Goal: Task Accomplishment & Management: Complete application form

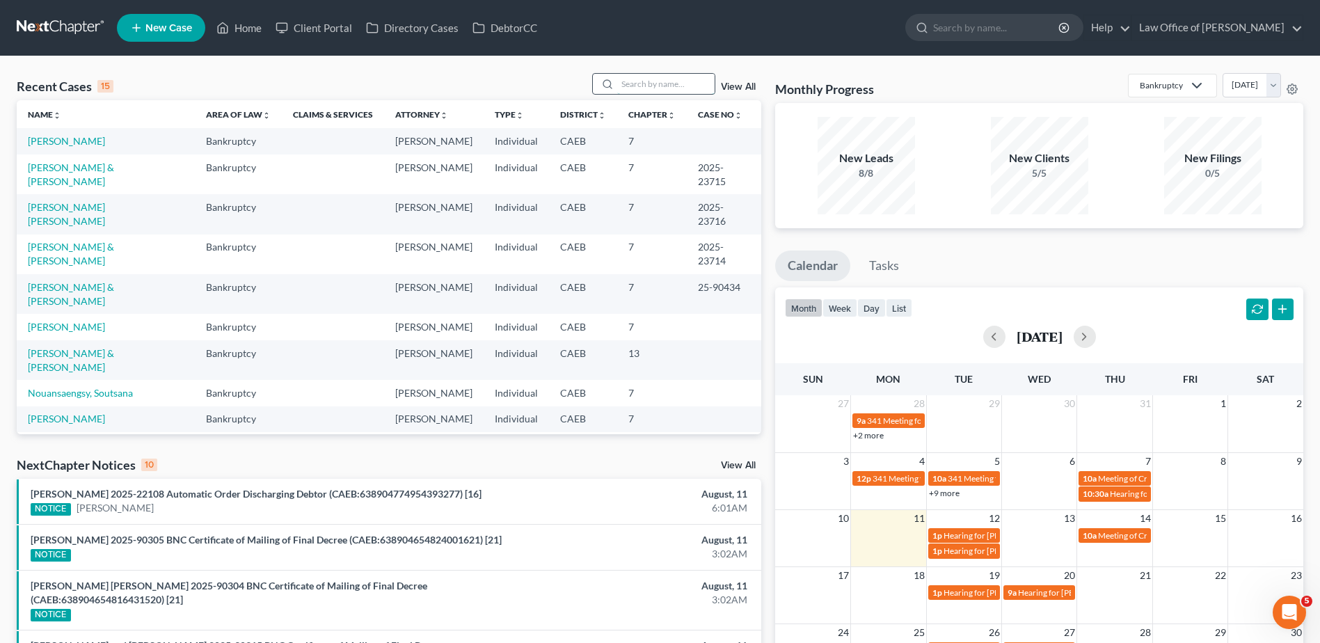
click at [665, 85] on input "search" at bounding box center [665, 84] width 97 height 20
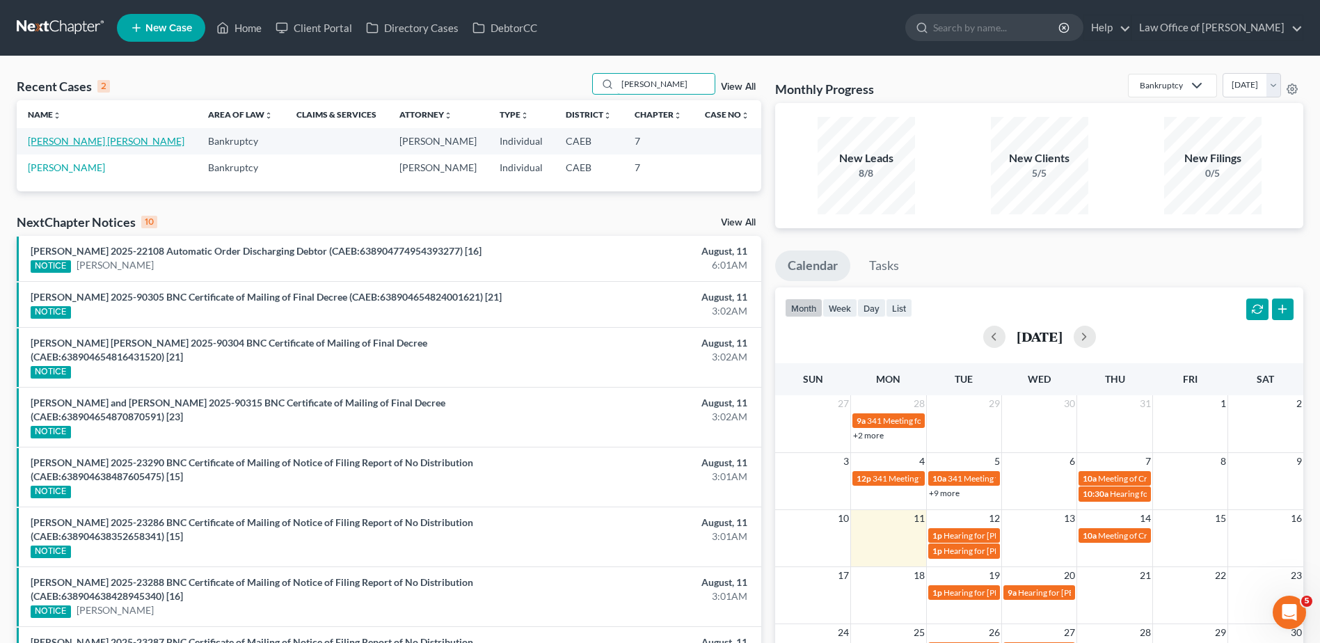
type input "[PERSON_NAME]"
click at [34, 144] on link "[PERSON_NAME] [PERSON_NAME]" at bounding box center [106, 141] width 157 height 12
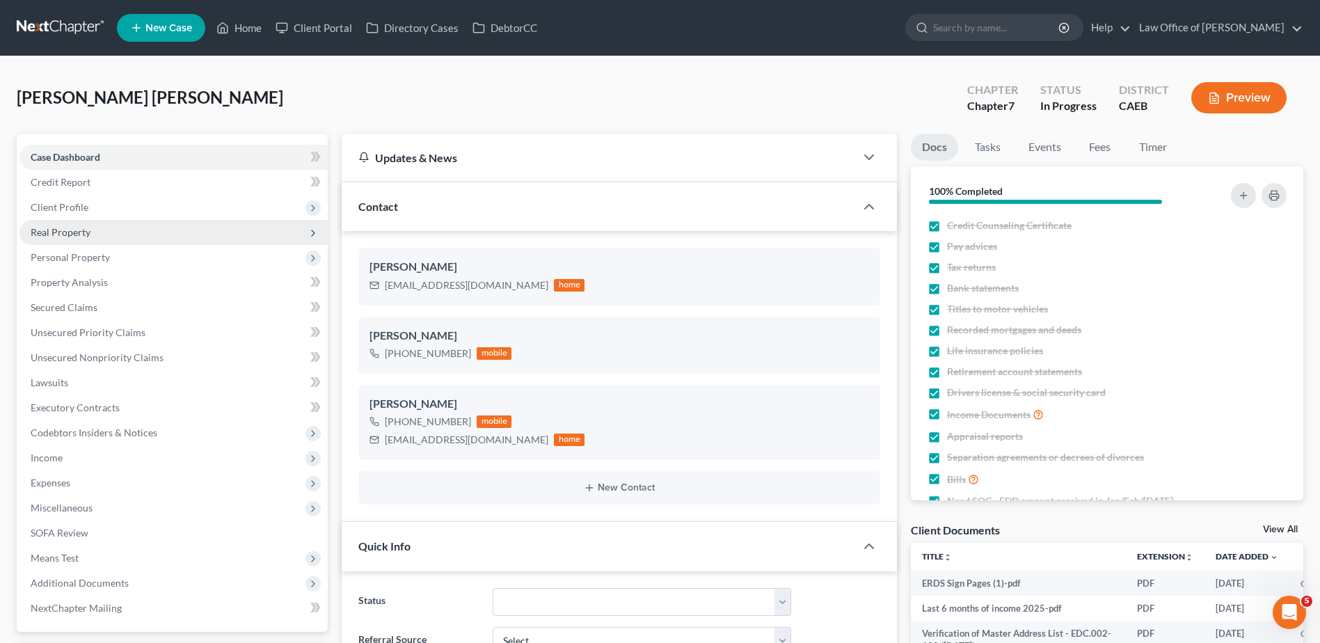
scroll to position [1663, 0]
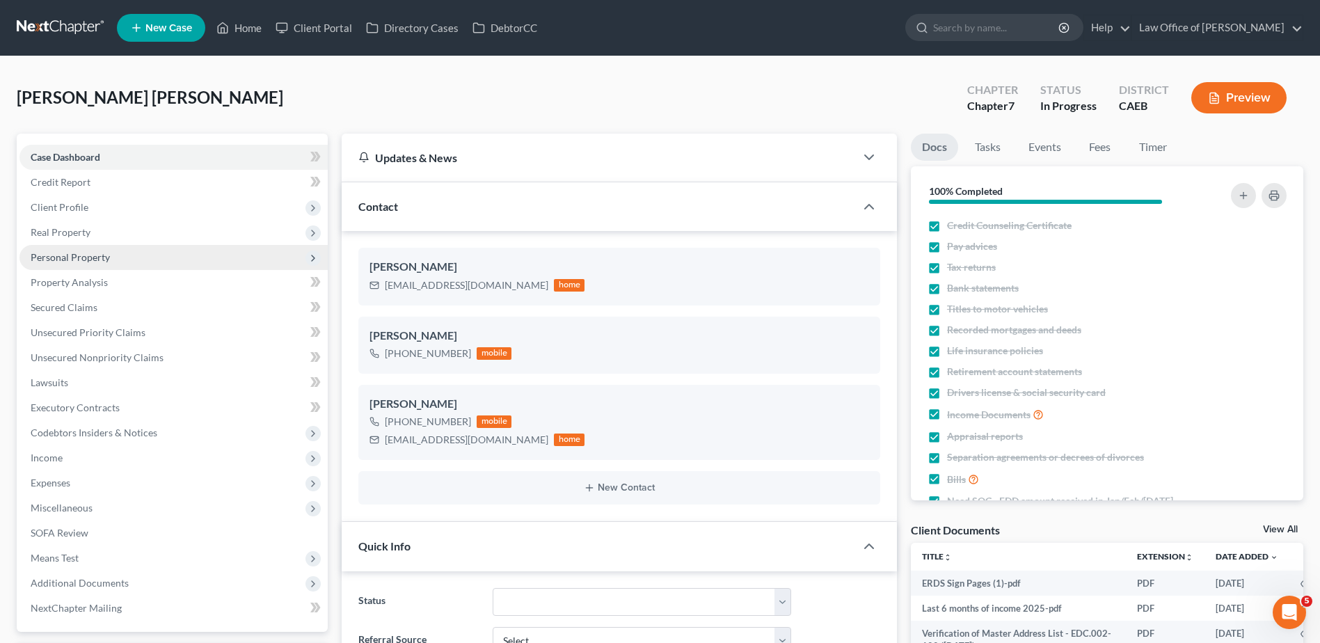
click at [61, 254] on span "Personal Property" at bounding box center [70, 257] width 79 height 12
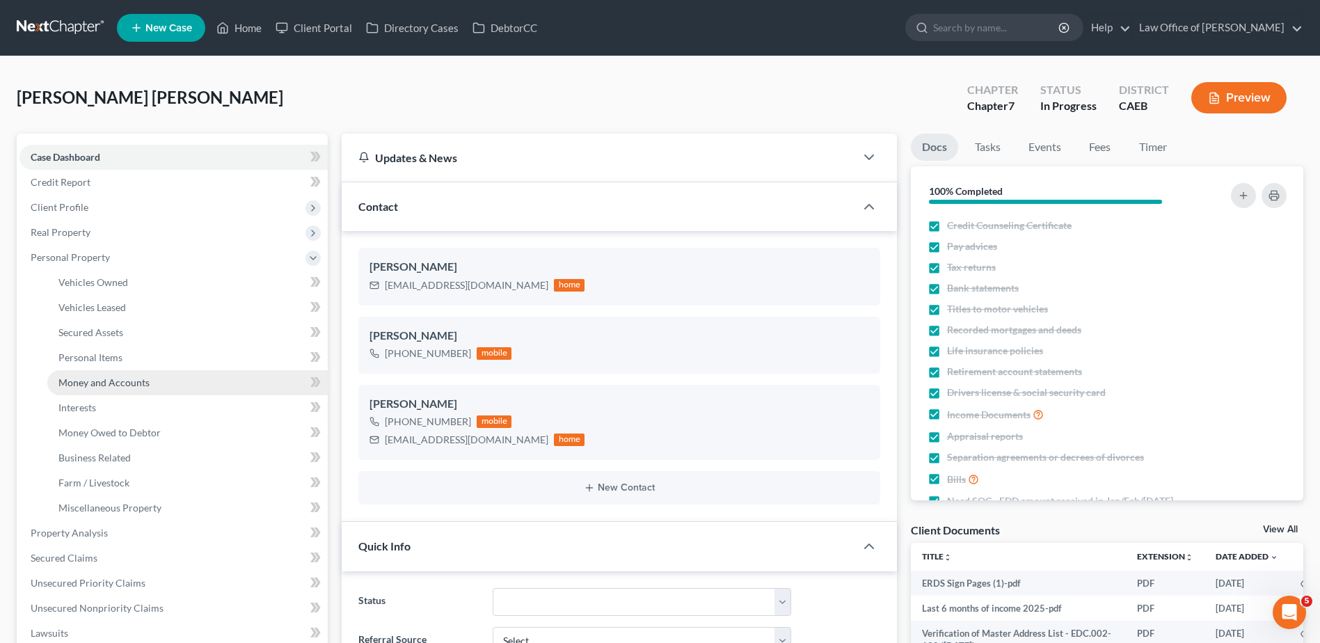
click at [85, 383] on span "Money and Accounts" at bounding box center [103, 383] width 91 height 12
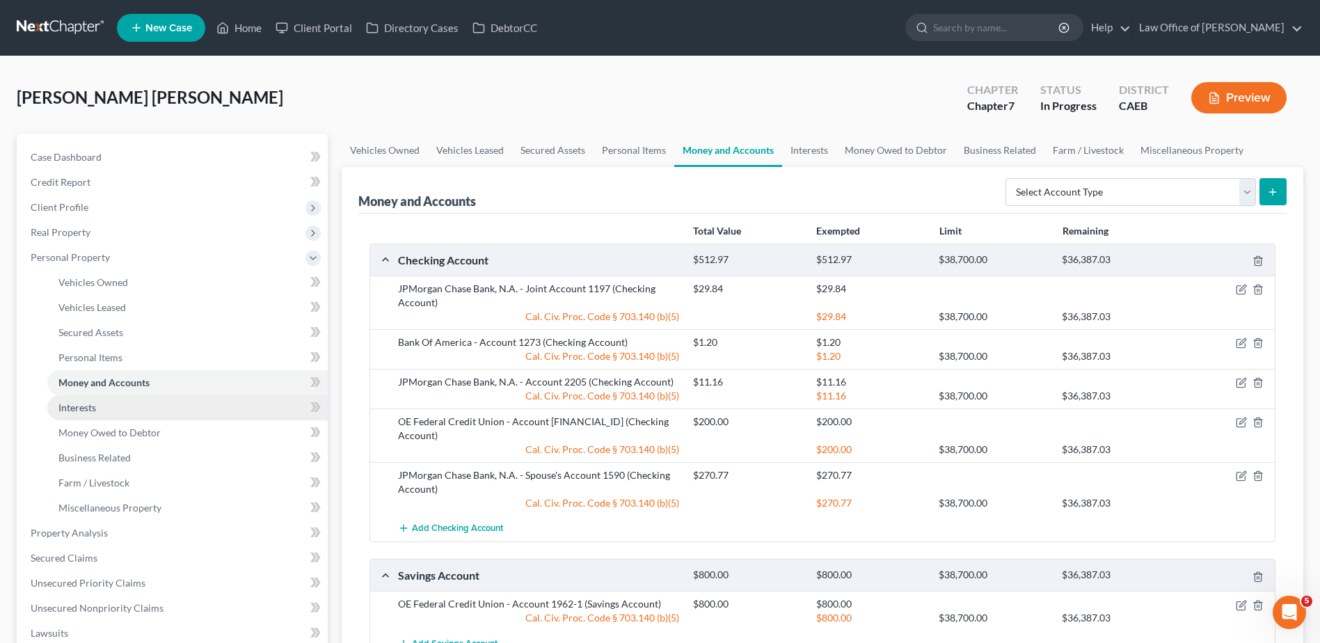
click at [66, 409] on span "Interests" at bounding box center [77, 408] width 38 height 12
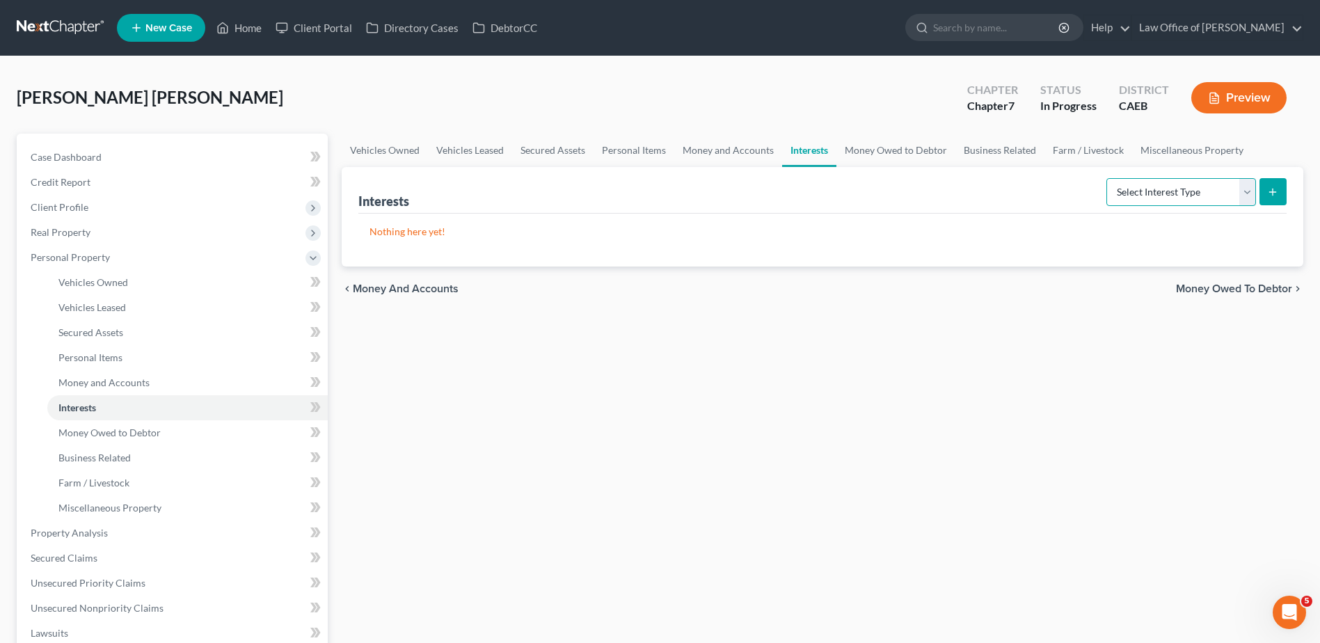
click at [1130, 198] on select "Select Interest Type 401K Annuity Bond Education IRA Government Bond Government…" at bounding box center [1182, 192] width 150 height 28
select select "401k"
click at [1108, 178] on select "Select Interest Type 401K Annuity Bond Education IRA Government Bond Government…" at bounding box center [1182, 192] width 150 height 28
click at [1280, 196] on button "submit" at bounding box center [1273, 191] width 27 height 27
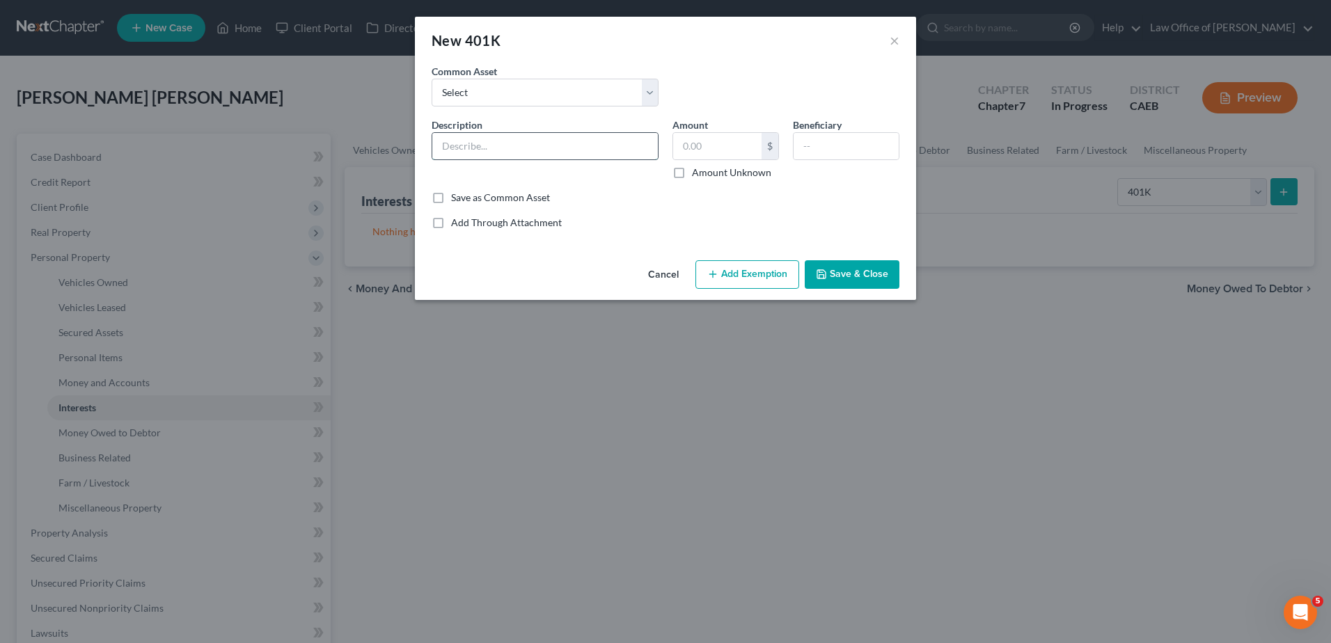
click at [501, 148] on input "text" at bounding box center [544, 146] width 225 height 26
type input "Retirement Account"
type input "2,567.67"
click at [826, 146] on input "text" at bounding box center [845, 146] width 105 height 26
type input "Debtor"
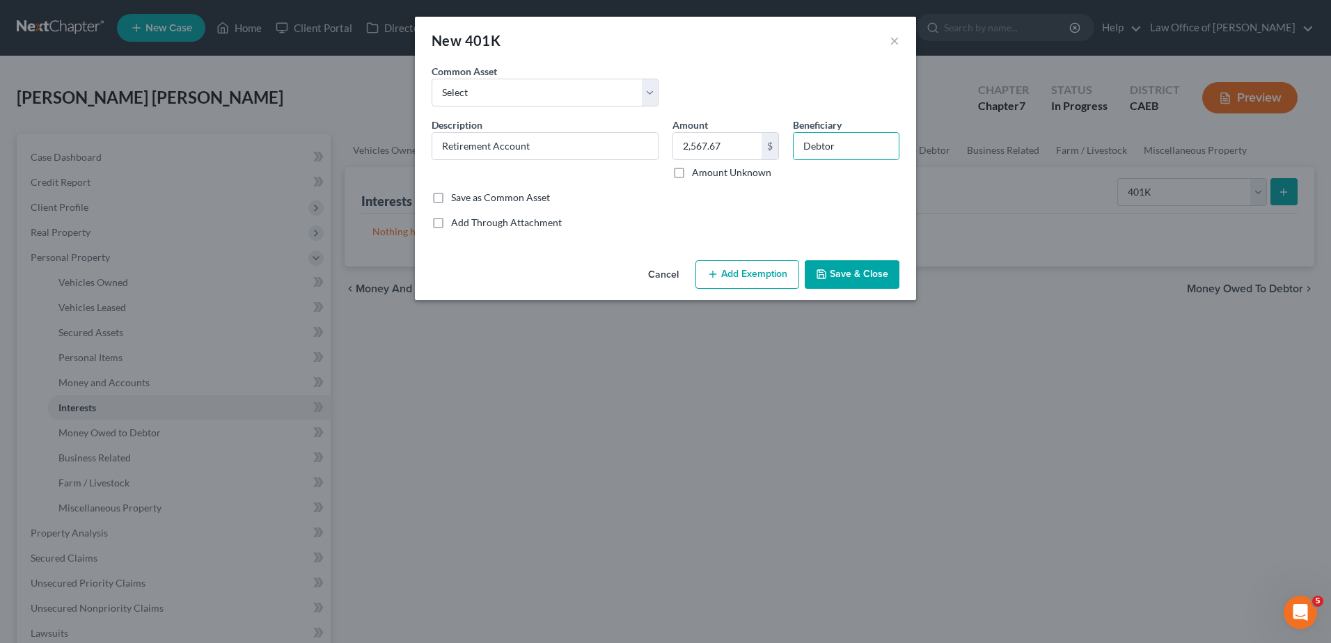
click at [750, 269] on button "Add Exemption" at bounding box center [747, 274] width 104 height 29
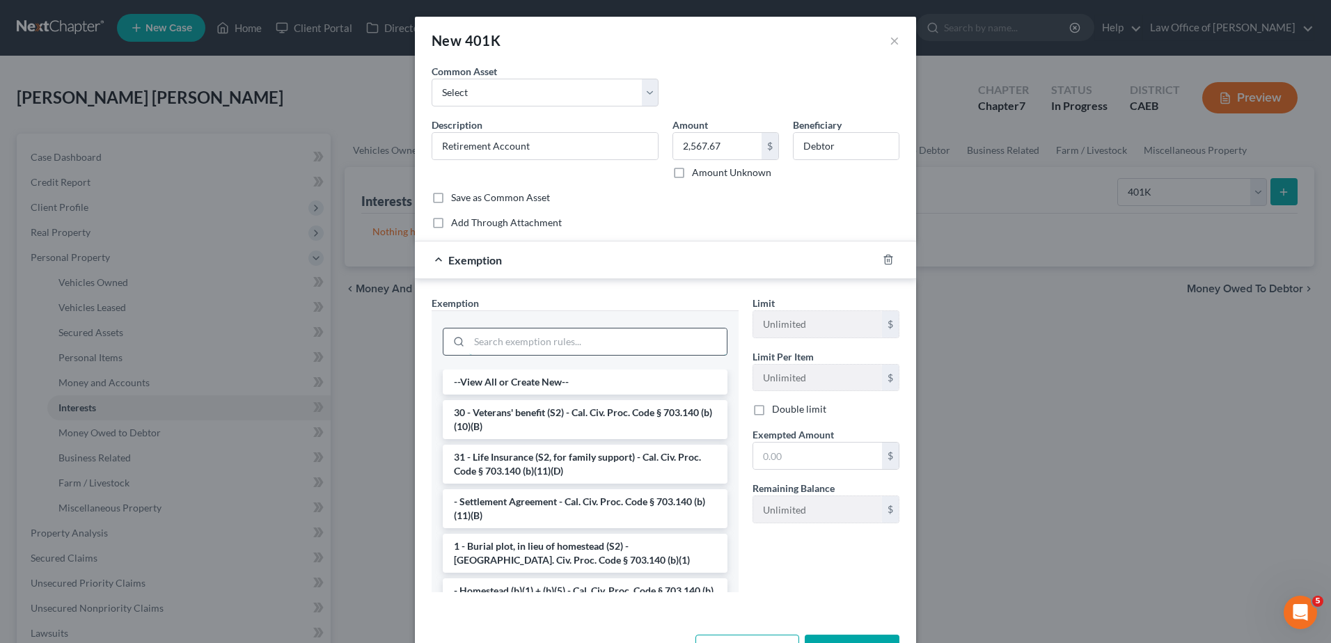
click at [543, 347] on input "search" at bounding box center [598, 341] width 258 height 26
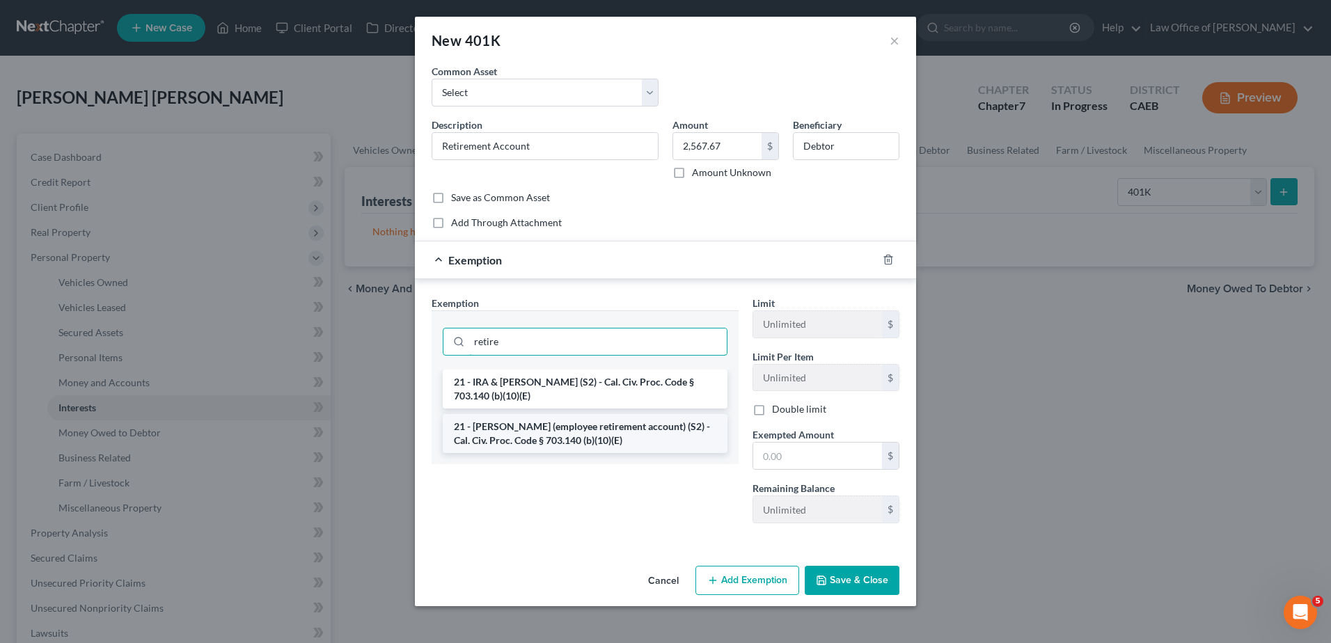
type input "retire"
click at [539, 414] on li "21 - [PERSON_NAME] (employee retirement account) (S2) - Cal. Civ. Proc. Code § …" at bounding box center [585, 433] width 285 height 39
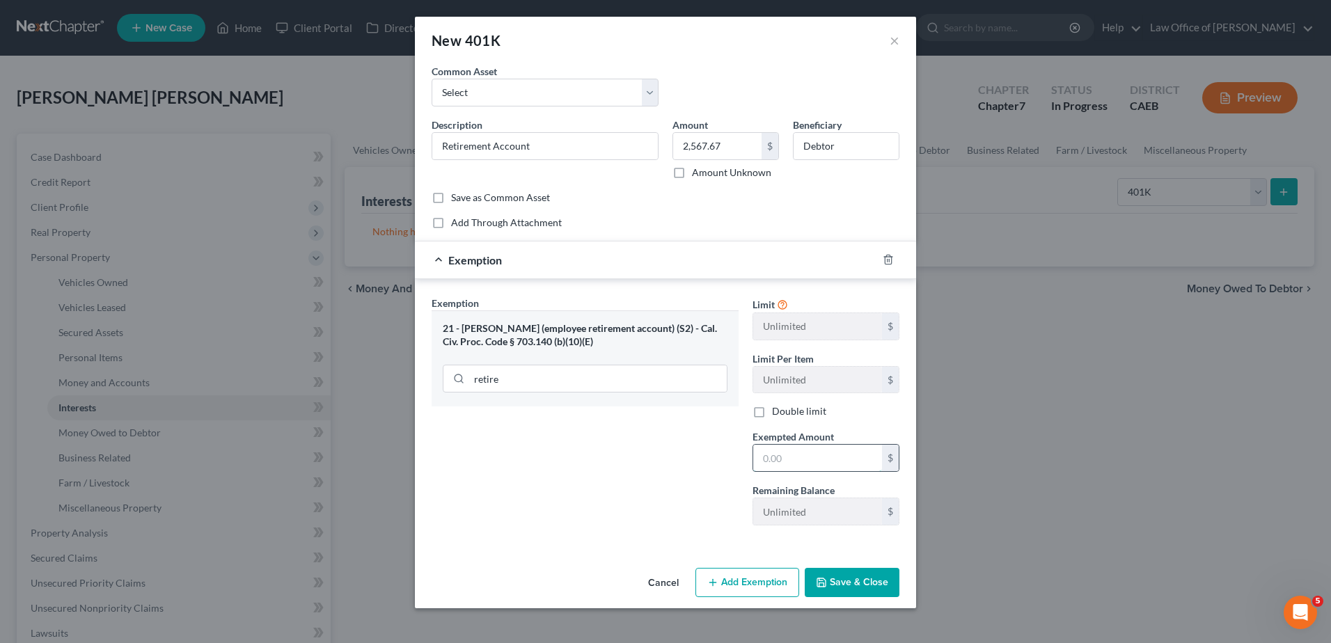
click at [793, 459] on input "text" at bounding box center [817, 458] width 129 height 26
type input "2,567.67"
click at [859, 587] on button "Save & Close" at bounding box center [852, 582] width 95 height 29
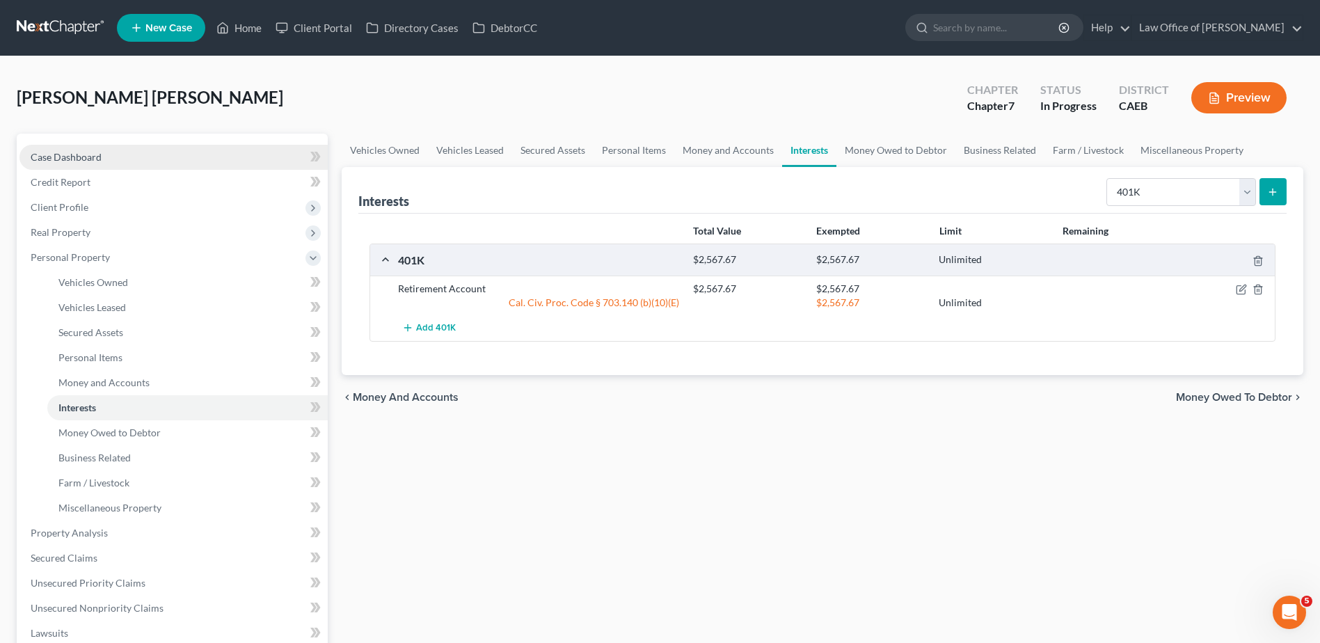
click at [73, 159] on span "Case Dashboard" at bounding box center [66, 157] width 71 height 12
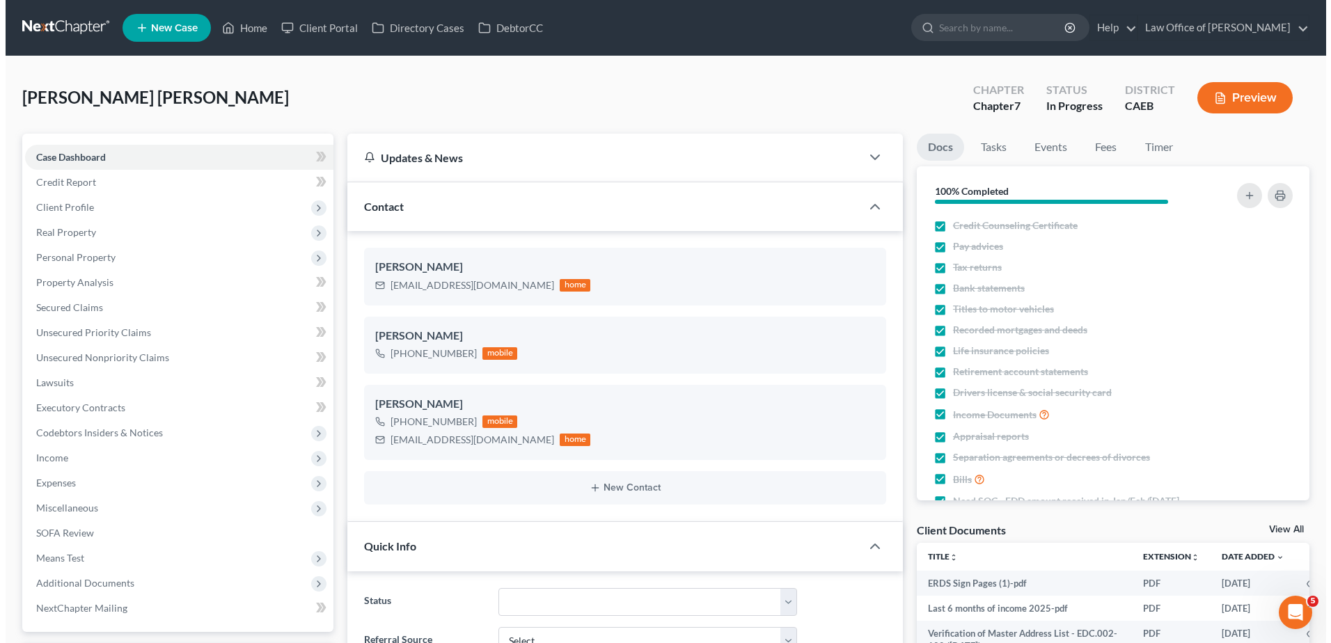
scroll to position [1663, 0]
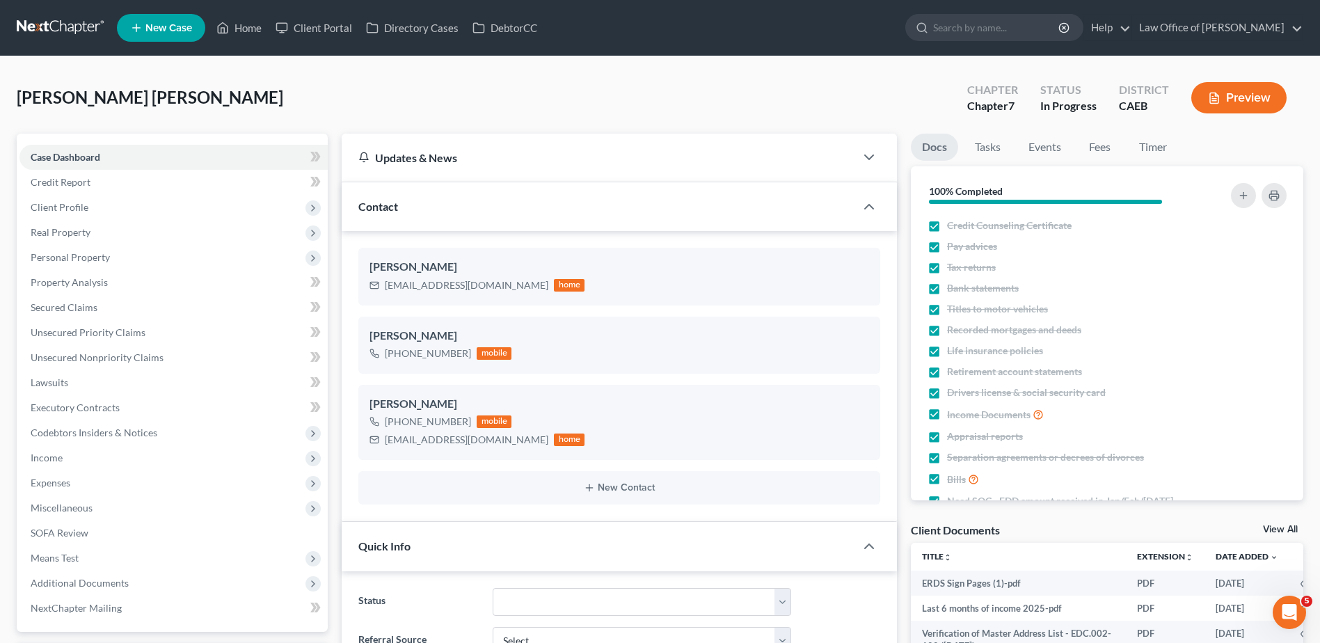
click at [1281, 530] on link "View All" at bounding box center [1280, 530] width 35 height 10
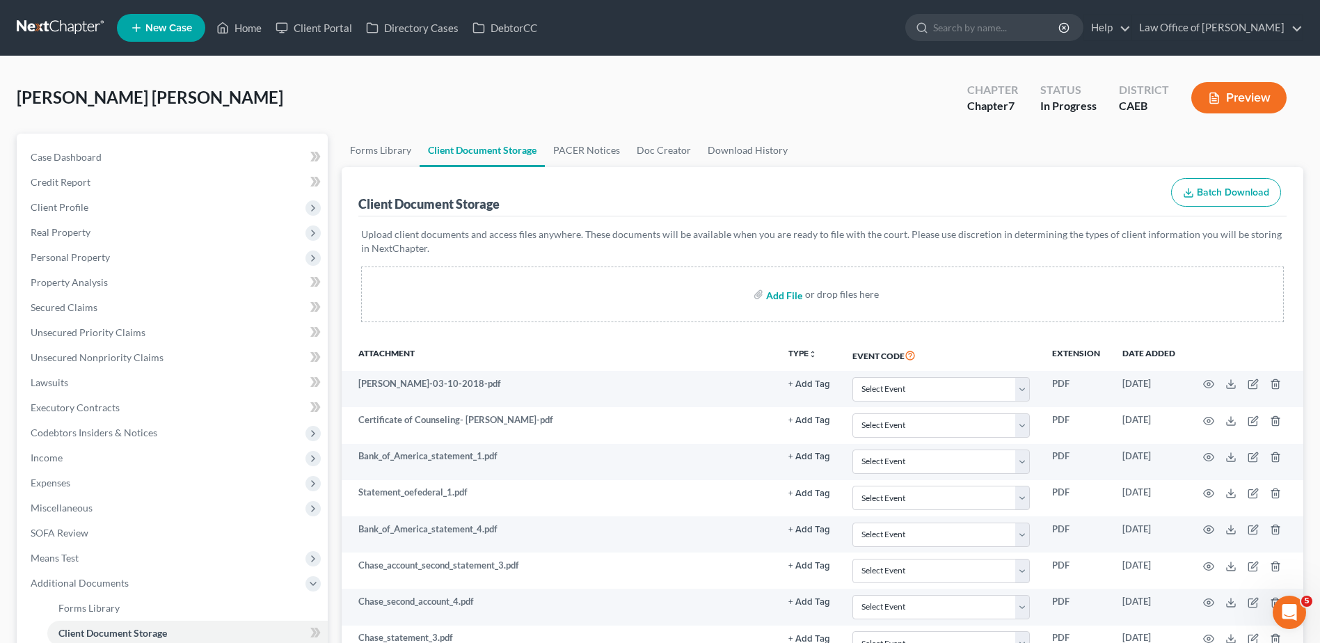
click at [787, 296] on input "file" at bounding box center [782, 294] width 33 height 25
type input "C:\fakepath\Retirement account .pdf"
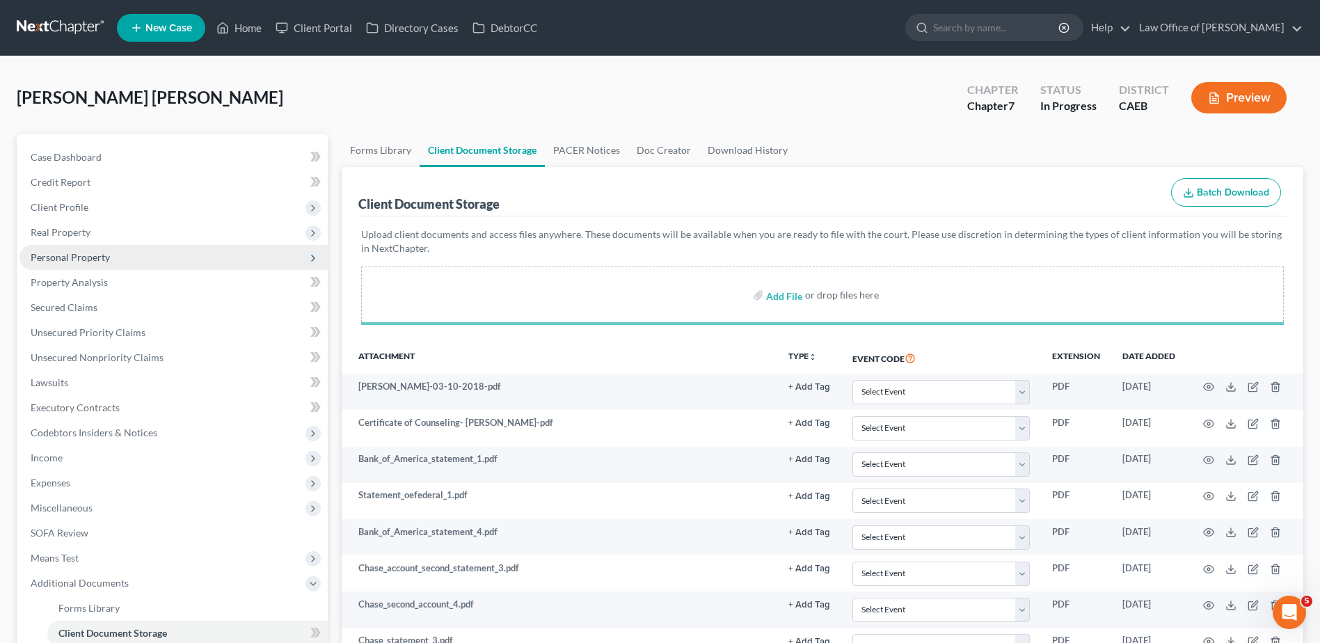
click at [48, 260] on span "Personal Property" at bounding box center [70, 257] width 79 height 12
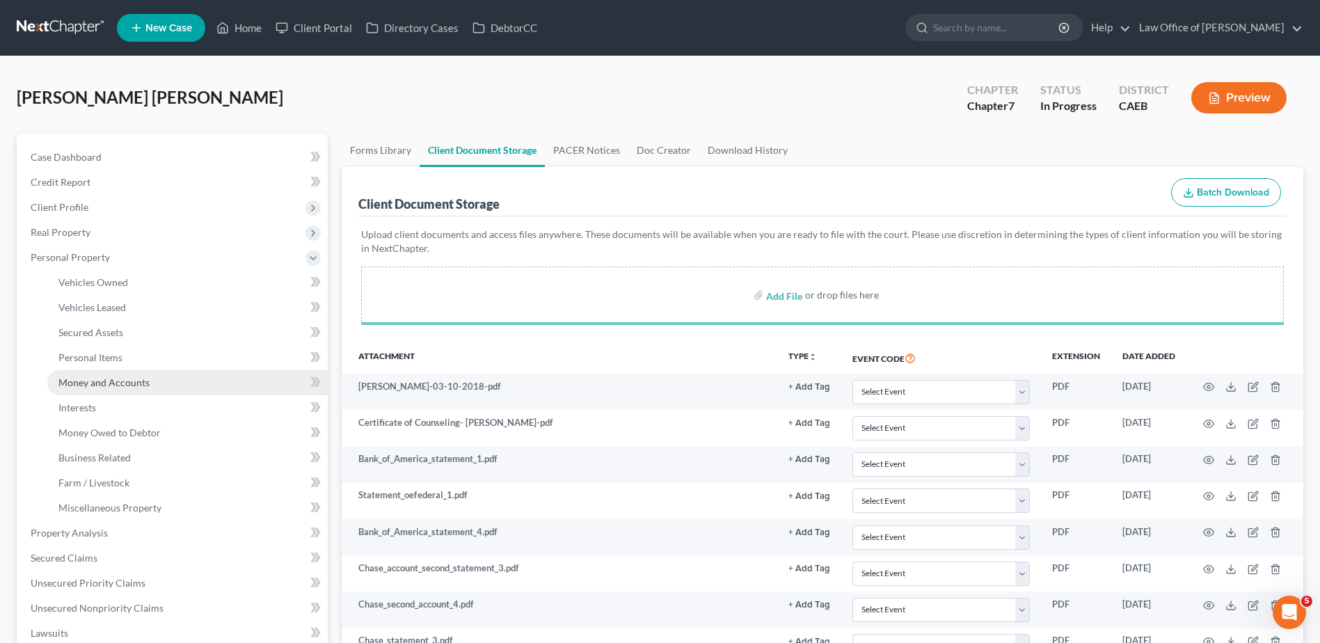
click at [93, 390] on link "Money and Accounts" at bounding box center [187, 382] width 280 height 25
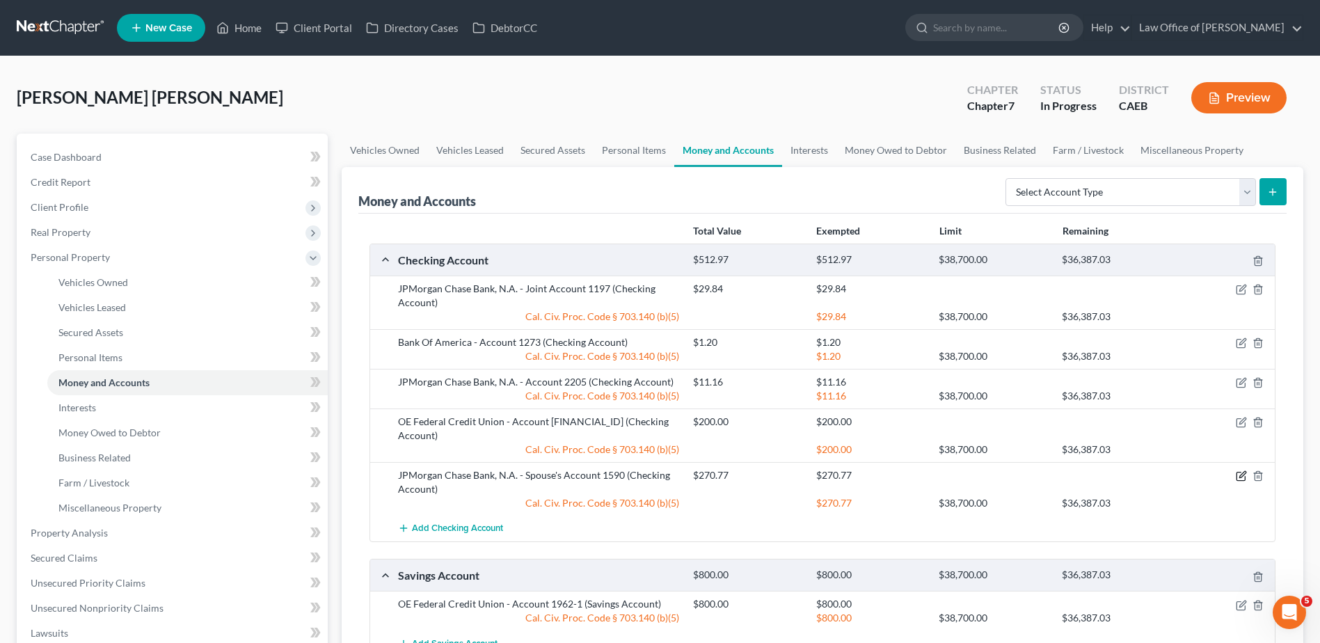
click at [1242, 470] on icon "button" at bounding box center [1241, 475] width 11 height 11
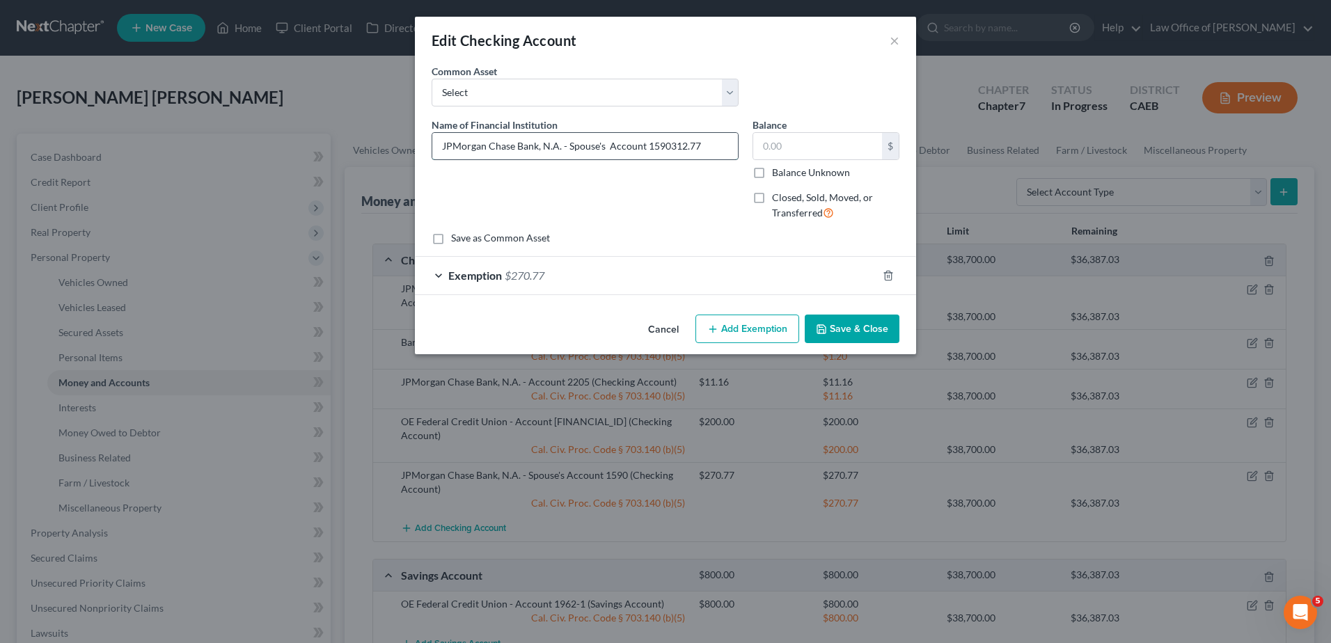
click at [720, 141] on input "JPMorgan Chase Bank, N.A. - Spouse's Account 1590312.77" at bounding box center [585, 146] width 306 height 26
type input "JPMorgan Chase Bank, N.A. - Spouse's Account 1590"
click at [841, 146] on input "text" at bounding box center [817, 146] width 129 height 26
type input "312.77"
click at [531, 278] on span "$270.77" at bounding box center [525, 275] width 40 height 13
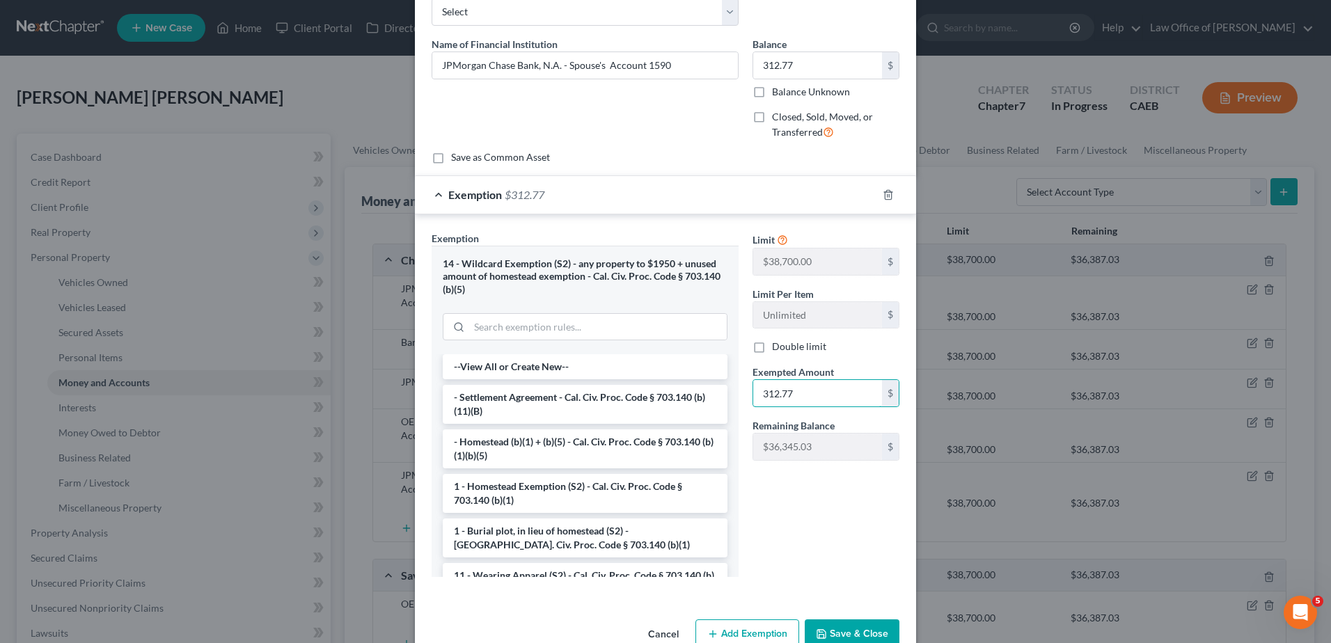
scroll to position [114, 0]
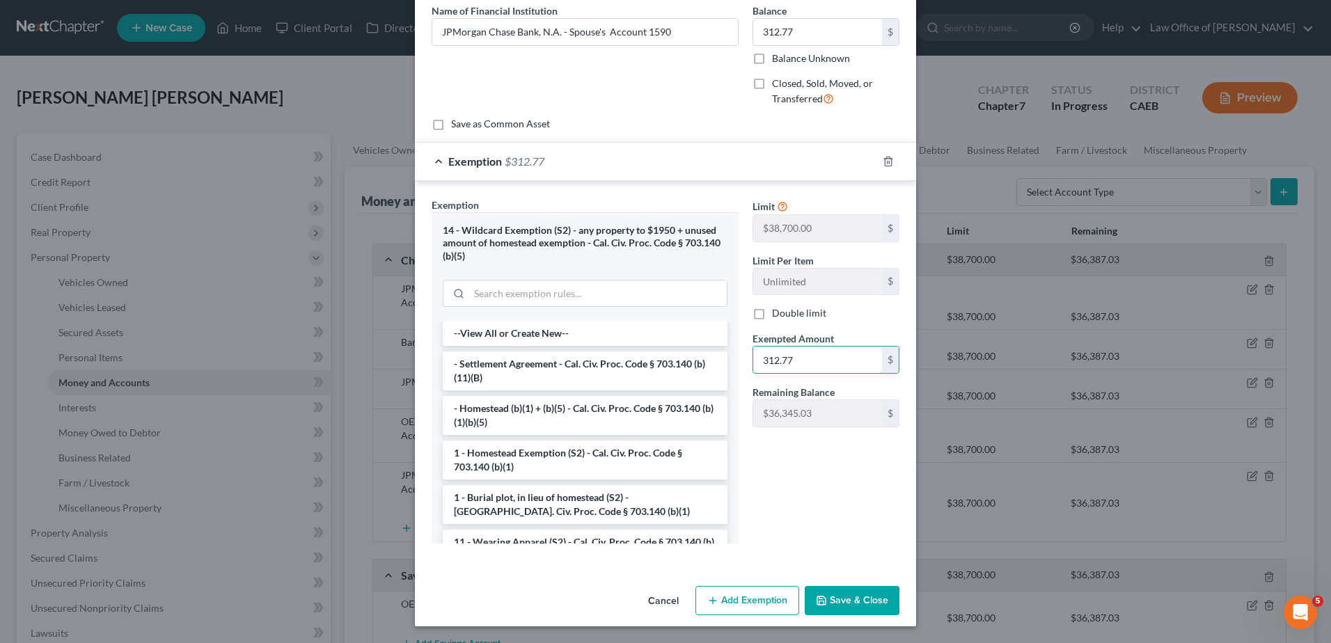
type input "312.77"
click at [867, 607] on button "Save & Close" at bounding box center [852, 600] width 95 height 29
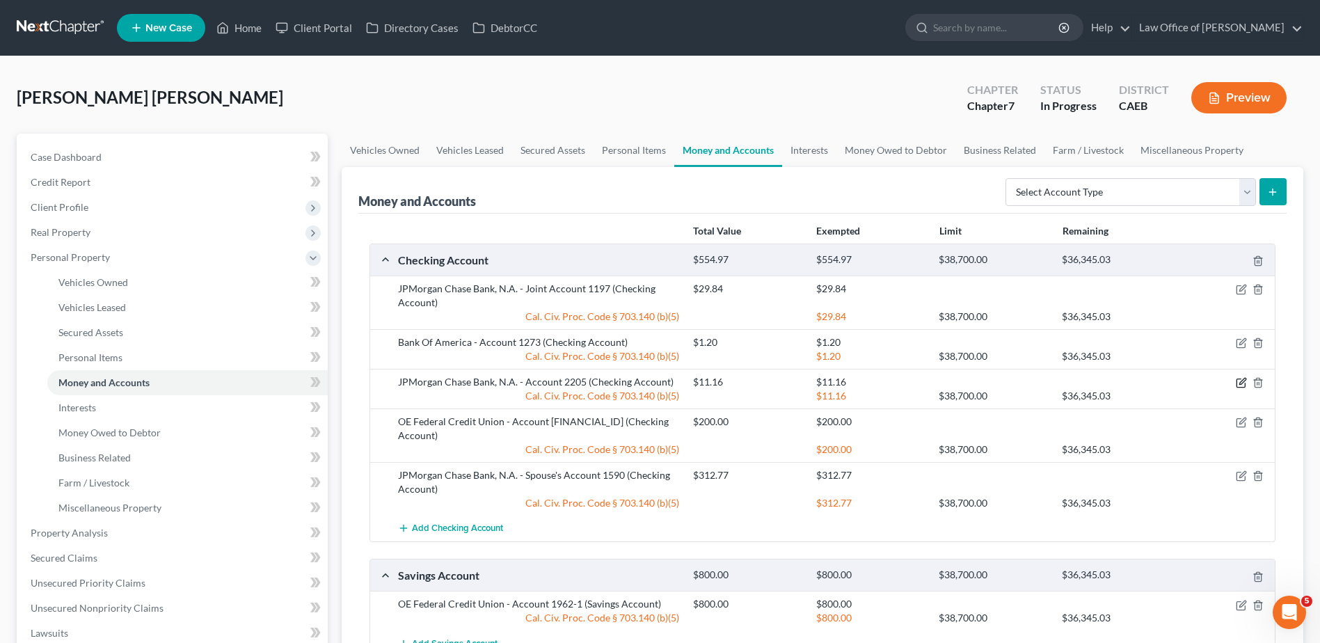
click at [1244, 383] on icon "button" at bounding box center [1241, 382] width 11 height 11
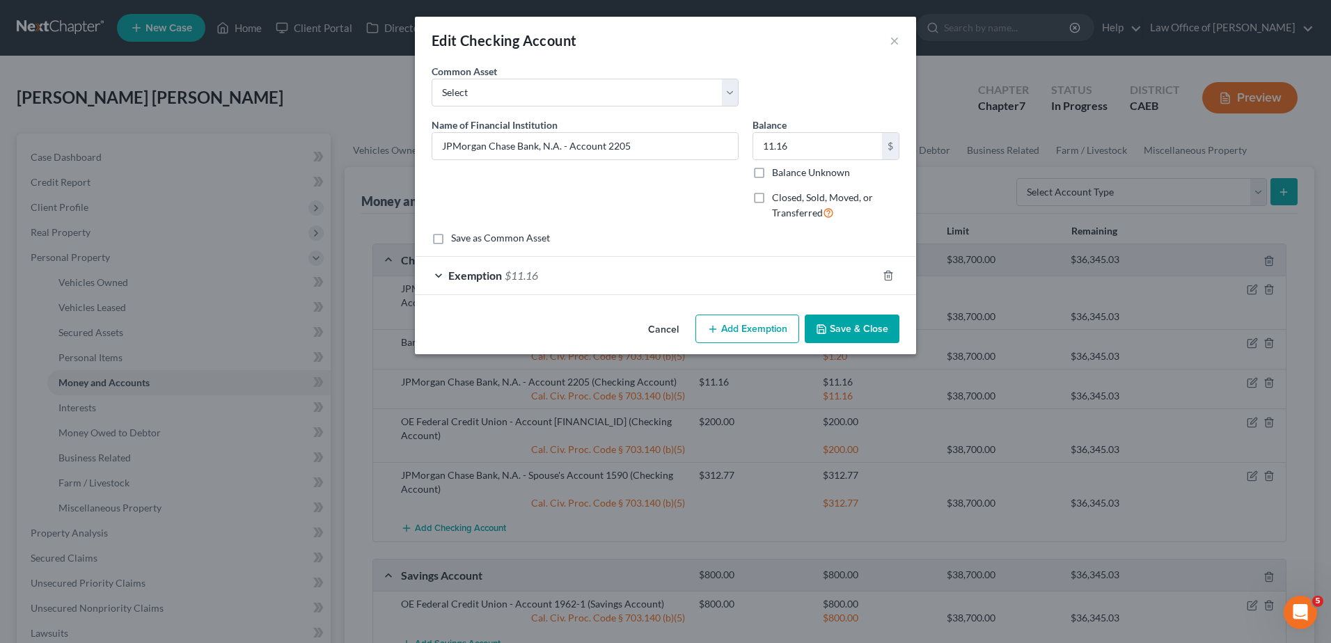
drag, startPoint x: 1247, startPoint y: 384, endPoint x: 1239, endPoint y: 384, distance: 8.4
click at [1239, 384] on div "Edit Checking Account × An exemption set must first be selected from the Filing…" at bounding box center [665, 321] width 1331 height 643
type input "0.02"
click at [537, 273] on span "$11.16" at bounding box center [521, 275] width 33 height 13
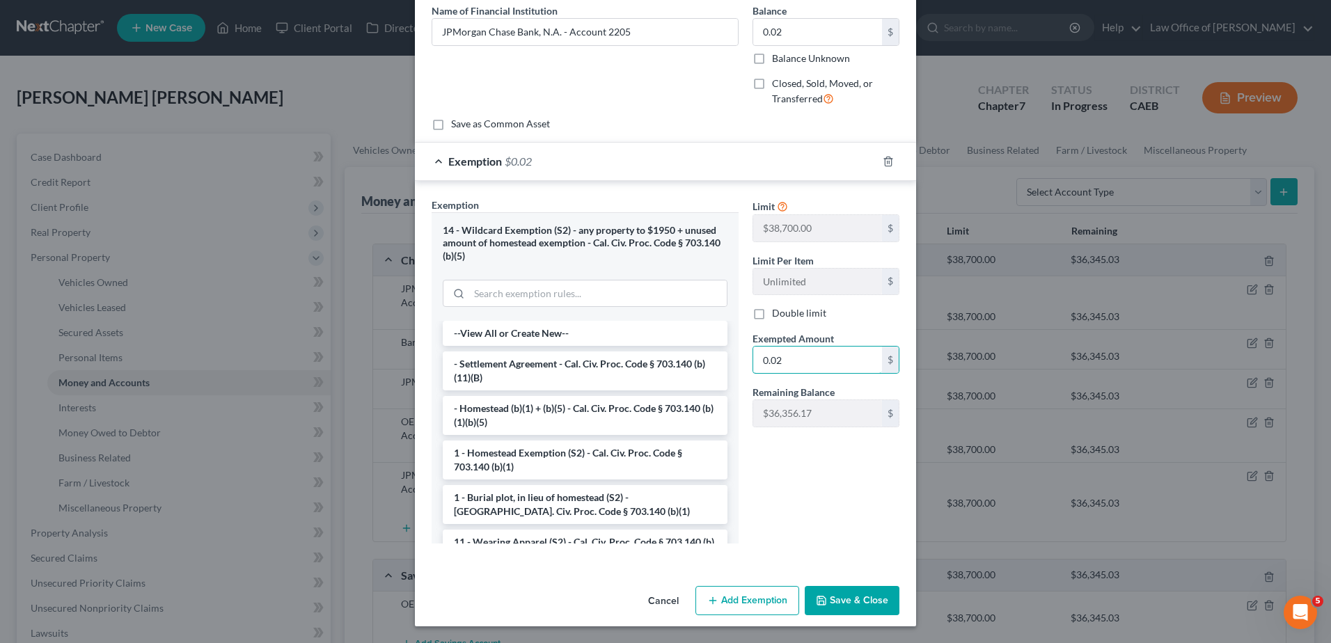
type input "0.02"
click at [871, 596] on button "Save & Close" at bounding box center [852, 600] width 95 height 29
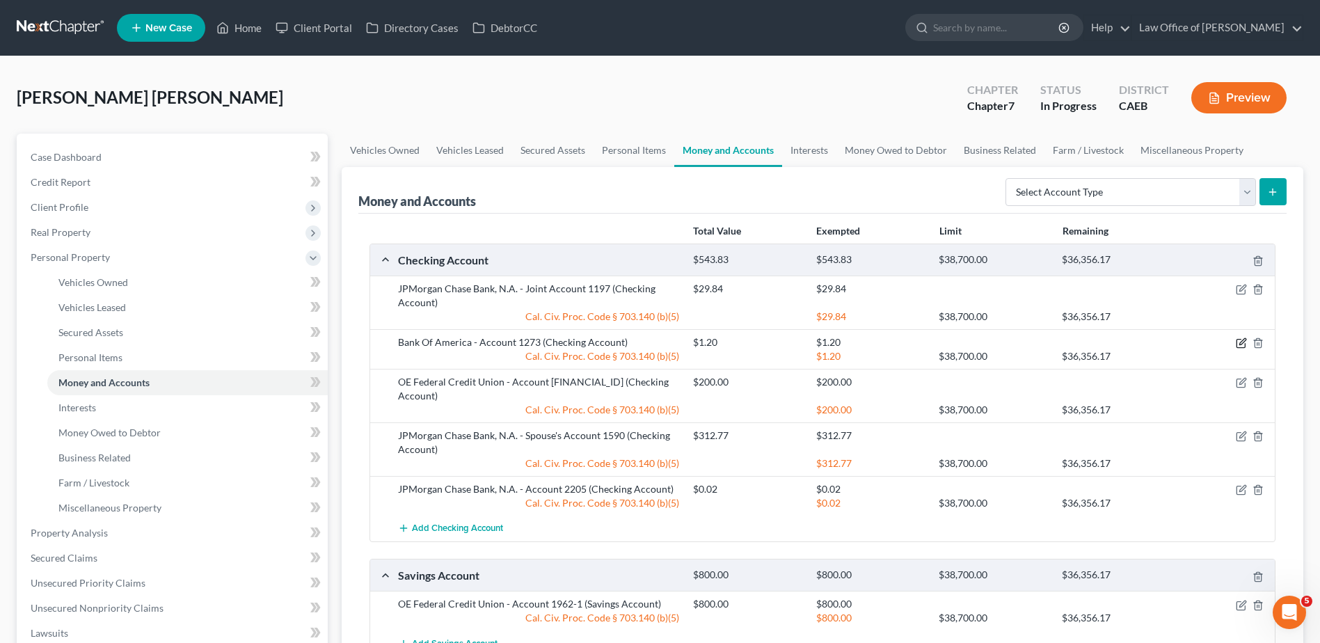
click at [1240, 342] on icon "button" at bounding box center [1241, 343] width 11 height 11
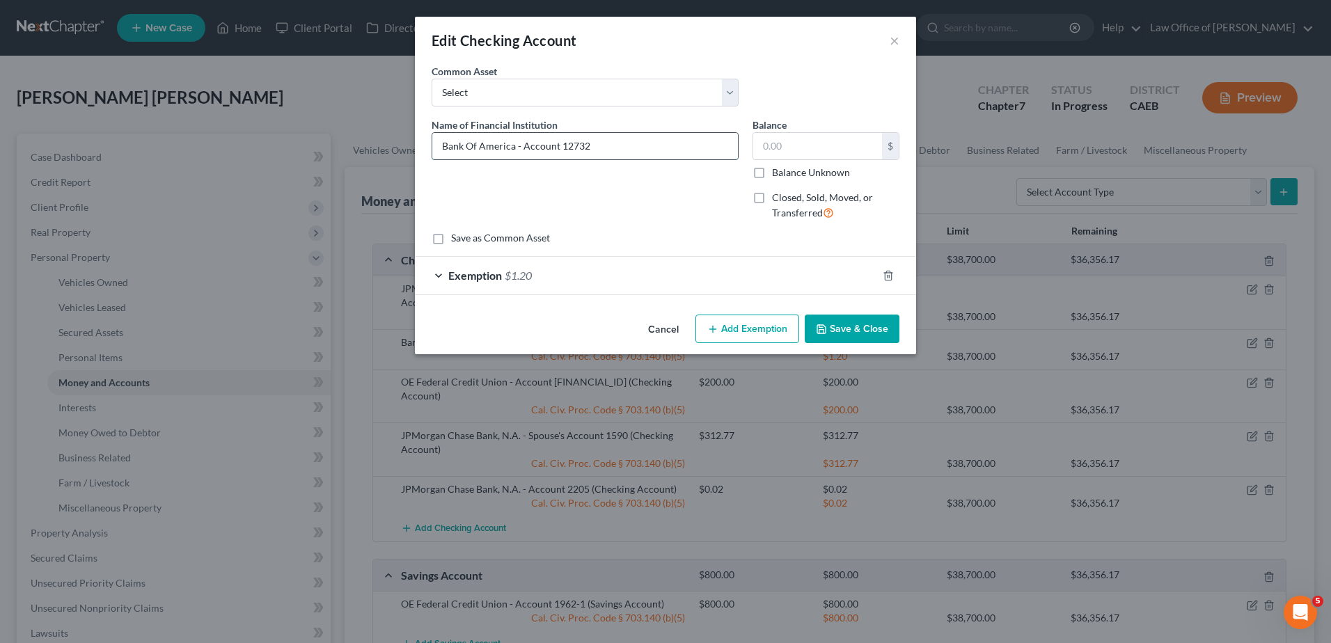
type input "Bank Of America - Account 1273"
click at [802, 144] on input "text" at bounding box center [817, 146] width 129 height 26
type input "2.20"
click at [520, 274] on span "$1.20" at bounding box center [518, 275] width 27 height 13
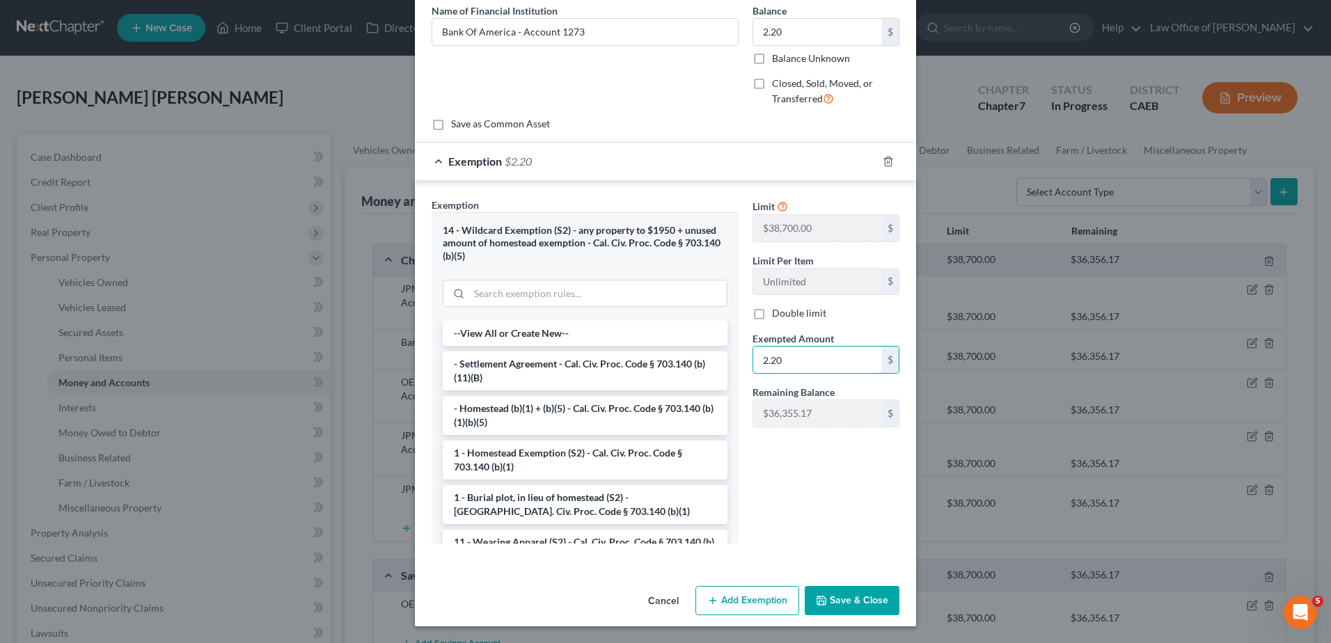
type input "2.20"
drag, startPoint x: 871, startPoint y: 592, endPoint x: 1194, endPoint y: 539, distance: 327.2
click at [874, 592] on button "Save & Close" at bounding box center [852, 600] width 95 height 29
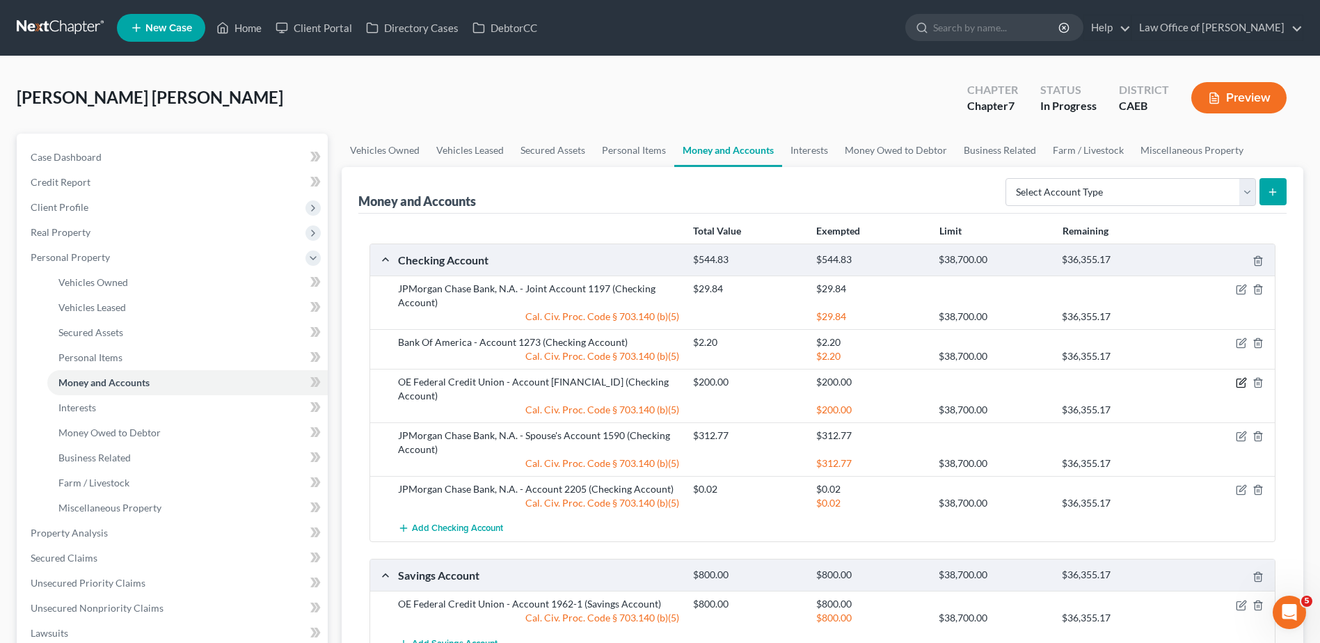
click at [1240, 382] on icon "button" at bounding box center [1241, 382] width 11 height 11
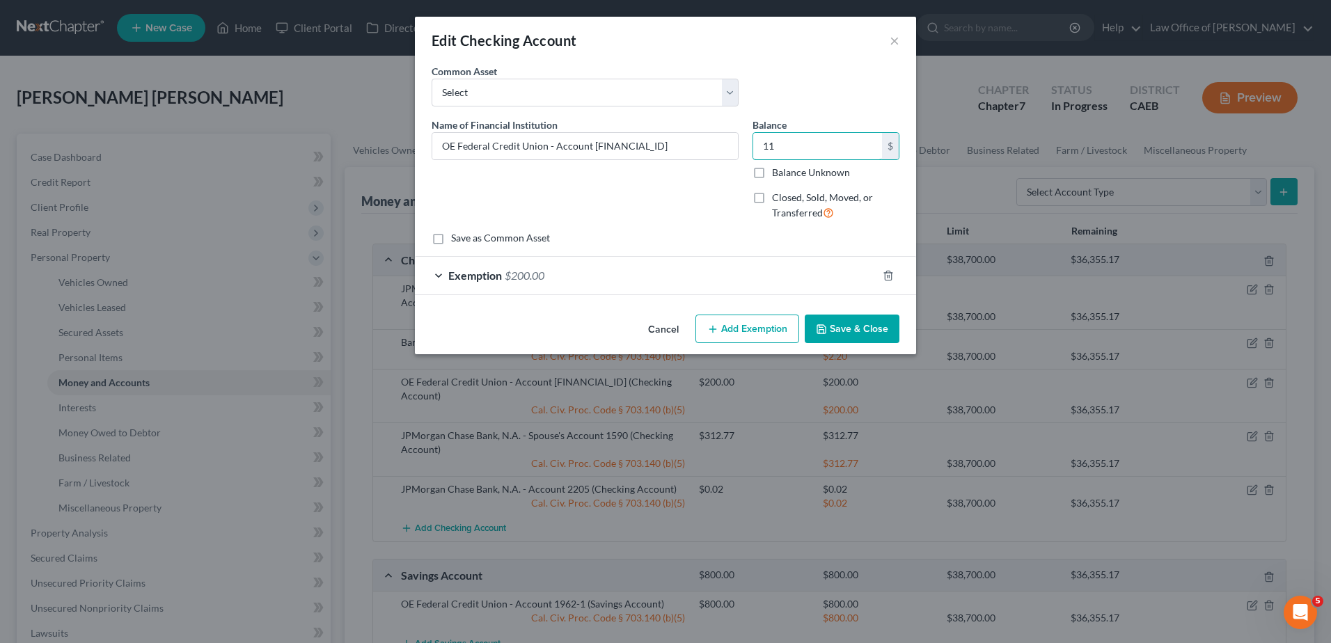
type input "1"
type input "234.82"
click at [536, 278] on span "$200.00" at bounding box center [525, 275] width 40 height 13
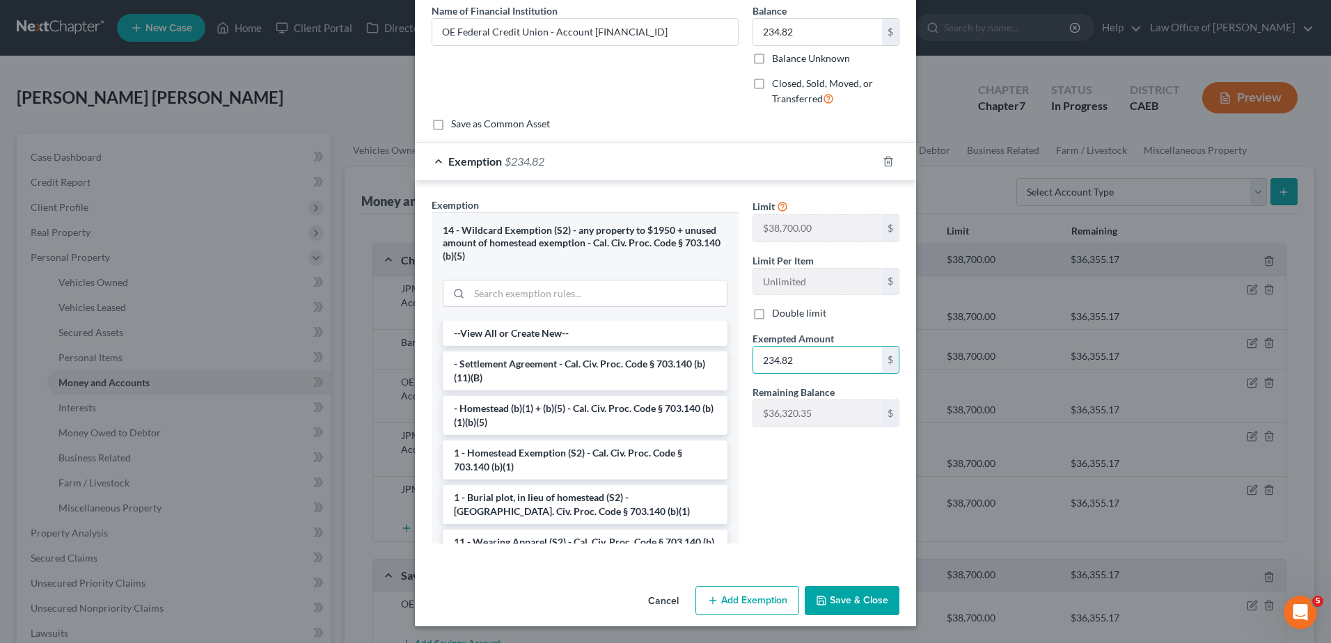
type input "234.82"
click at [869, 589] on button "Save & Close" at bounding box center [852, 600] width 95 height 29
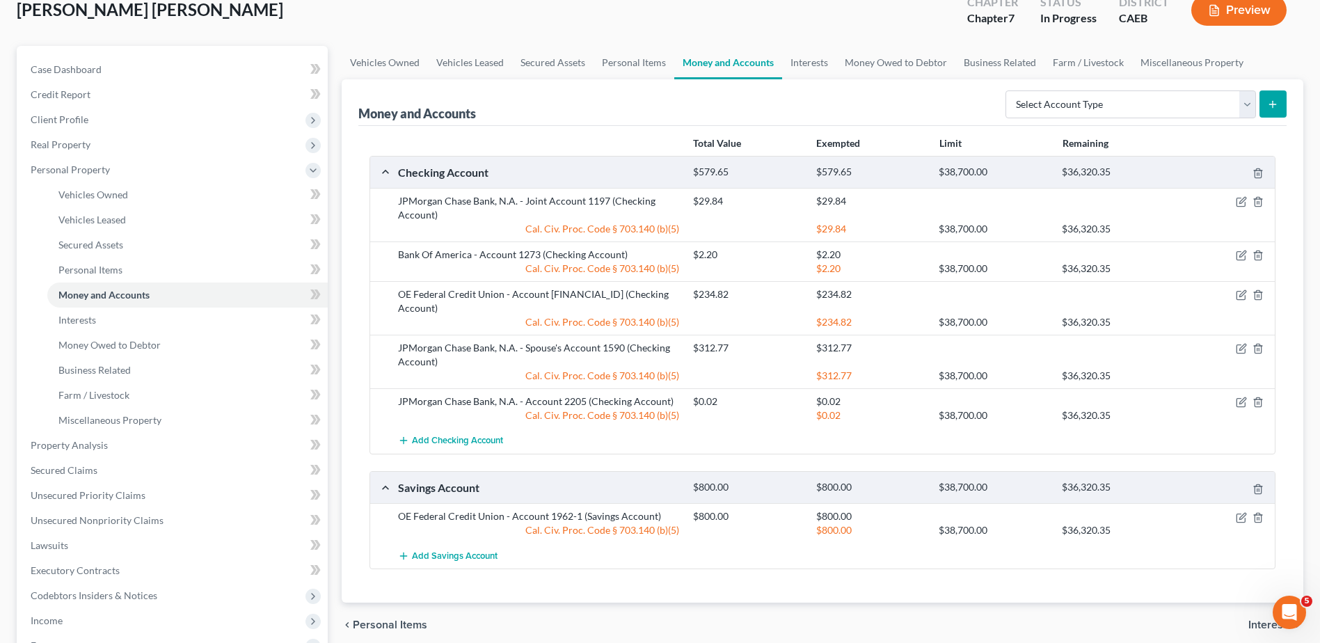
scroll to position [139, 0]
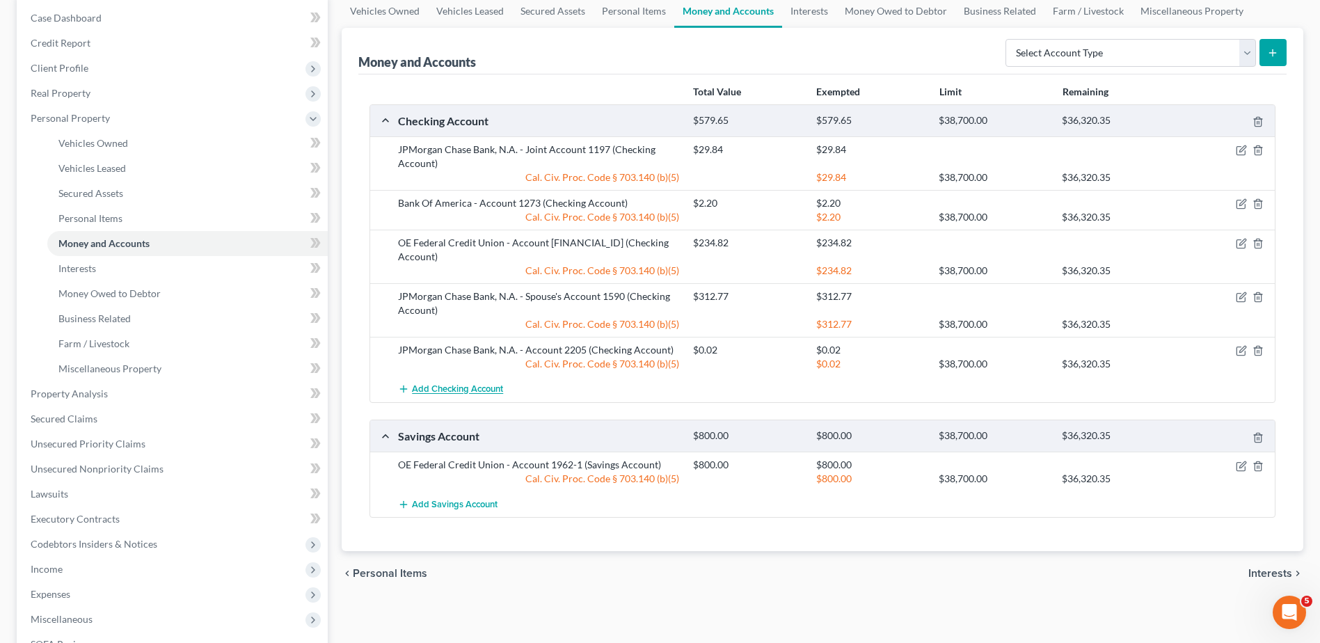
click at [453, 384] on span "Add Checking Account" at bounding box center [457, 389] width 91 height 11
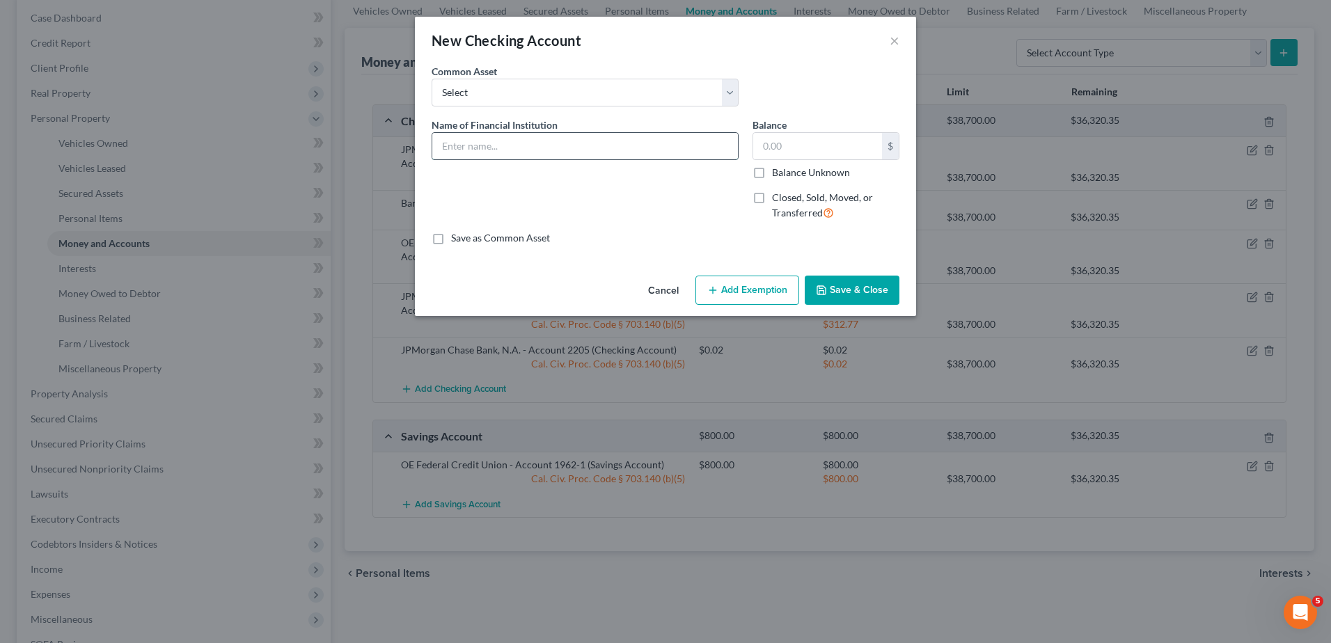
click at [542, 146] on input "text" at bounding box center [585, 146] width 306 height 26
paste input "OEFEDERAL Join Account Ending 1182-01"
click at [458, 145] on input "OEFEDERAL Join Account Ending 1182-01" at bounding box center [585, 146] width 306 height 26
click at [518, 145] on input "OE FEDERAL Join Account Ending 1182-01" at bounding box center [585, 146] width 306 height 26
click at [643, 150] on input "OE FEDERAL Joint Account Ending 1182-01" at bounding box center [585, 146] width 306 height 26
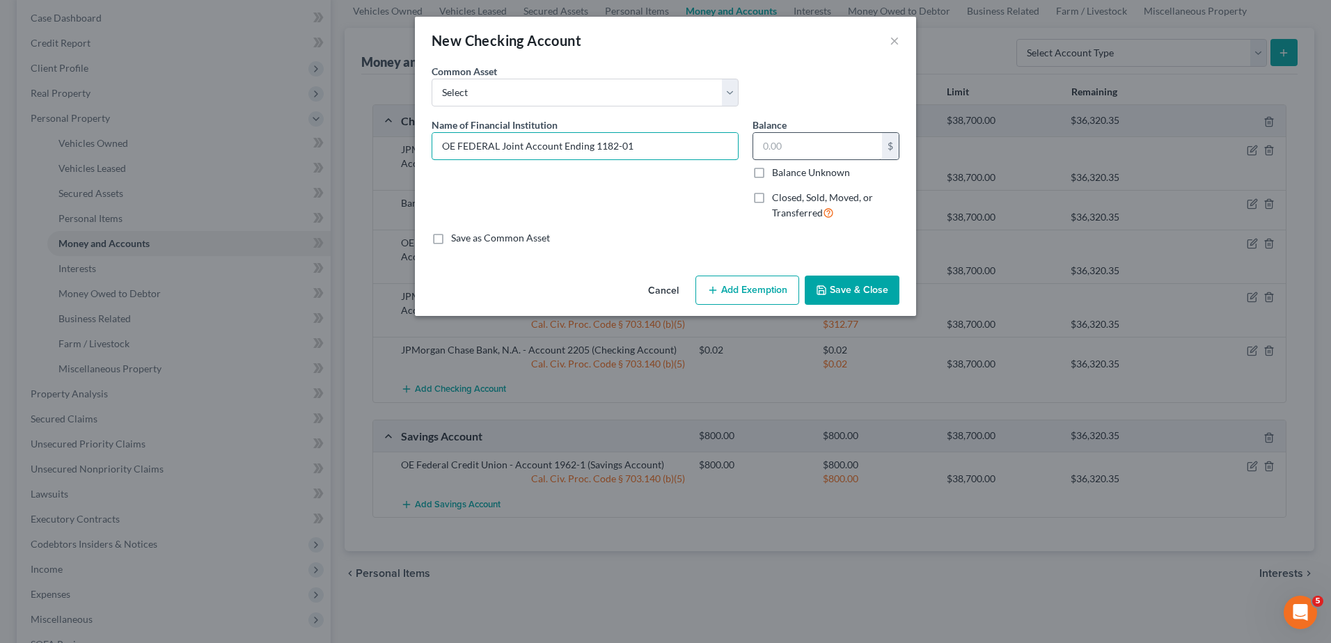
type input "OE FEDERAL Joint Account Ending 1182-01"
drag, startPoint x: 787, startPoint y: 145, endPoint x: 855, endPoint y: 138, distance: 68.6
click at [788, 146] on input "text" at bounding box center [817, 146] width 129 height 26
type input "1,000.22"
click at [759, 288] on button "Add Exemption" at bounding box center [747, 290] width 104 height 29
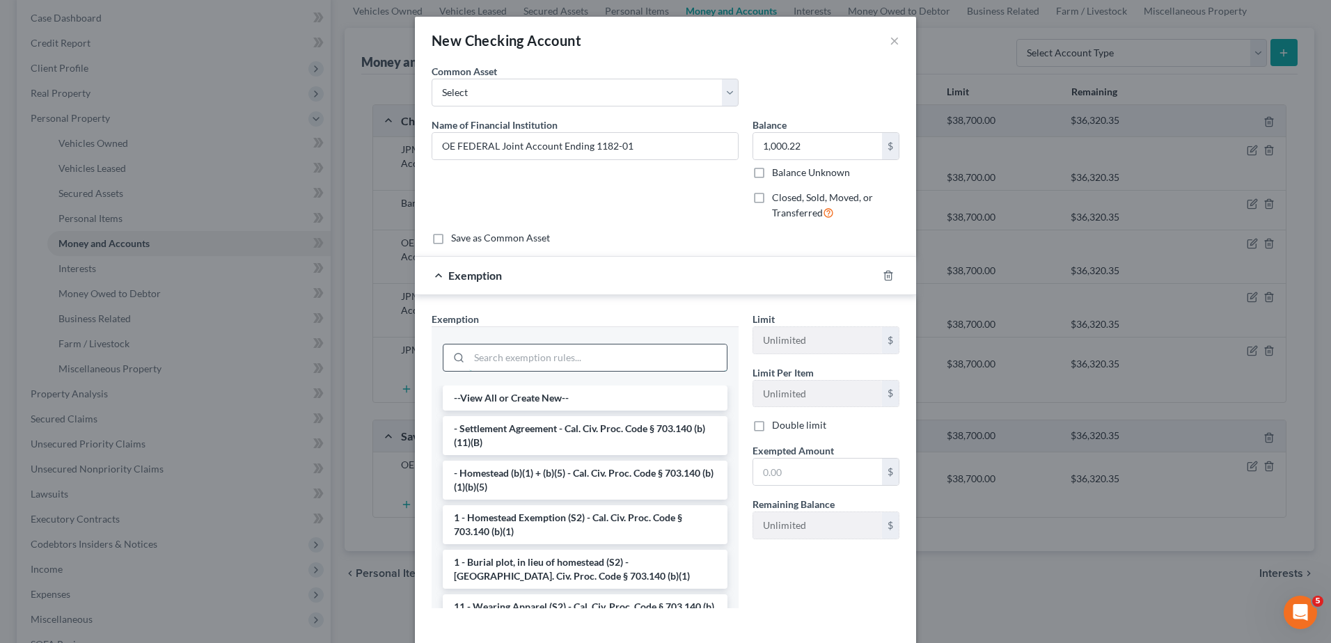
click at [568, 361] on input "search" at bounding box center [598, 358] width 258 height 26
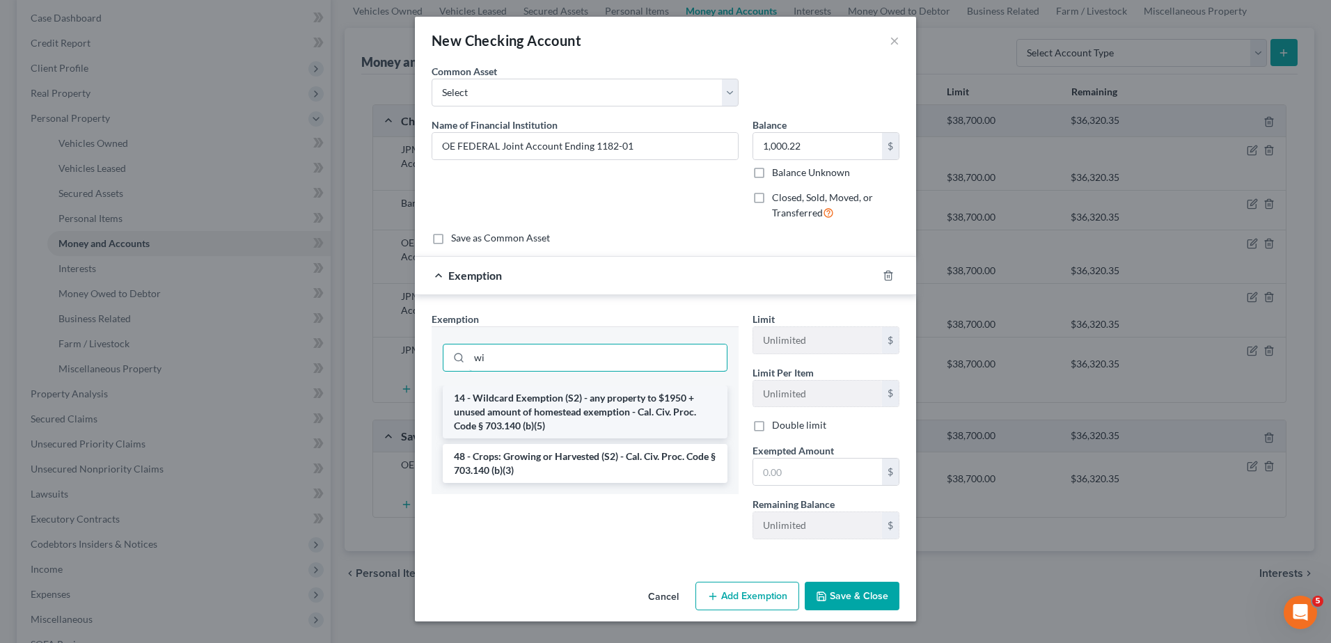
type input "wi"
click at [595, 415] on li "14 - Wildcard Exemption (S2) - any property to $1950 + unused amount of homeste…" at bounding box center [585, 412] width 285 height 53
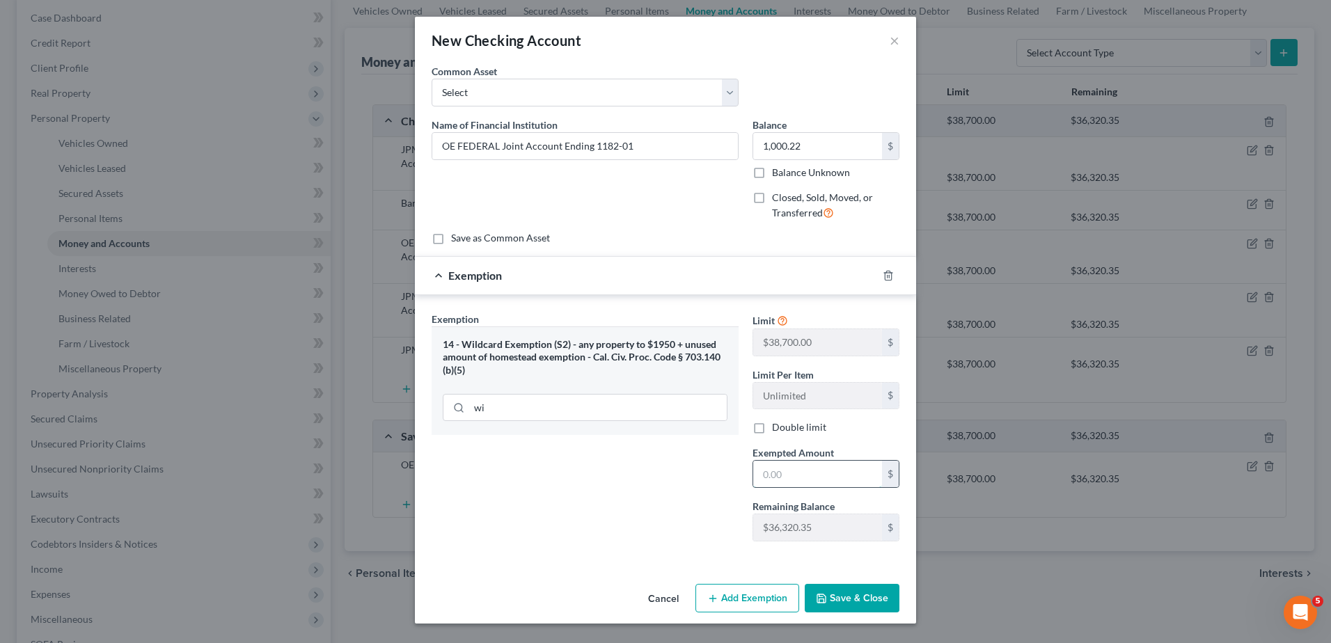
click at [795, 474] on input "text" at bounding box center [817, 474] width 129 height 26
type input "1,000.22"
click at [846, 599] on button "Save & Close" at bounding box center [852, 598] width 95 height 29
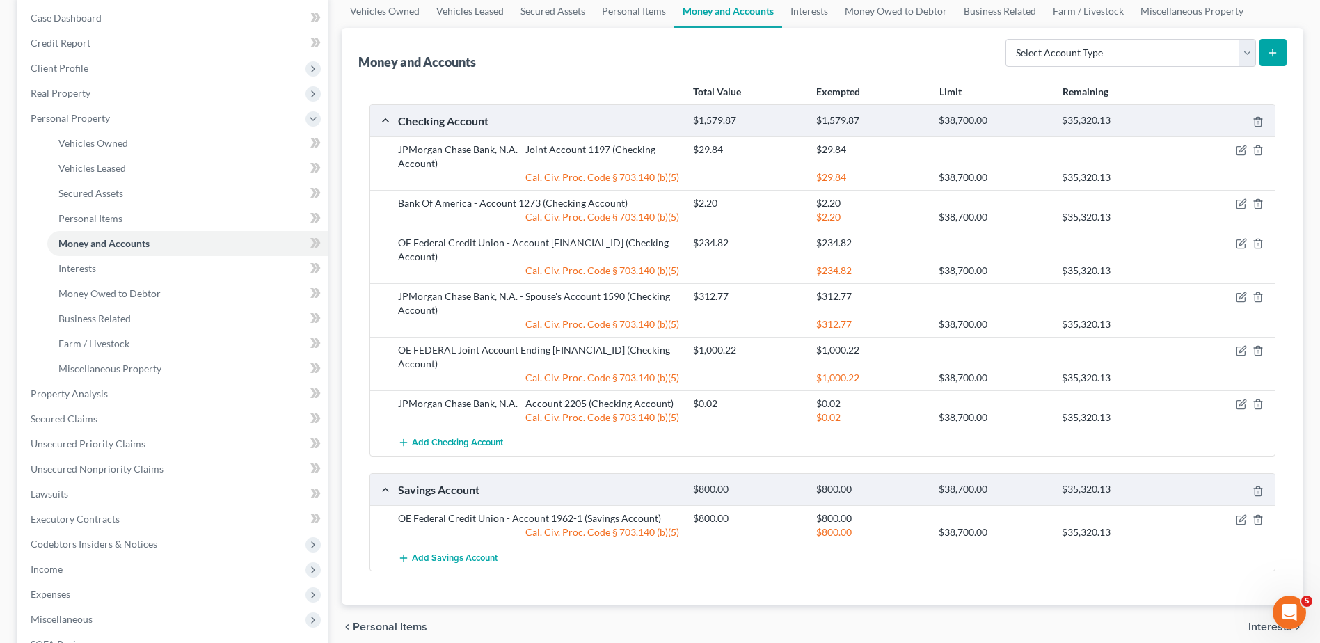
click at [454, 438] on span "Add Checking Account" at bounding box center [457, 443] width 91 height 11
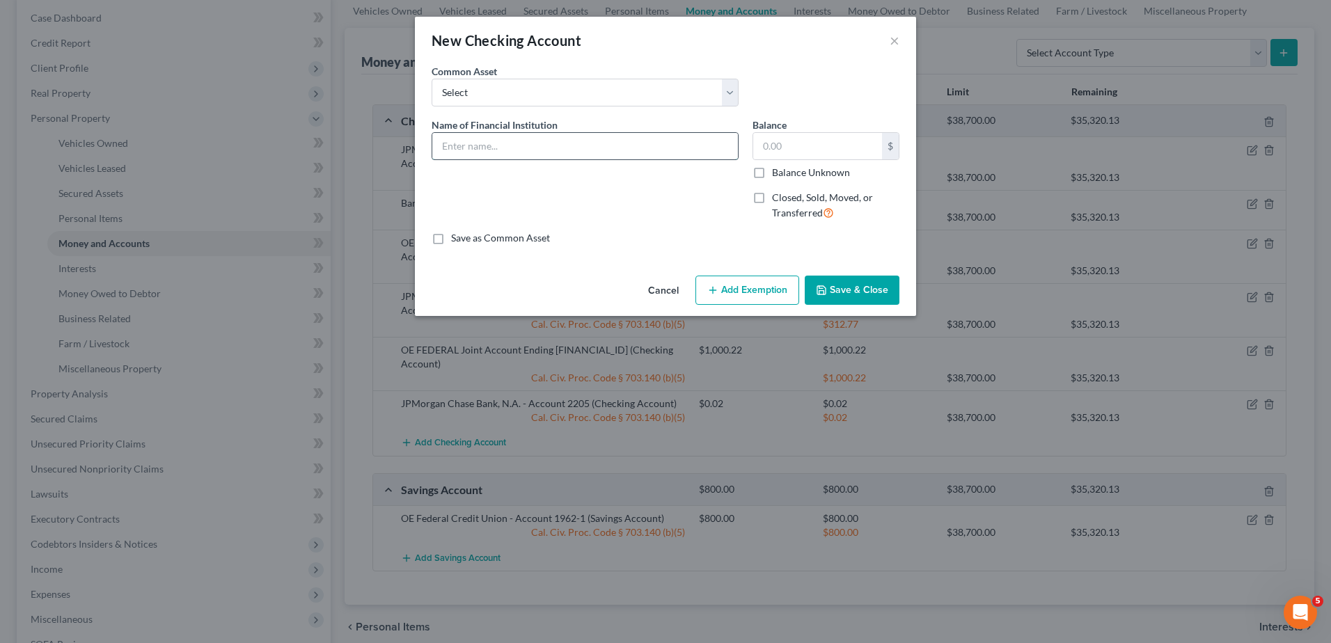
click at [489, 136] on input "text" at bounding box center [585, 146] width 306 height 26
paste input "OEFEDERAL Join Account Ending 1182-01"
click at [457, 142] on input "OEFEDERAL Join Account Ending 1182-01" at bounding box center [585, 146] width 306 height 26
click at [521, 150] on input "OE FEDERAL Join Account Ending 1182-01" at bounding box center [585, 146] width 306 height 26
type input "OE FEDERAL Joint Account Ending 1182-01"
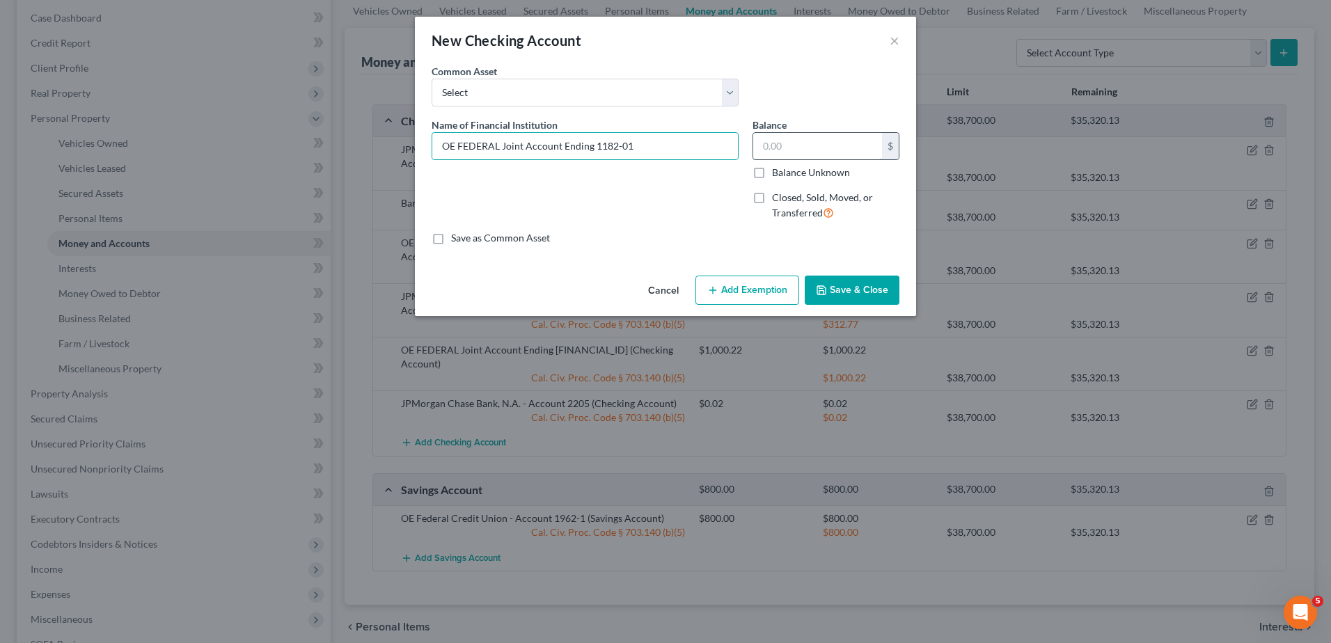
click at [789, 143] on input "text" at bounding box center [817, 146] width 129 height 26
type input "1,000.22"
click at [773, 282] on button "Add Exemption" at bounding box center [747, 290] width 104 height 29
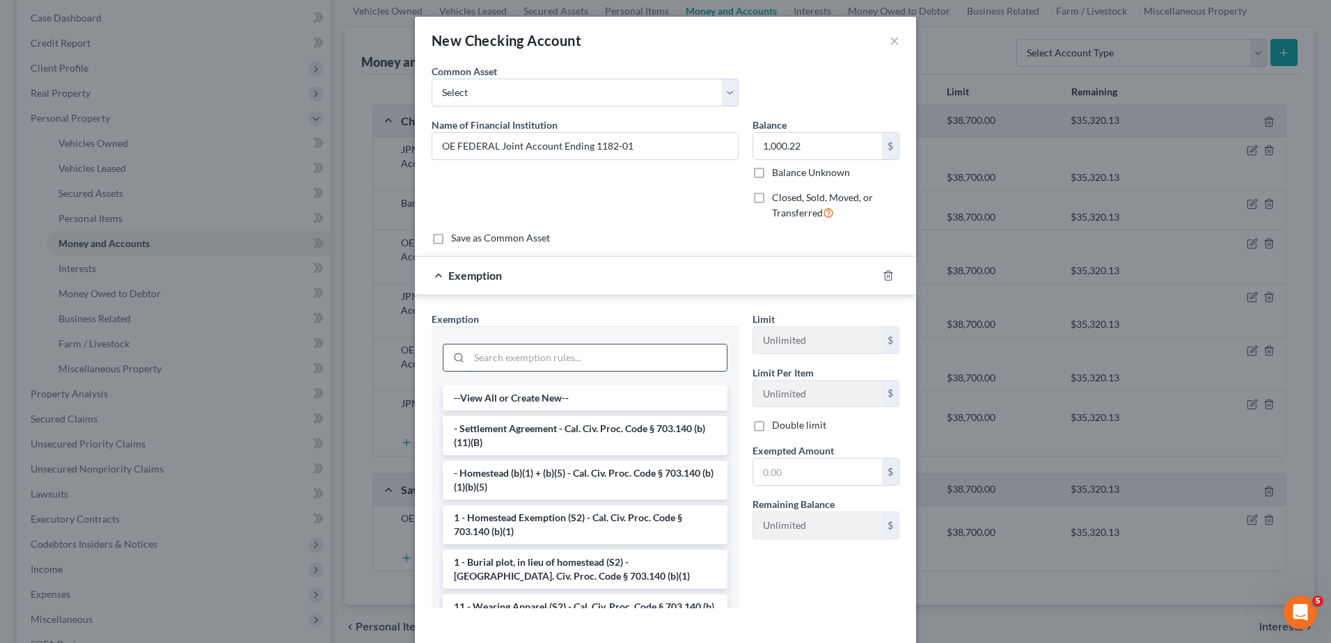
click at [531, 354] on input "search" at bounding box center [598, 358] width 258 height 26
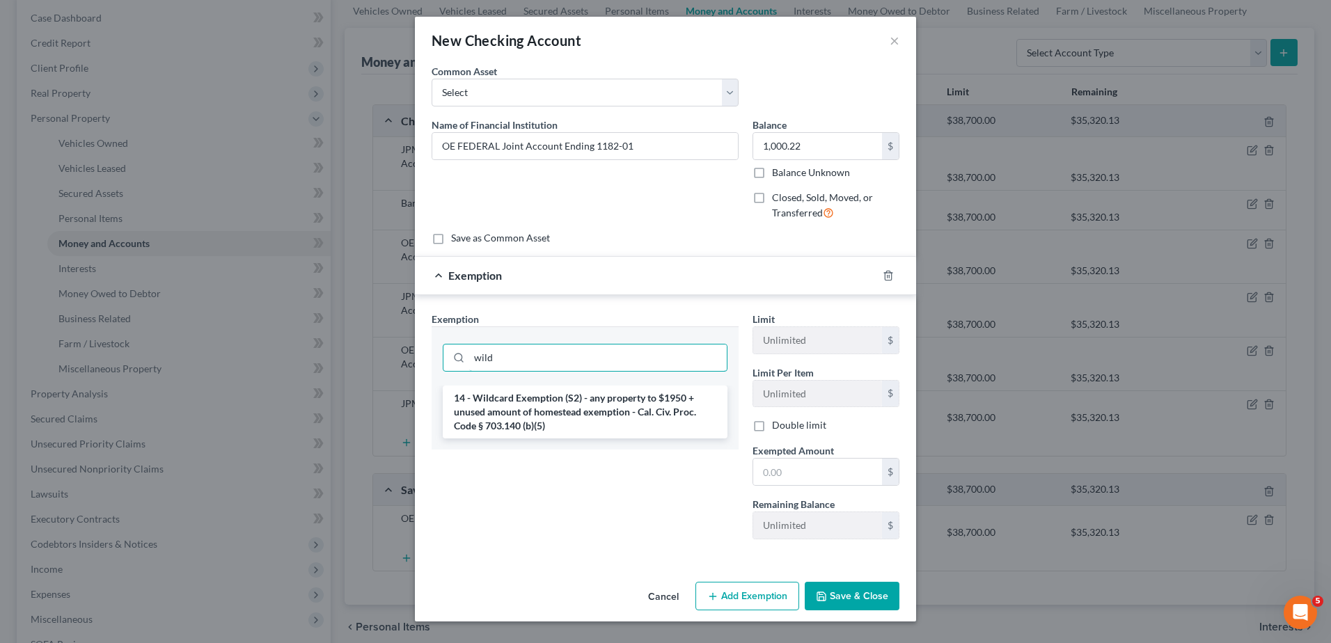
type input "wild"
click at [551, 414] on li "14 - Wildcard Exemption (S2) - any property to $1950 + unused amount of homeste…" at bounding box center [585, 412] width 285 height 53
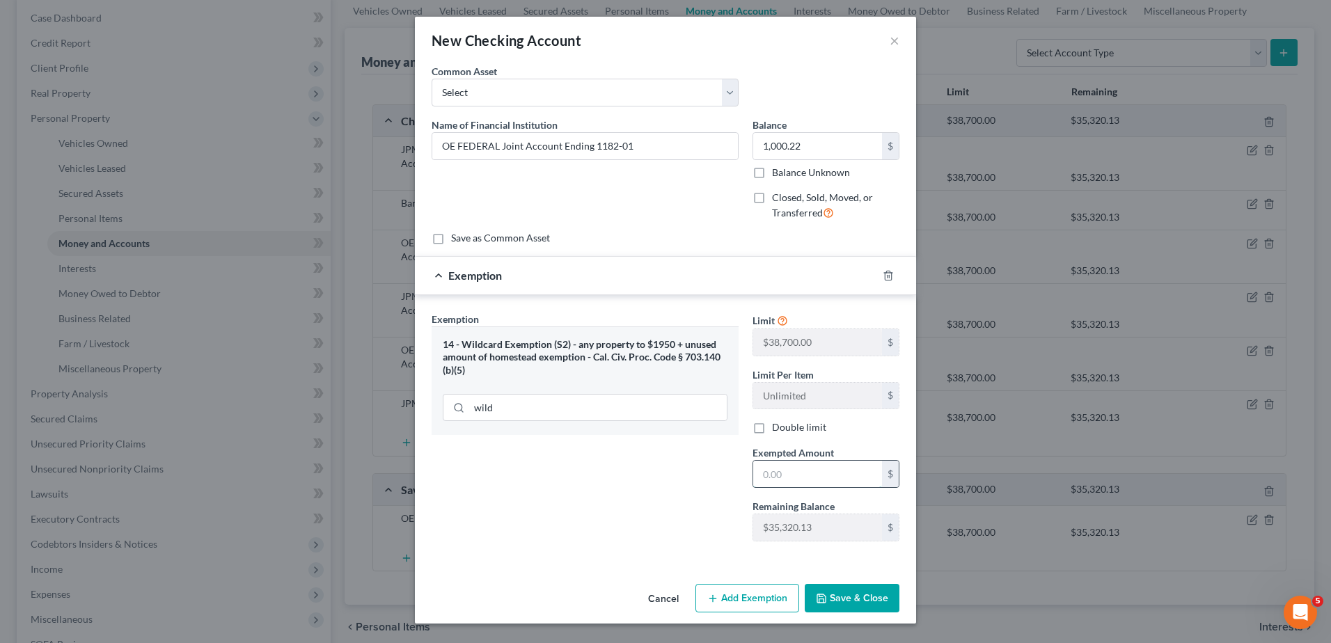
click at [825, 484] on input "text" at bounding box center [817, 474] width 129 height 26
type input "1,000.22"
click at [852, 611] on button "Save & Close" at bounding box center [852, 598] width 95 height 29
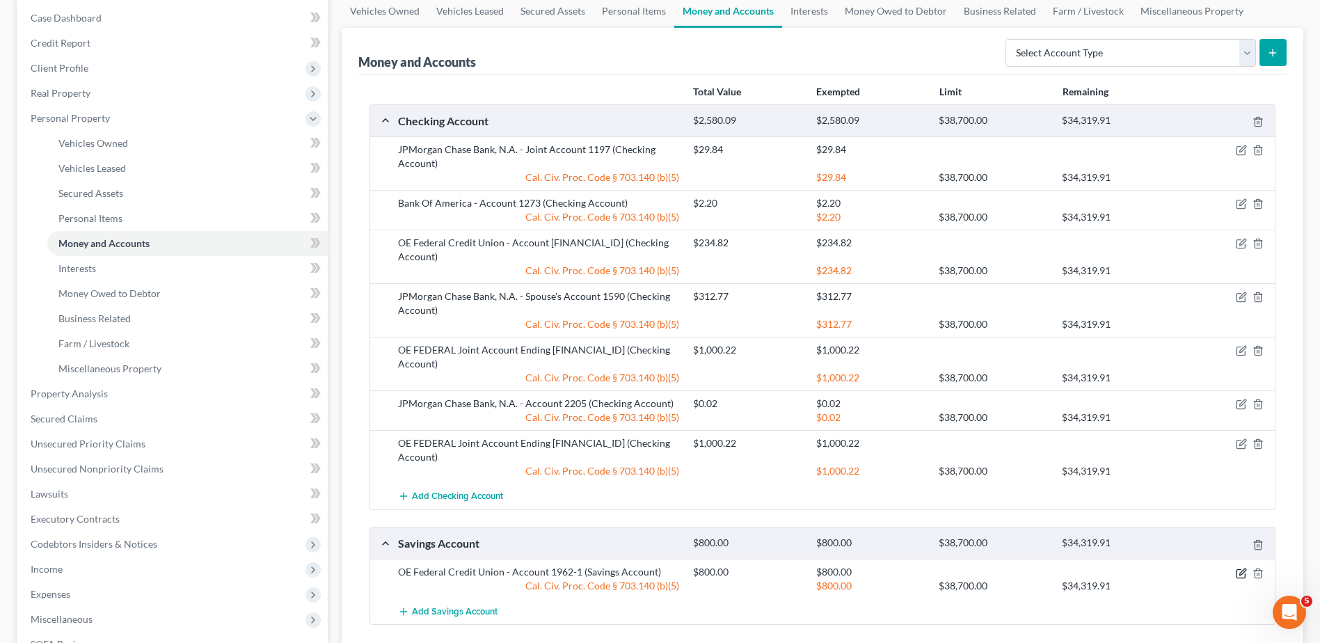
click at [1244, 569] on icon "button" at bounding box center [1243, 572] width 6 height 6
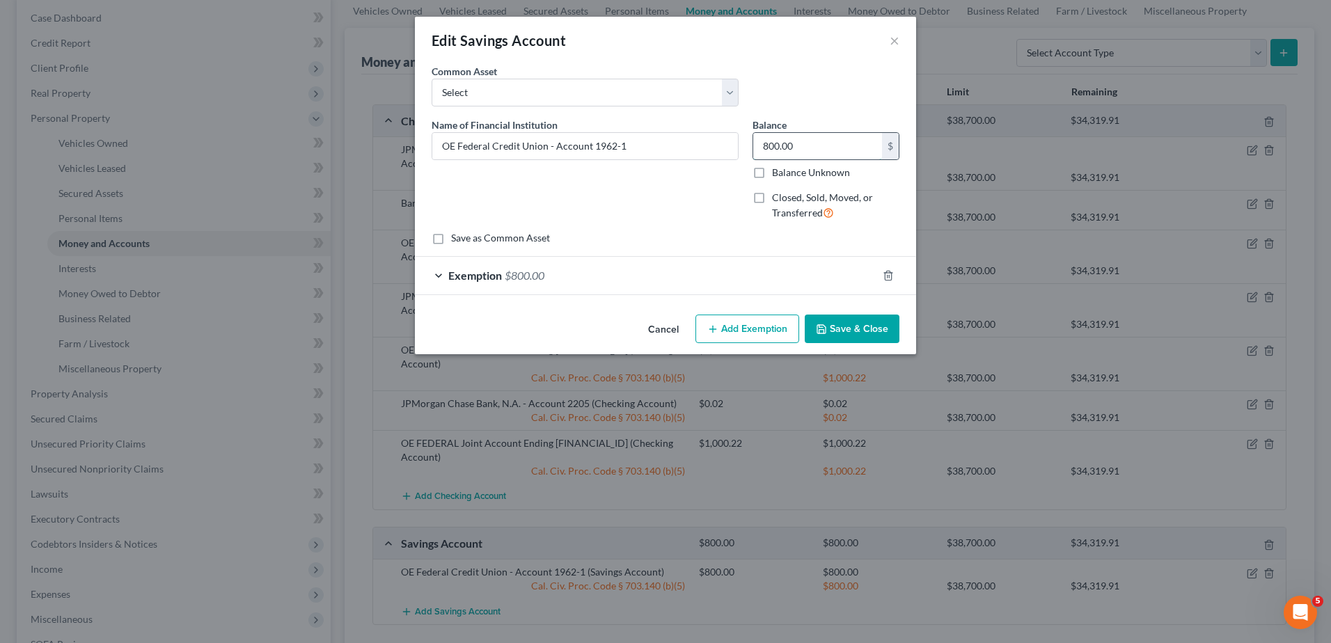
click at [810, 145] on input "800.00" at bounding box center [817, 146] width 129 height 26
click at [850, 336] on button "Save & Close" at bounding box center [852, 329] width 95 height 29
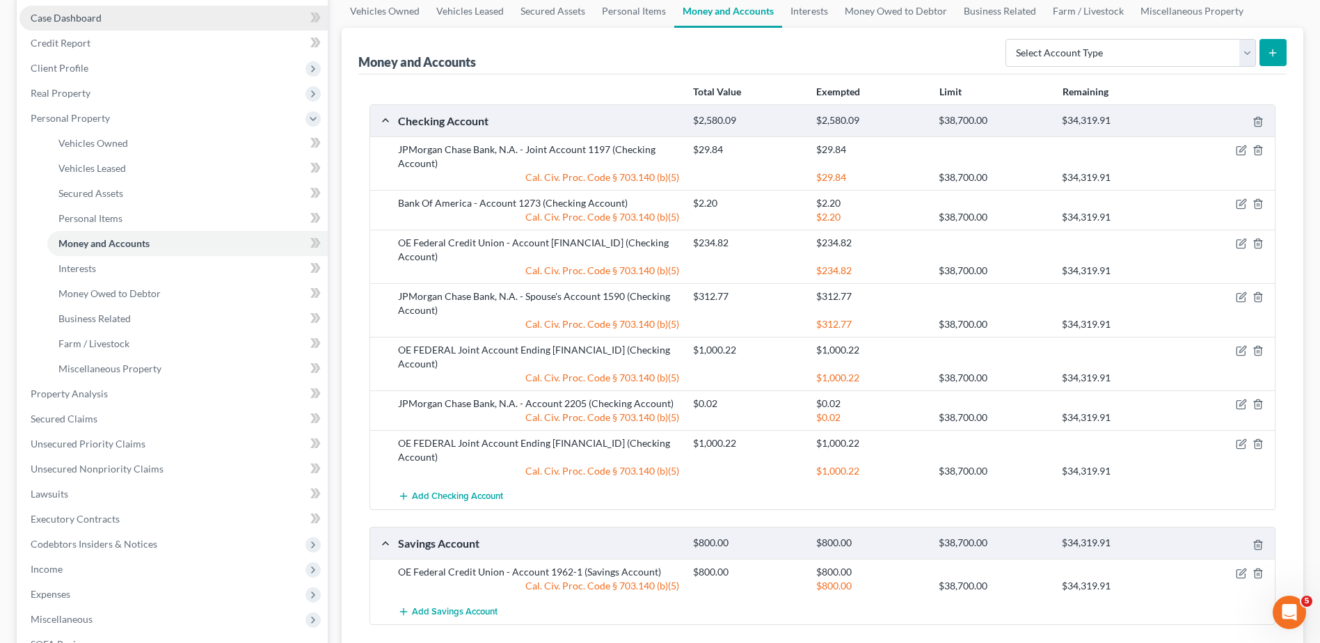
click at [58, 17] on span "Case Dashboard" at bounding box center [66, 18] width 71 height 12
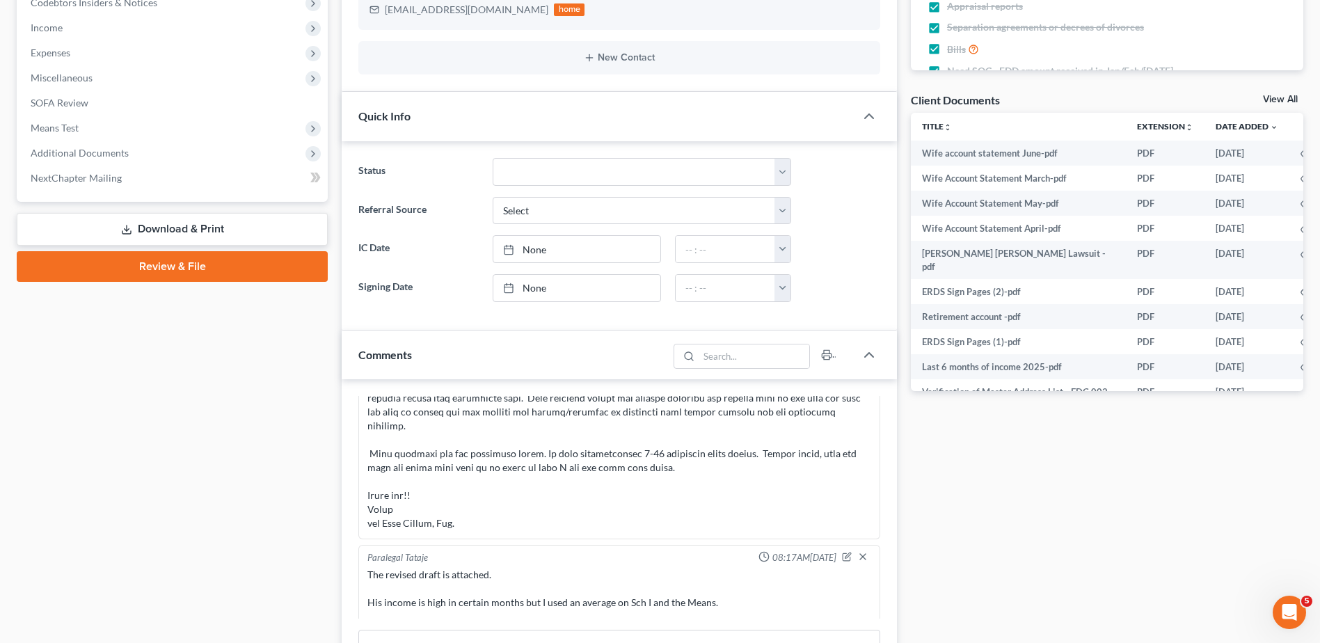
scroll to position [557, 0]
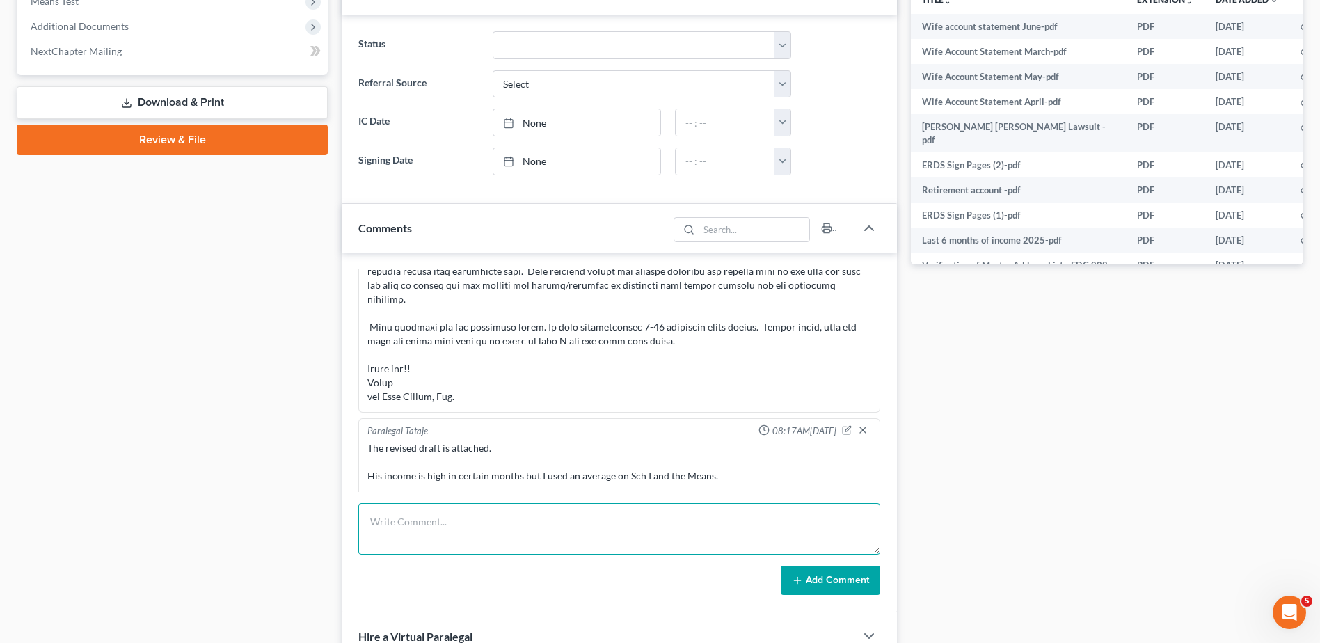
click at [449, 518] on textarea at bounding box center [619, 529] width 522 height 52
paste textarea "This is the correct balance of my Accounts 100.48 OEFederal Account Ending 1962…"
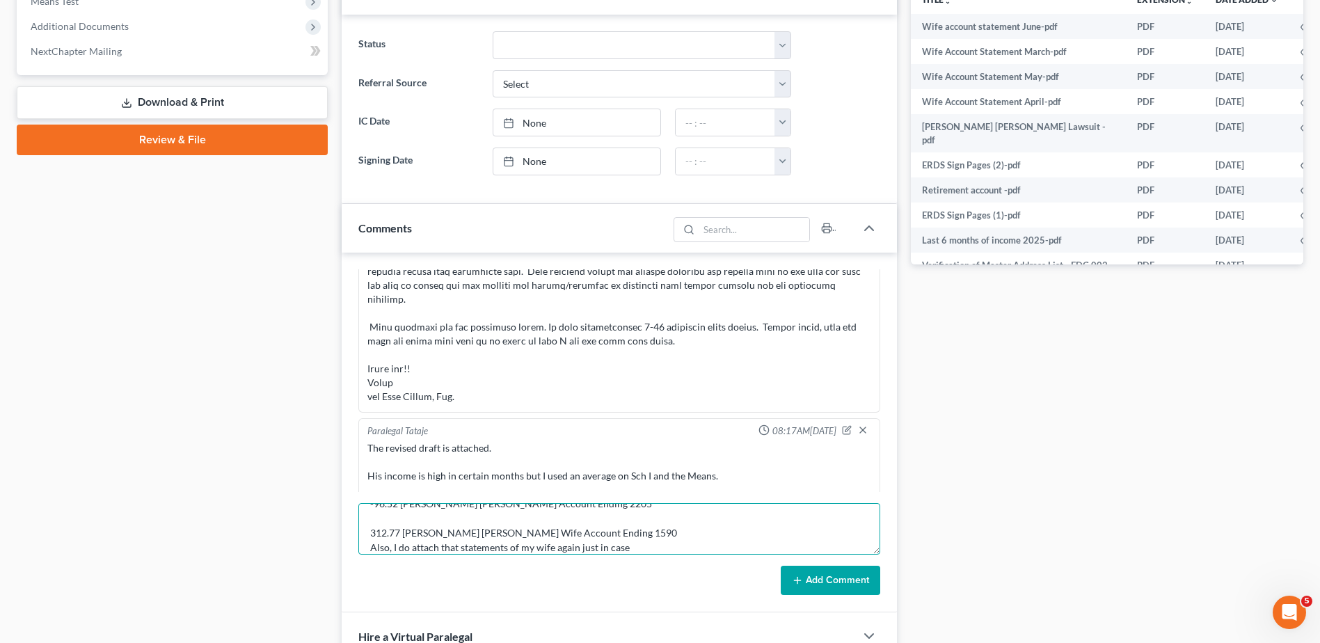
type textarea "This is the correct balance of my Accounts 100.48 OEFederal Account Ending 1962…"
click at [837, 582] on button "Add Comment" at bounding box center [831, 580] width 100 height 29
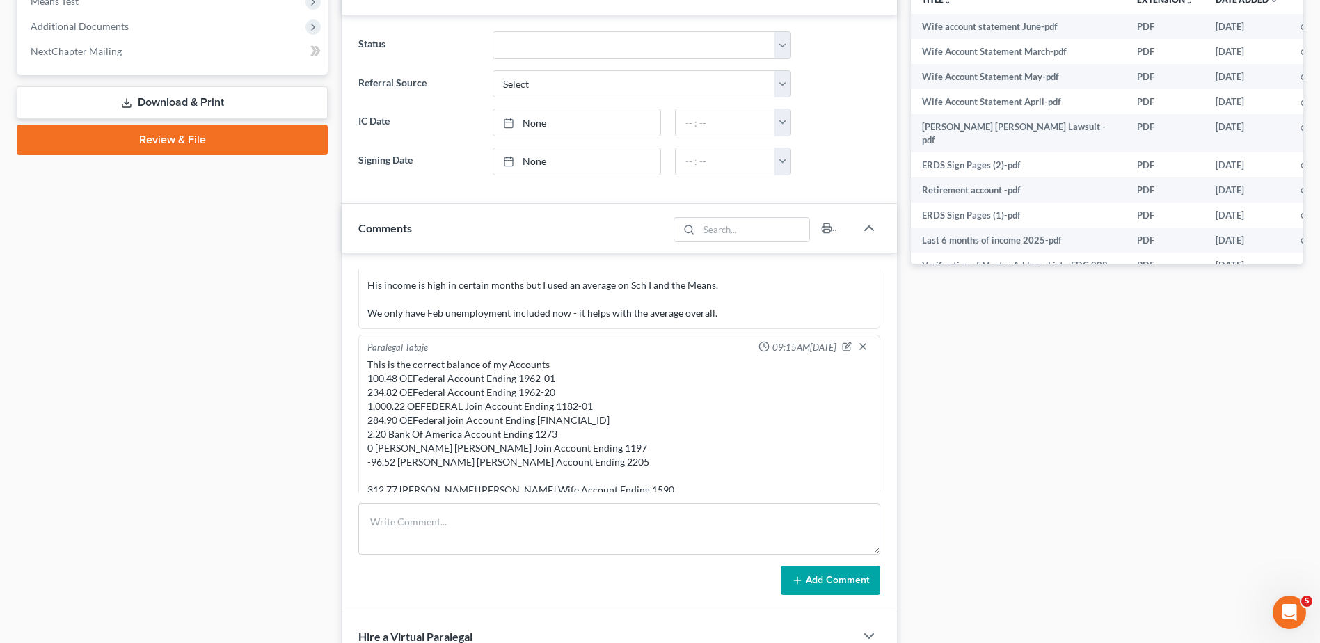
scroll to position [0, 0]
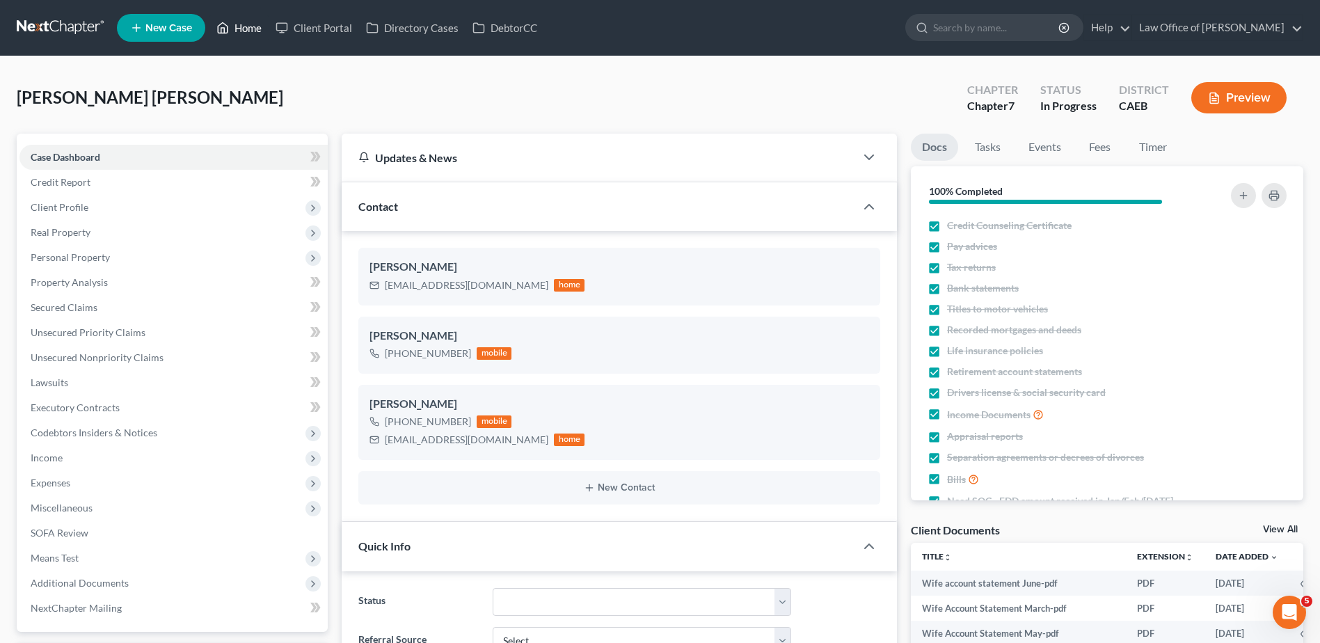
click at [244, 30] on link "Home" at bounding box center [238, 27] width 59 height 25
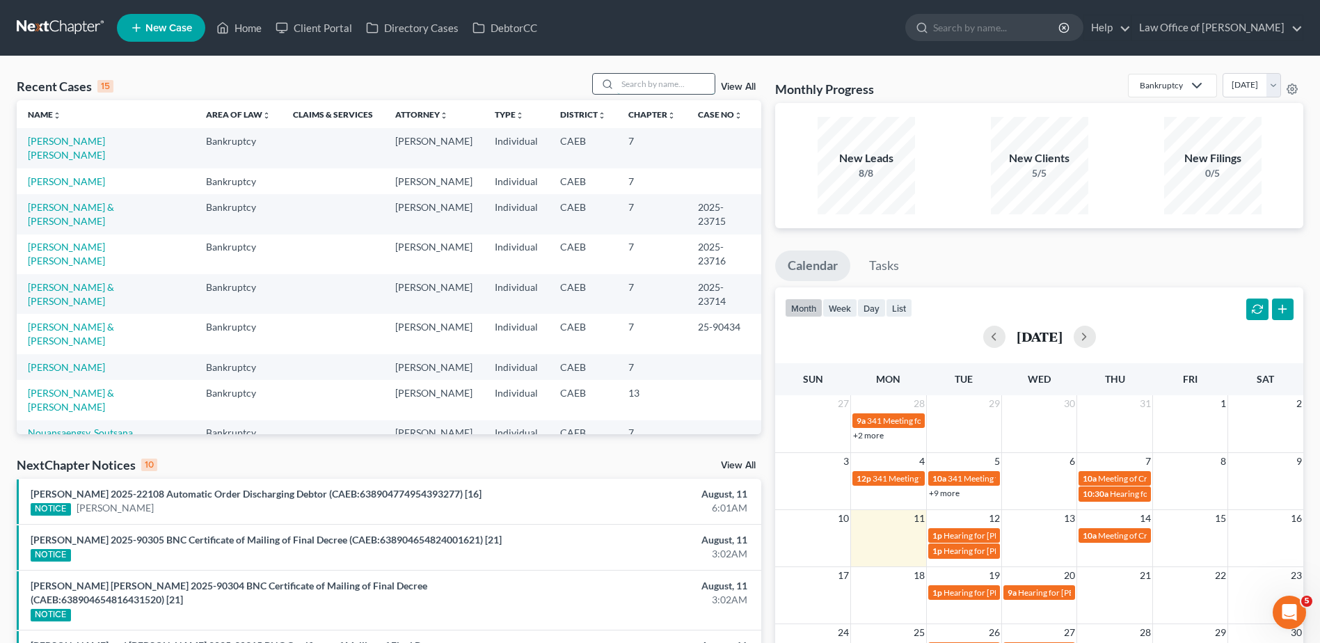
click at [656, 75] on input "search" at bounding box center [665, 84] width 97 height 20
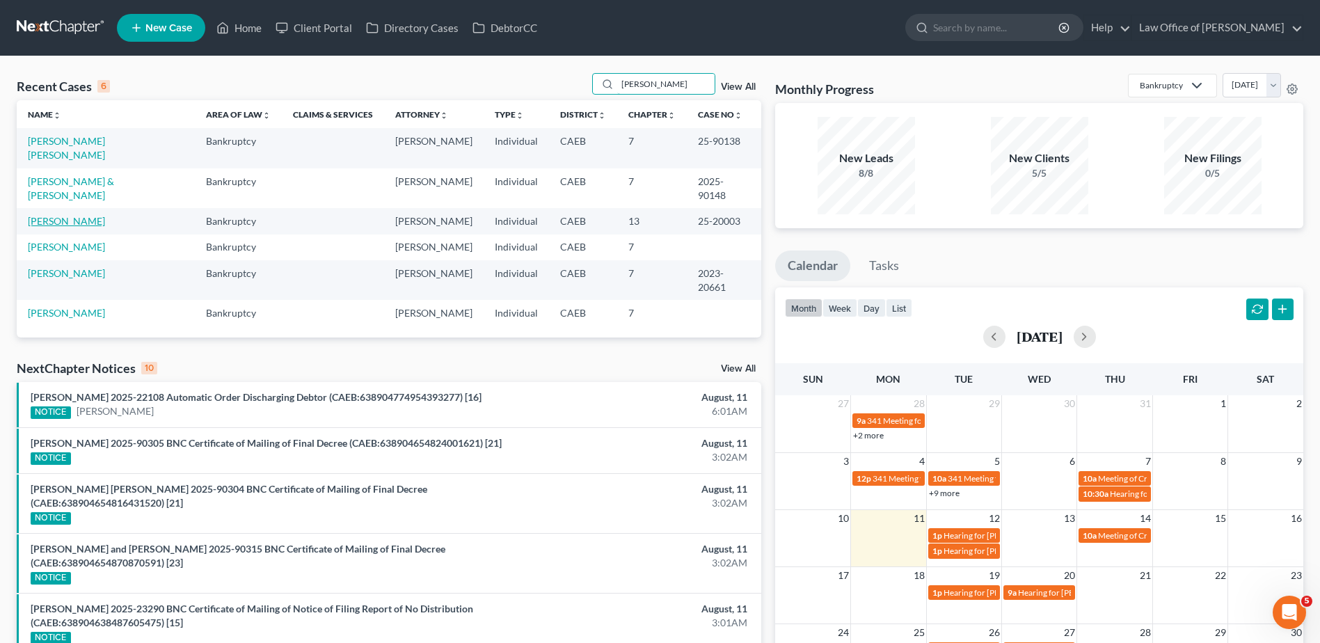
type input "[PERSON_NAME]"
click at [77, 215] on link "[PERSON_NAME]" at bounding box center [66, 221] width 77 height 12
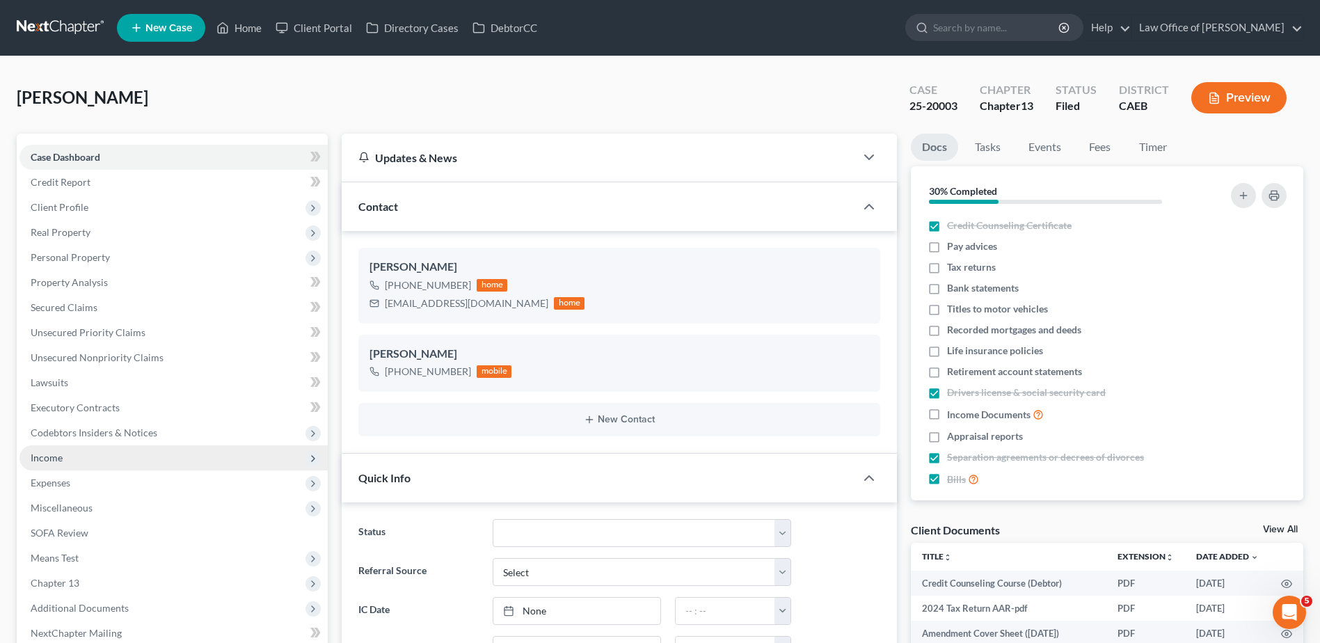
scroll to position [1148, 0]
click at [63, 480] on span "Expenses" at bounding box center [51, 483] width 40 height 12
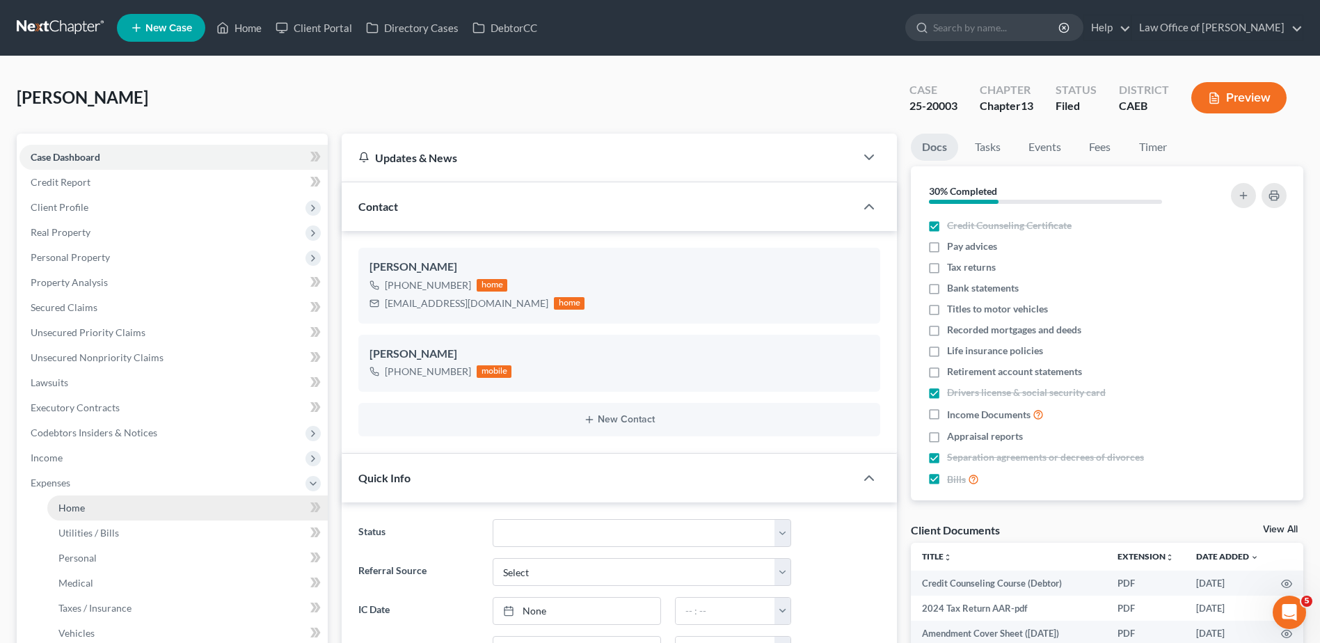
click at [70, 503] on span "Home" at bounding box center [71, 508] width 26 height 12
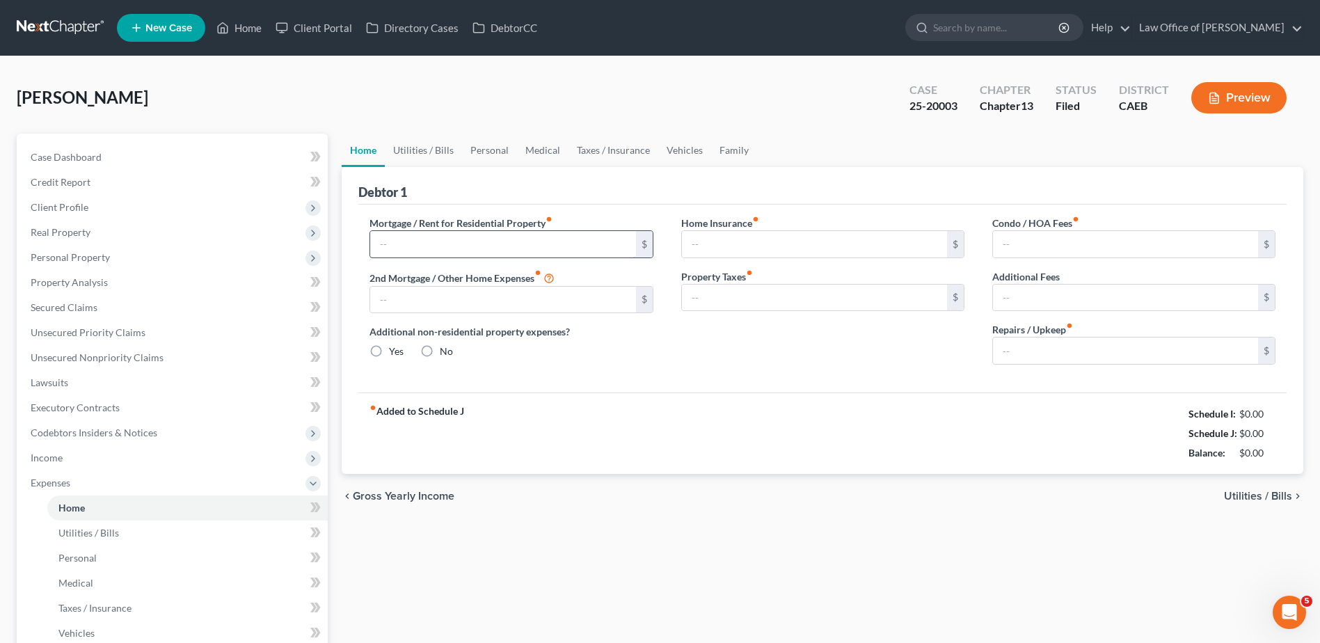
type input "0.00"
radio input "true"
type input "0.00"
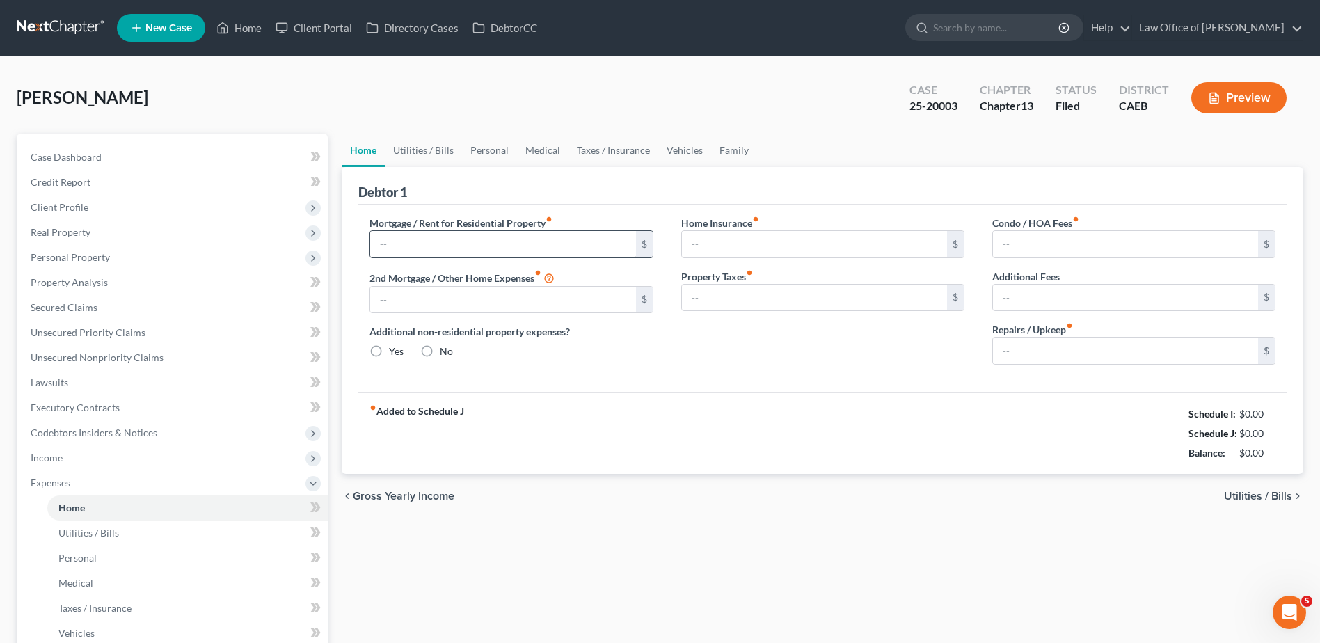
type input "0.00"
click at [1054, 346] on input "150.00" at bounding box center [1125, 351] width 265 height 26
type input "50"
click at [438, 146] on link "Utilities / Bills" at bounding box center [423, 150] width 77 height 33
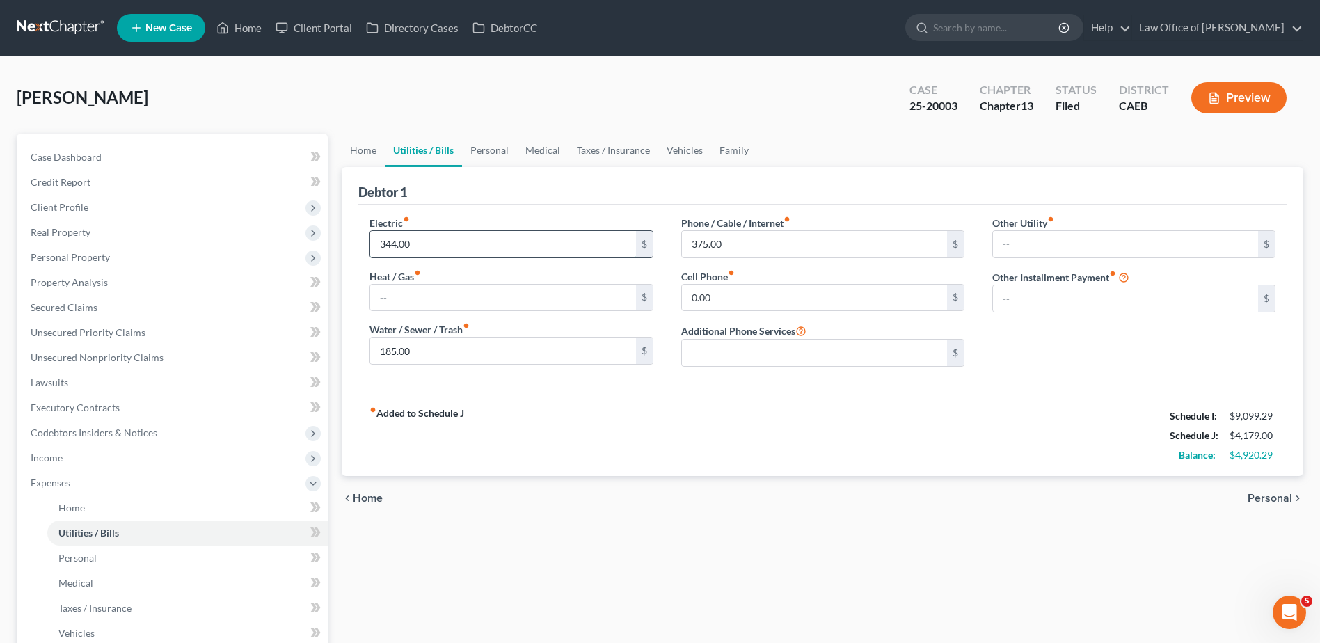
click at [447, 237] on input "344.00" at bounding box center [502, 244] width 265 height 26
click at [487, 146] on link "Personal" at bounding box center [489, 150] width 55 height 33
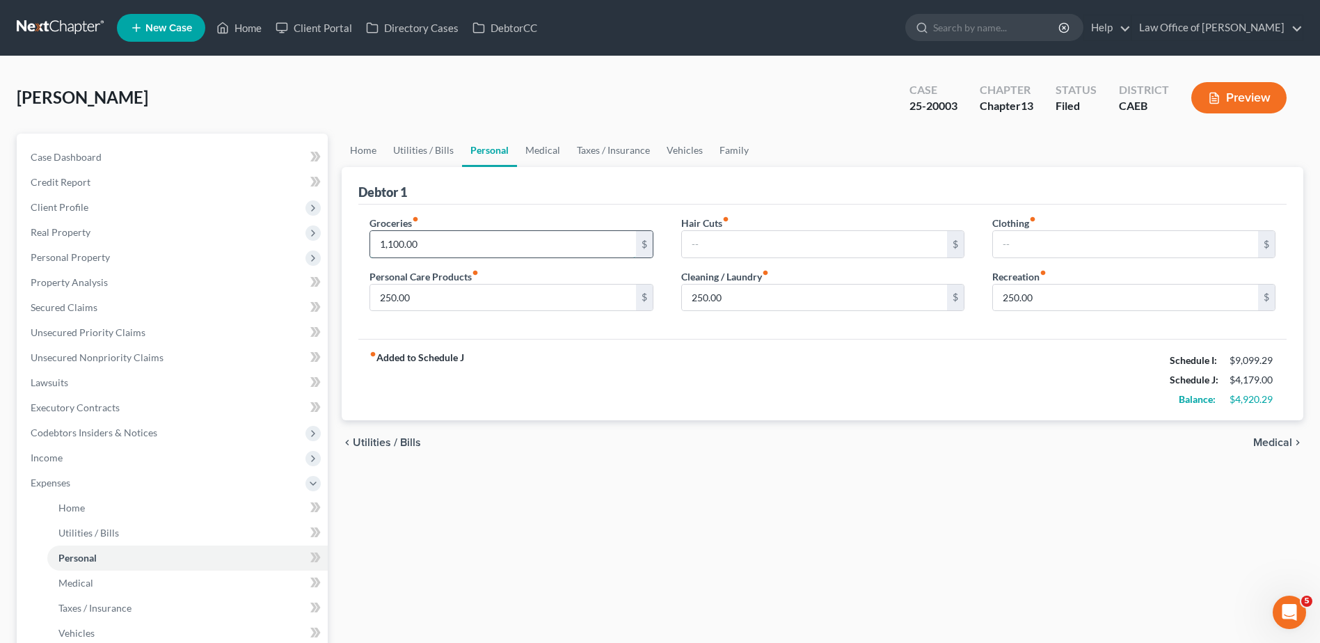
click at [459, 241] on input "1,100.00" at bounding box center [502, 244] width 265 height 26
type input "9"
type input "1,100"
type input "200"
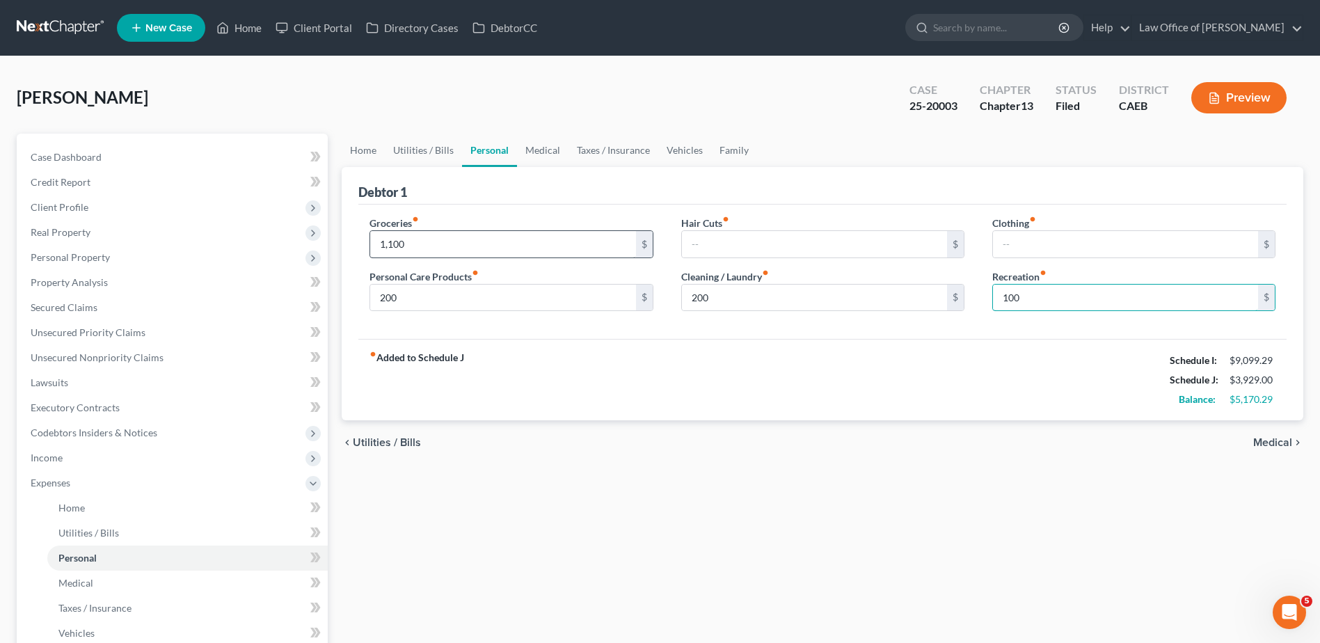
type input "100"
click at [551, 151] on link "Medical" at bounding box center [543, 150] width 52 height 33
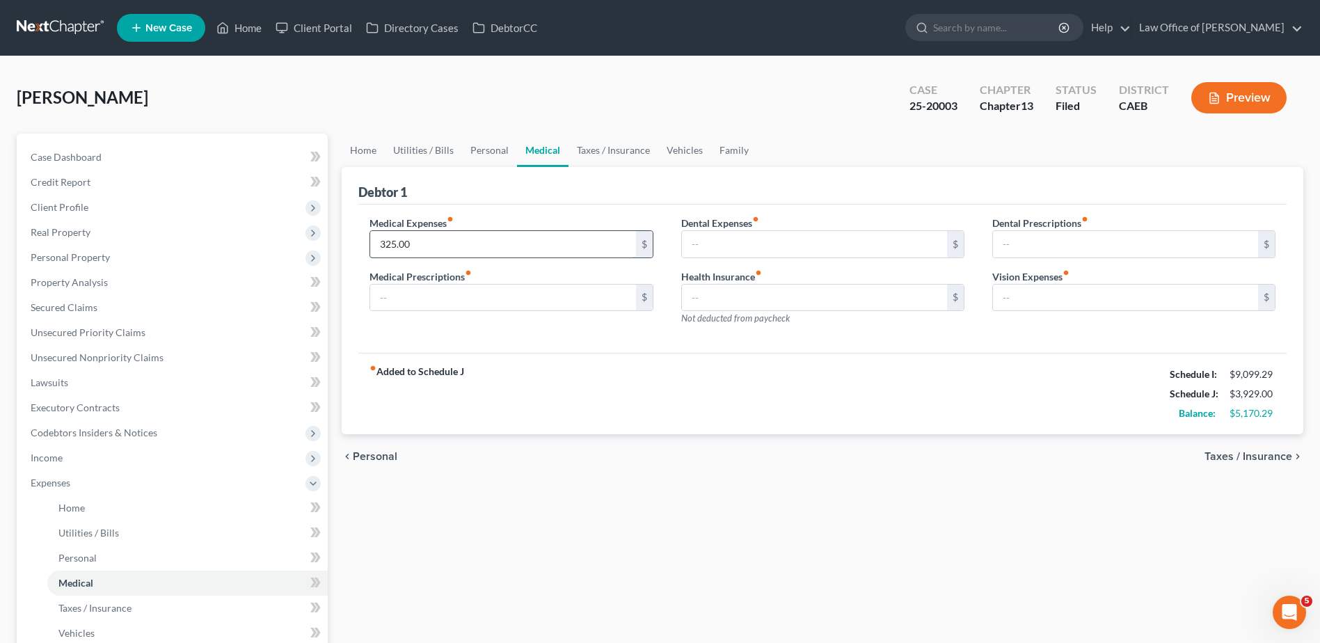
click at [443, 246] on input "325.00" at bounding box center [502, 244] width 265 height 26
type input "225"
click at [620, 146] on link "Taxes / Insurance" at bounding box center [614, 150] width 90 height 33
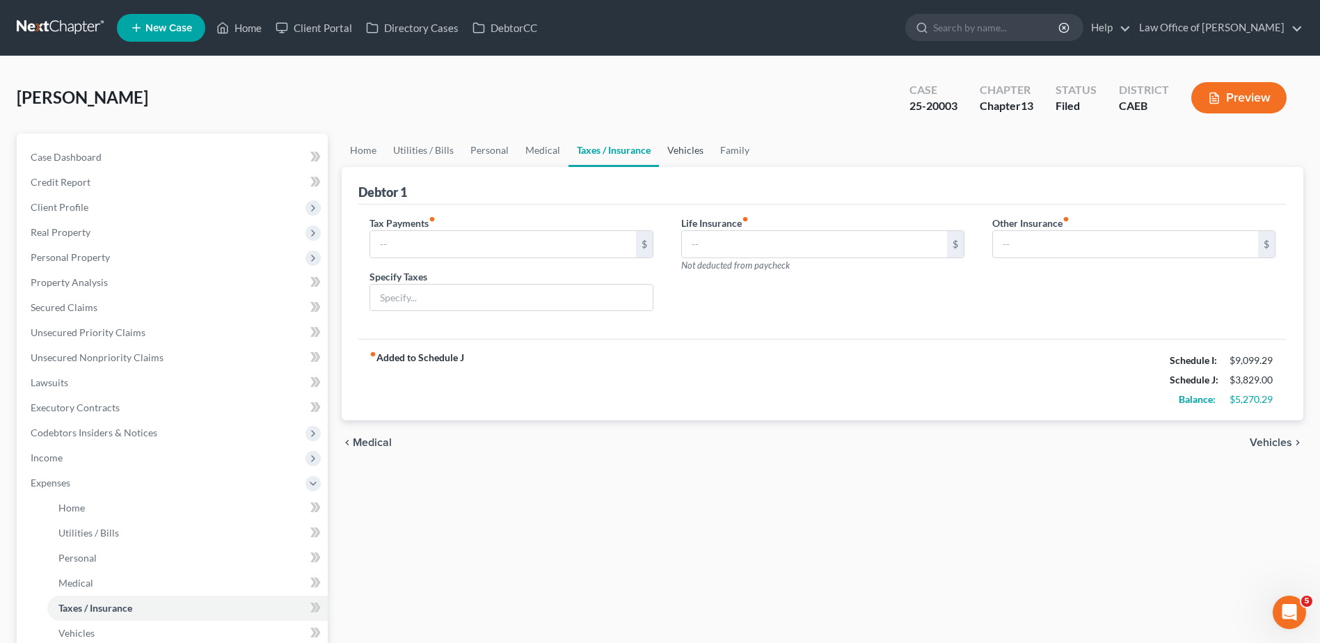
click at [690, 152] on link "Vehicles" at bounding box center [685, 150] width 53 height 33
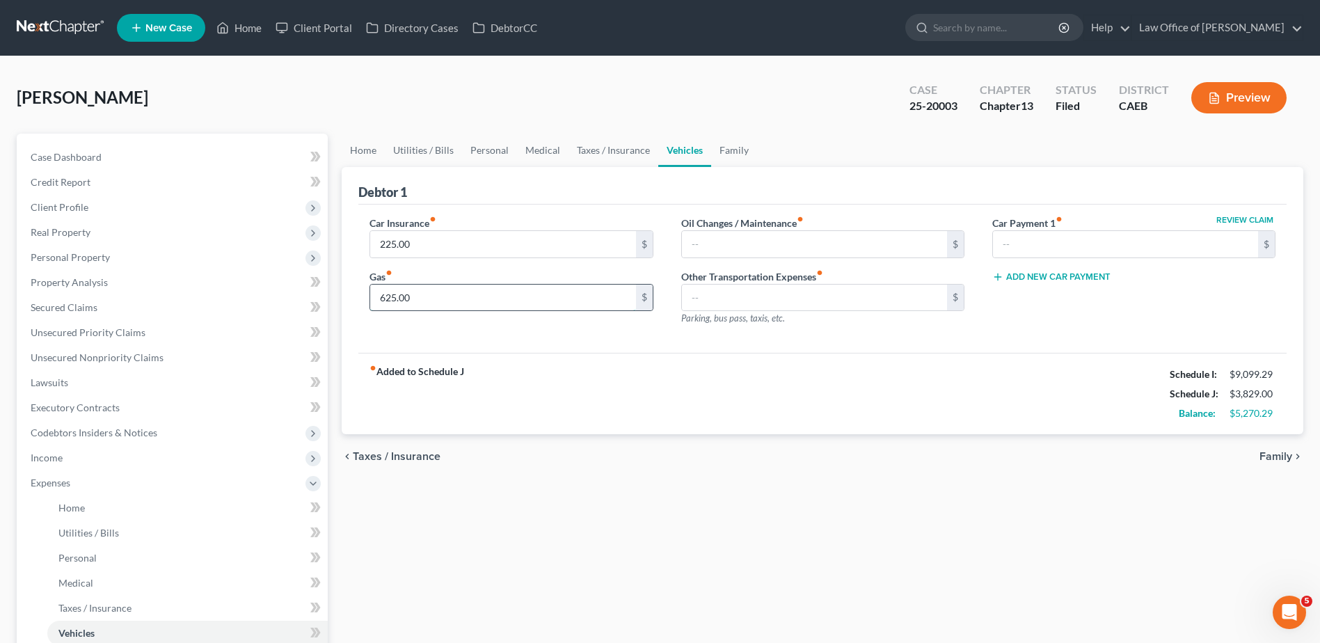
click at [470, 301] on input "625.00" at bounding box center [502, 298] width 265 height 26
type input "525"
click at [731, 148] on link "Family" at bounding box center [734, 150] width 46 height 33
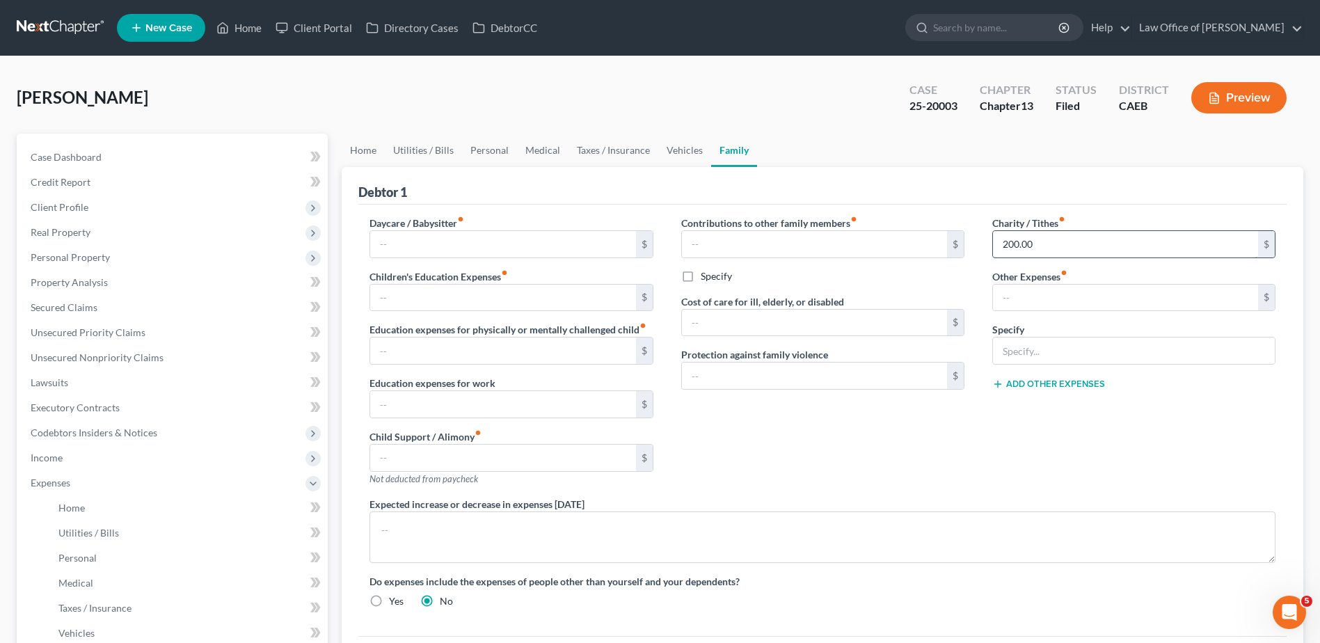
click at [1061, 234] on input "200.00" at bounding box center [1125, 244] width 265 height 26
click at [1021, 245] on input "0" at bounding box center [1125, 244] width 265 height 26
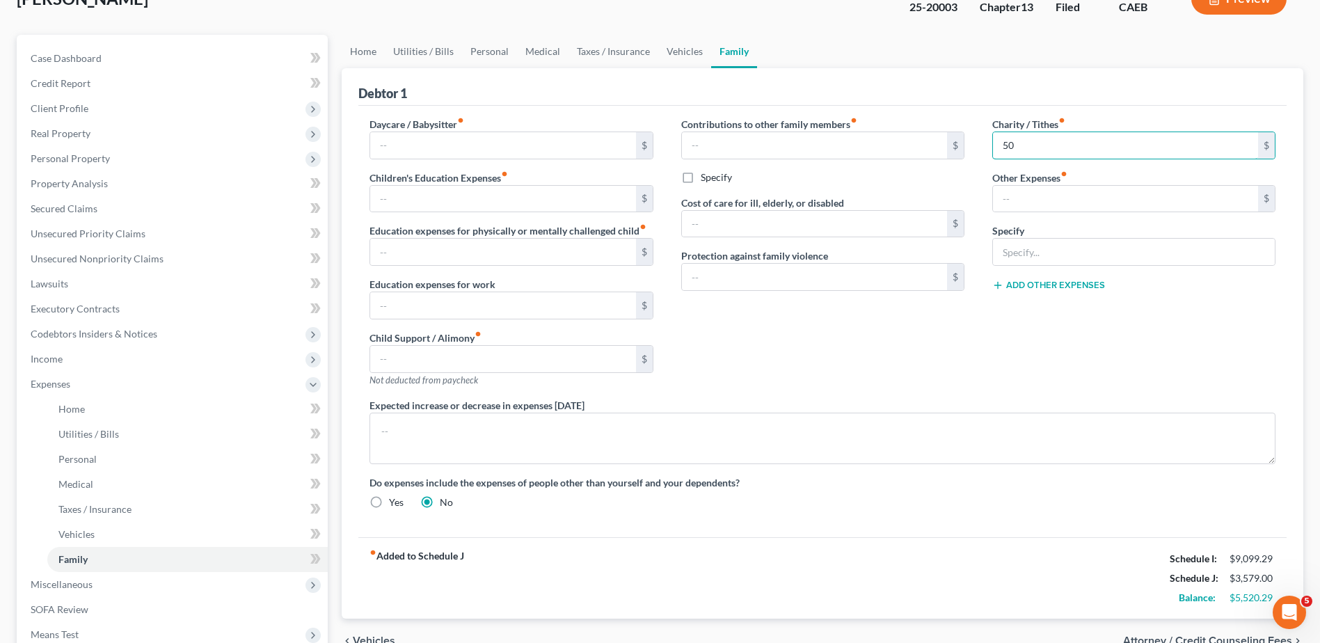
scroll to position [44, 0]
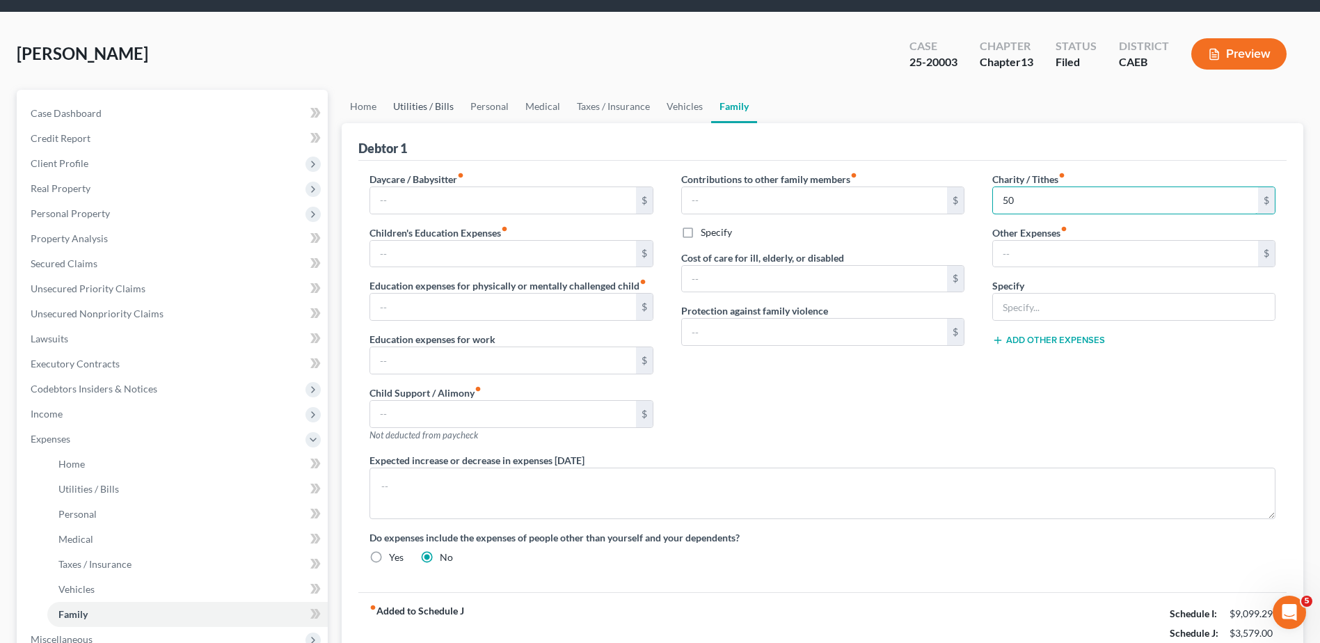
type input "50"
click at [406, 111] on link "Utilities / Bills" at bounding box center [423, 106] width 77 height 33
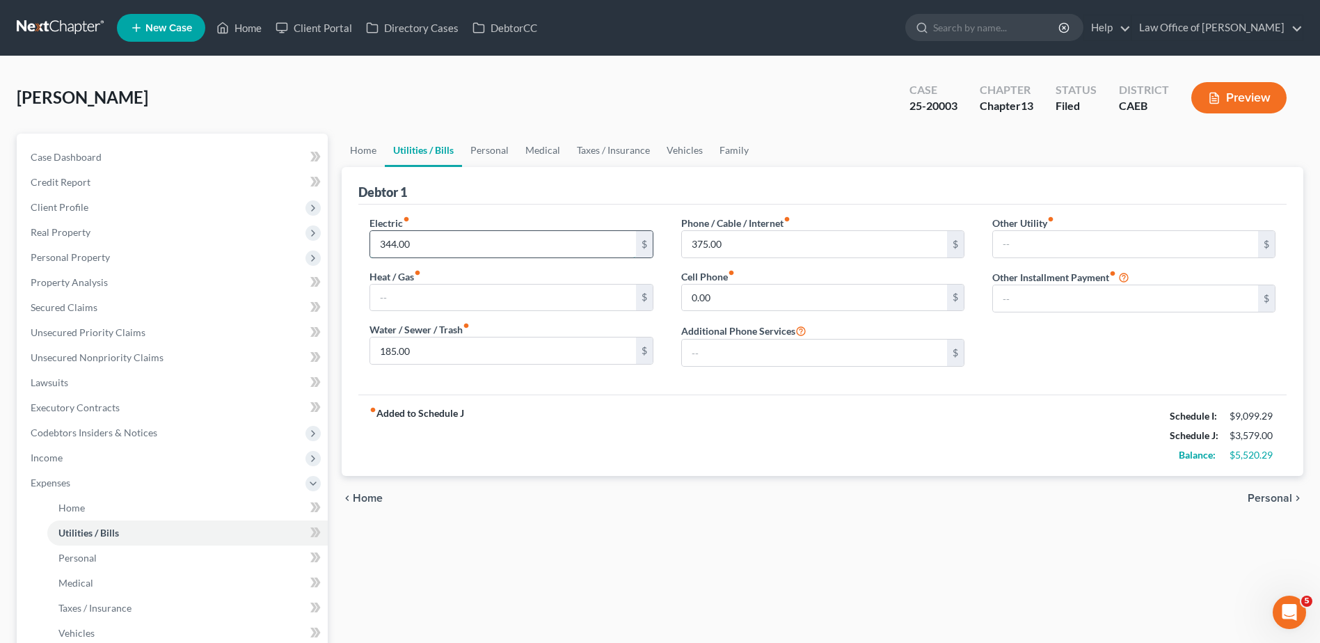
click at [428, 249] on input "344.00" at bounding box center [502, 244] width 265 height 26
click at [466, 247] on input "348" at bounding box center [502, 244] width 265 height 26
click at [483, 248] on input "352" at bounding box center [502, 244] width 265 height 26
click at [524, 401] on div "fiber_manual_record Added to Schedule J Schedule I: $9,099.29 Schedule J: $3,58…" at bounding box center [822, 435] width 928 height 81
click at [546, 496] on div "chevron_left Home Personal chevron_right" at bounding box center [823, 498] width 962 height 45
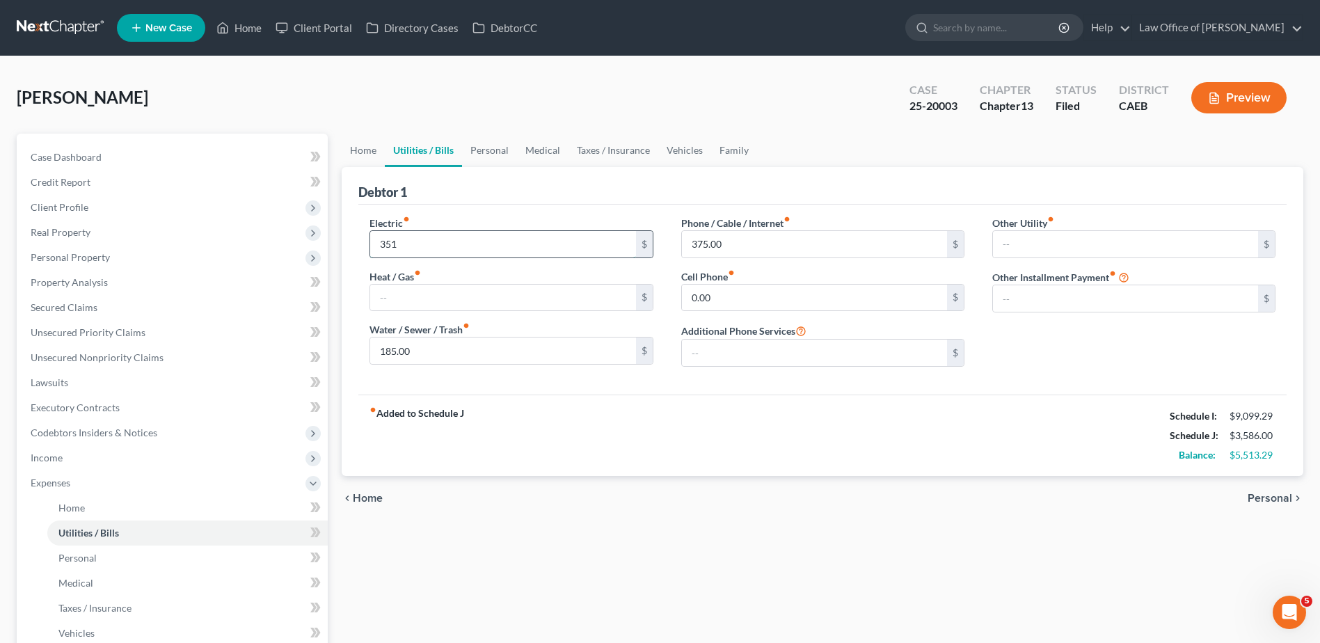
click at [421, 239] on input "351" at bounding box center [502, 244] width 265 height 26
click at [516, 479] on div "chevron_left Home Personal chevron_right" at bounding box center [823, 498] width 962 height 45
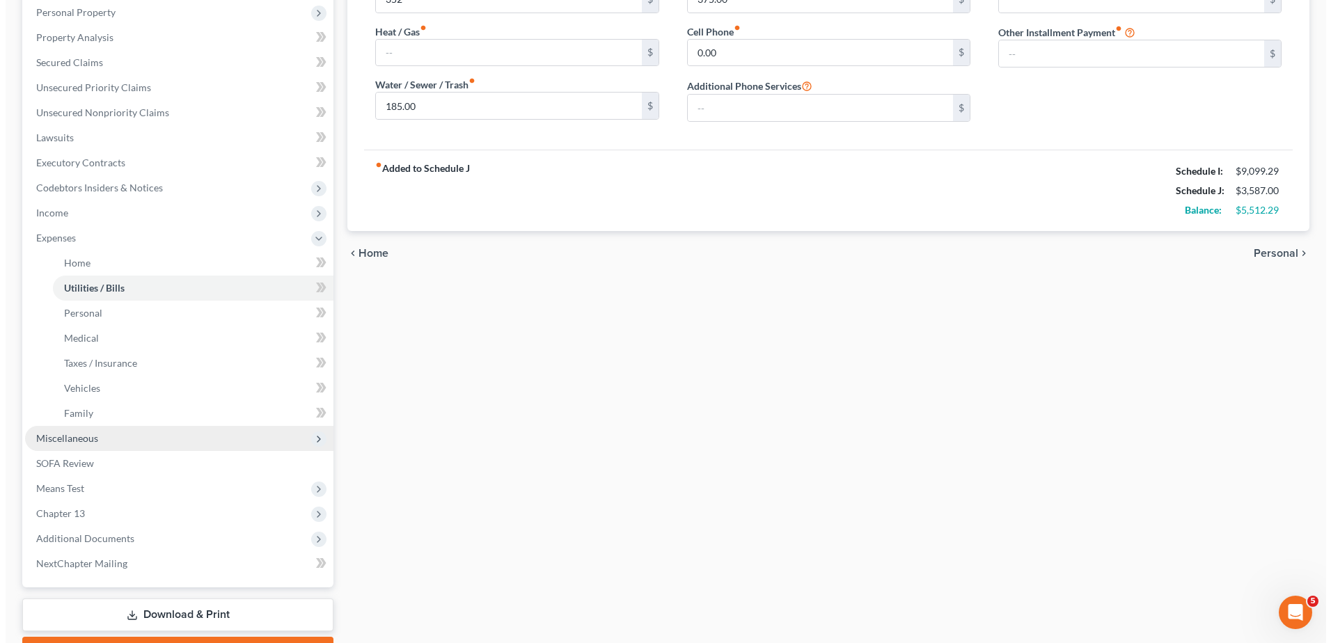
scroll to position [278, 0]
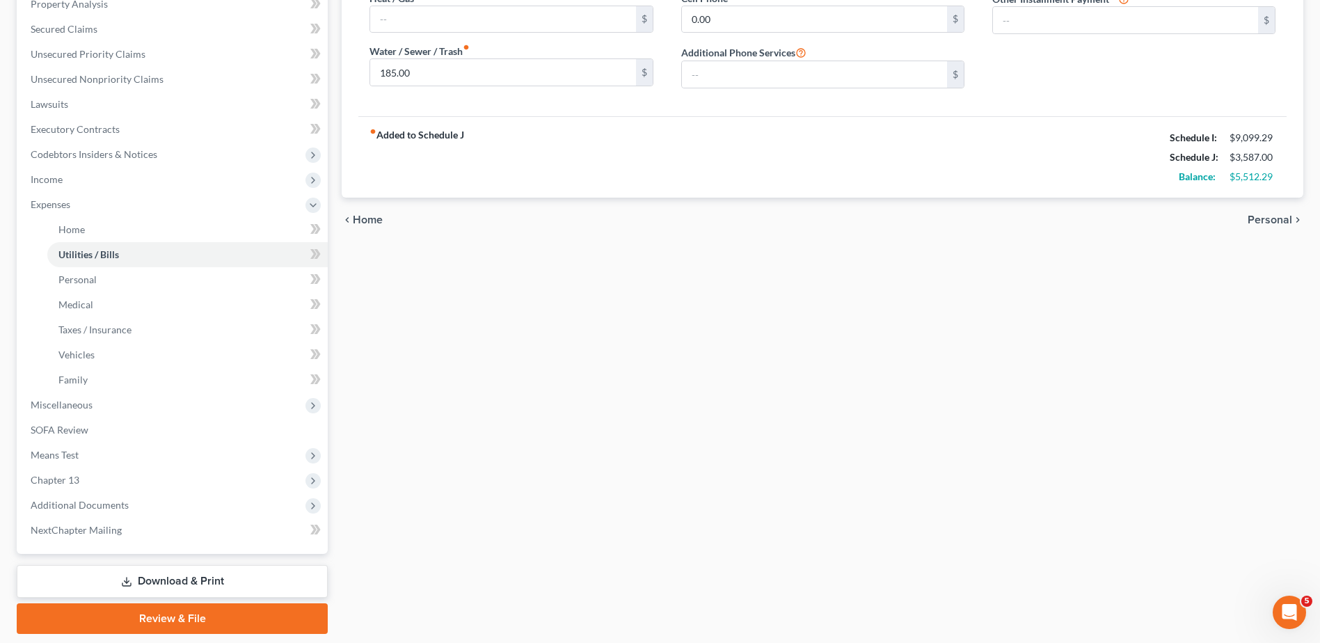
drag, startPoint x: 170, startPoint y: 581, endPoint x: 178, endPoint y: 578, distance: 8.8
click at [170, 581] on link "Download & Print" at bounding box center [172, 581] width 311 height 33
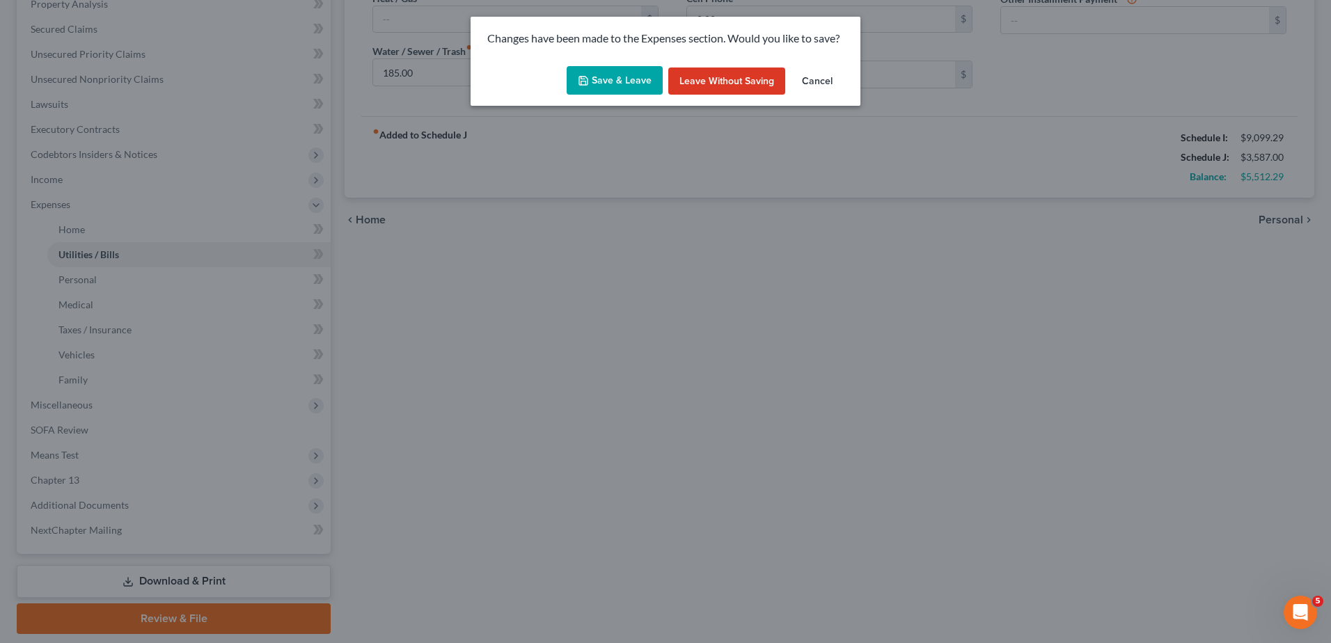
click at [637, 74] on button "Save & Leave" at bounding box center [615, 80] width 96 height 29
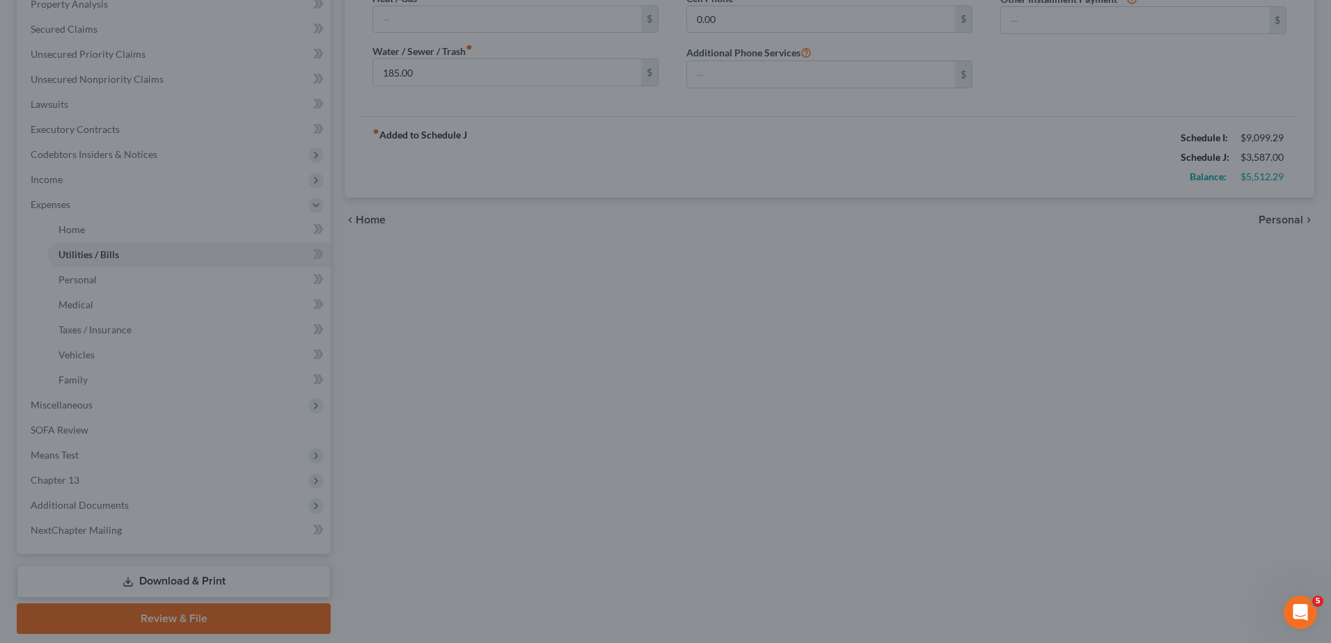
type input "352.00"
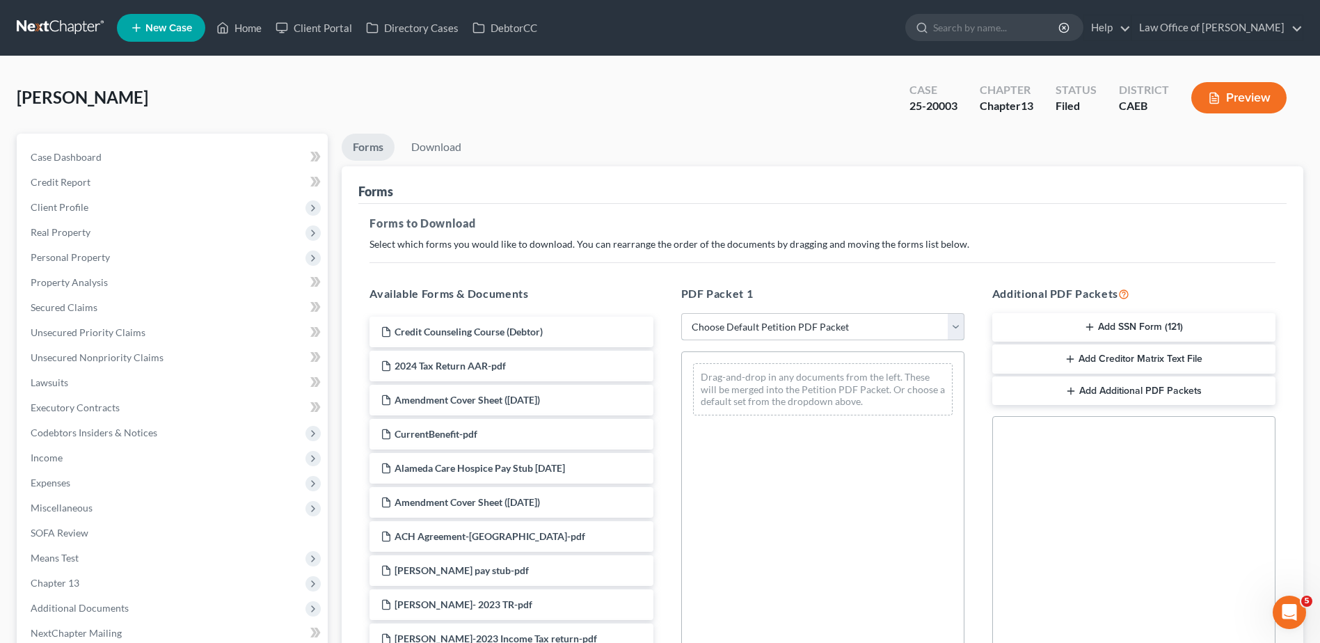
click at [774, 324] on select "Choose Default Petition PDF Packet Complete Bankruptcy Petition (all forms and …" at bounding box center [822, 327] width 283 height 28
select select "2"
click at [681, 313] on select "Choose Default Petition PDF Packet Complete Bankruptcy Petition (all forms and …" at bounding box center [822, 327] width 283 height 28
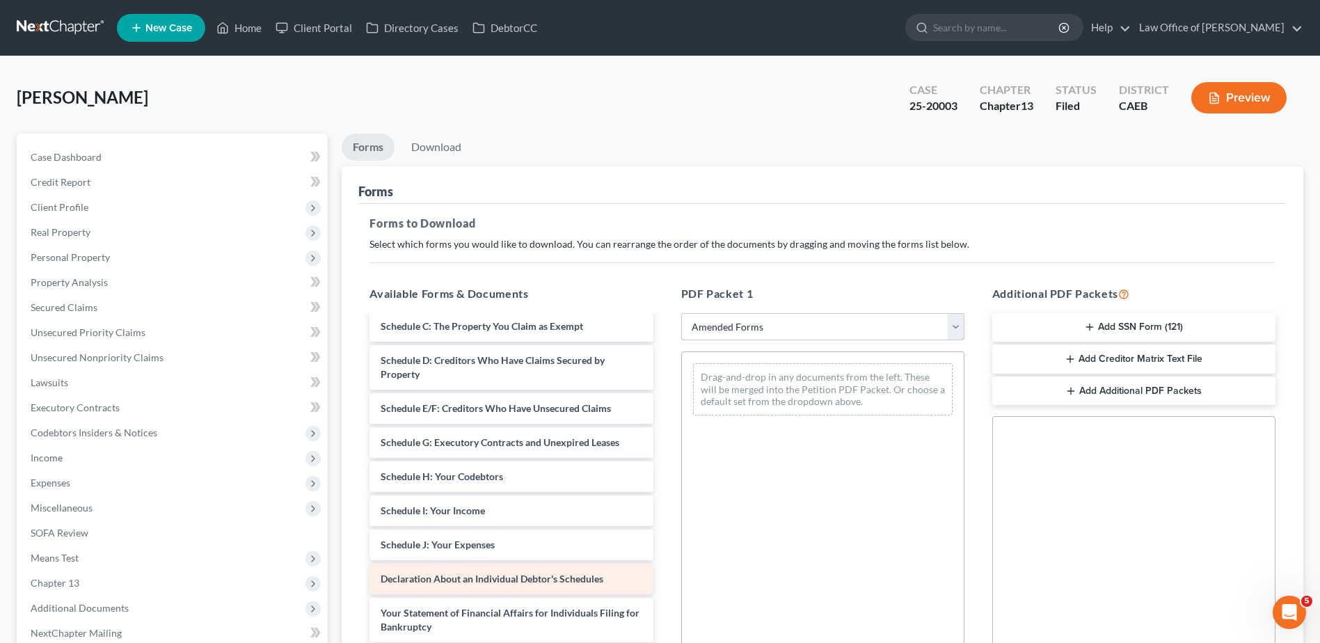
scroll to position [276, 0]
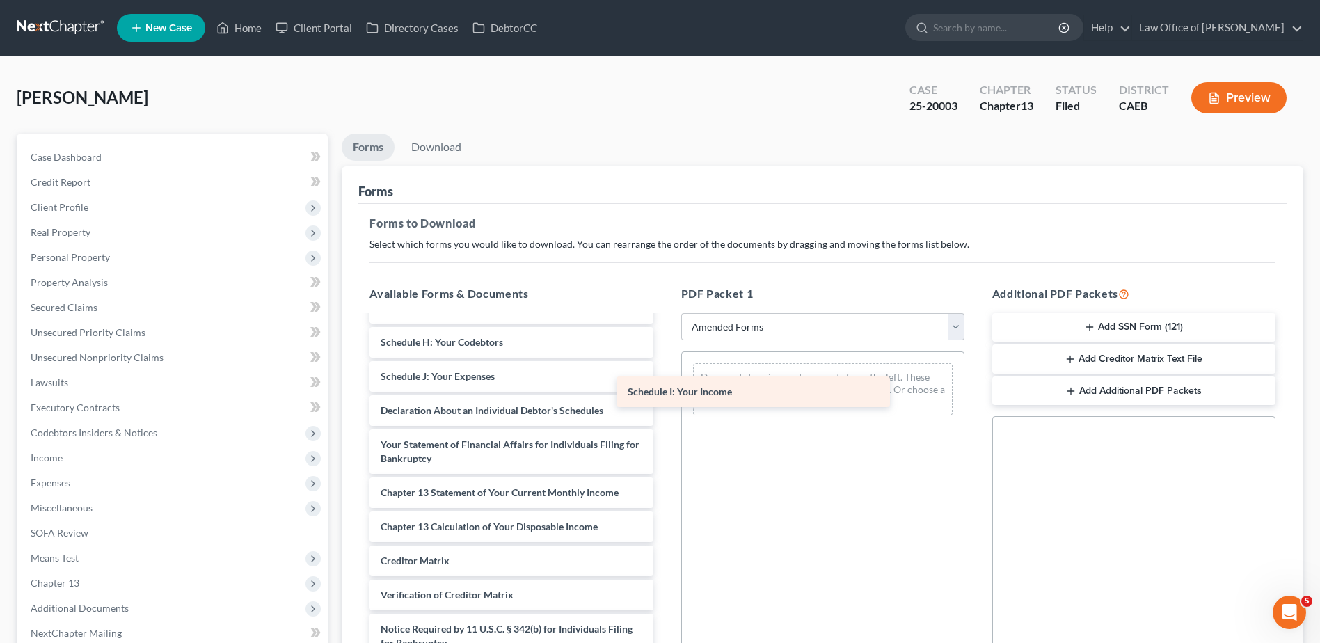
drag, startPoint x: 446, startPoint y: 347, endPoint x: 738, endPoint y: 404, distance: 297.1
click at [664, 404] on div "Schedule I: Your Income Voluntary Petition for Individuals Filing for Bankruptc…" at bounding box center [511, 383] width 306 height 618
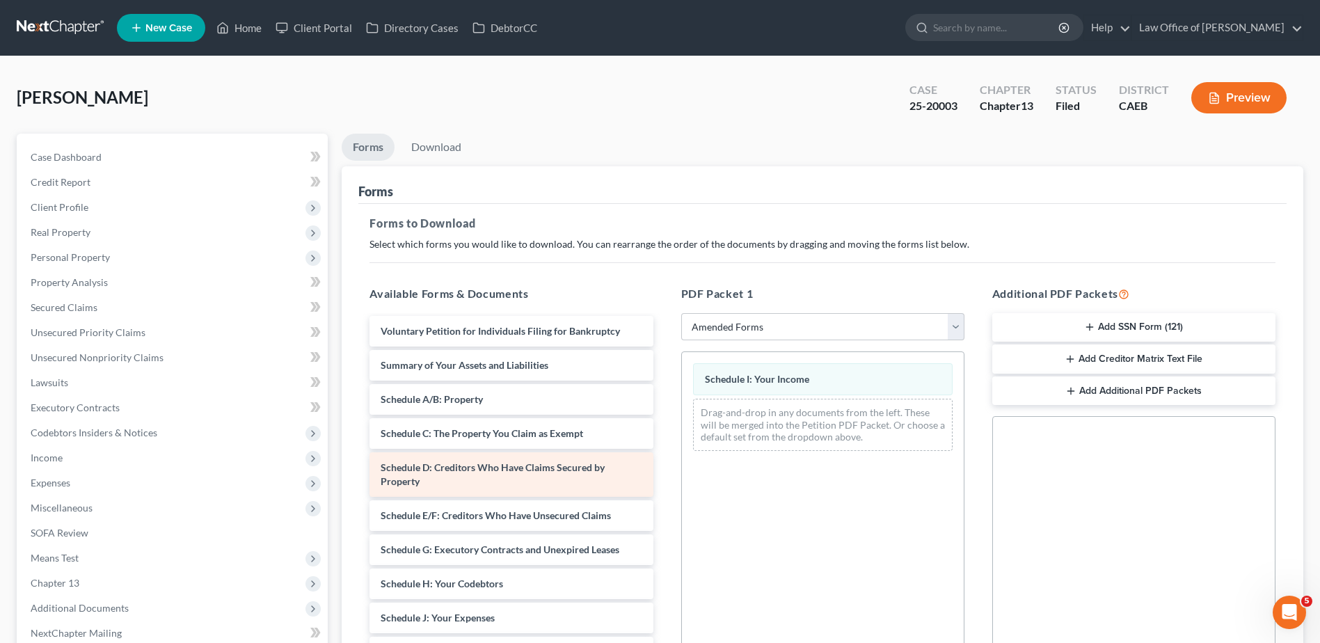
scroll to position [0, 0]
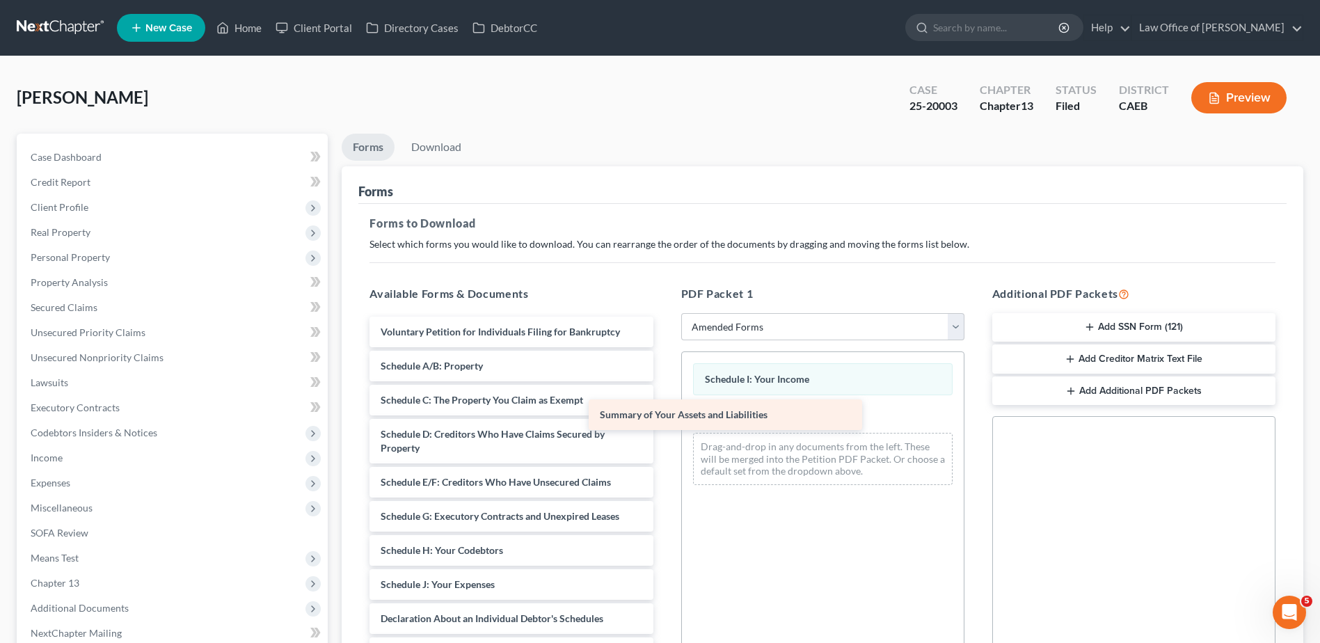
drag, startPoint x: 457, startPoint y: 370, endPoint x: 770, endPoint y: 441, distance: 321.1
click at [664, 441] on div "Summary of Your Assets and Liabilities Voluntary Petition for Individuals Filin…" at bounding box center [511, 609] width 306 height 584
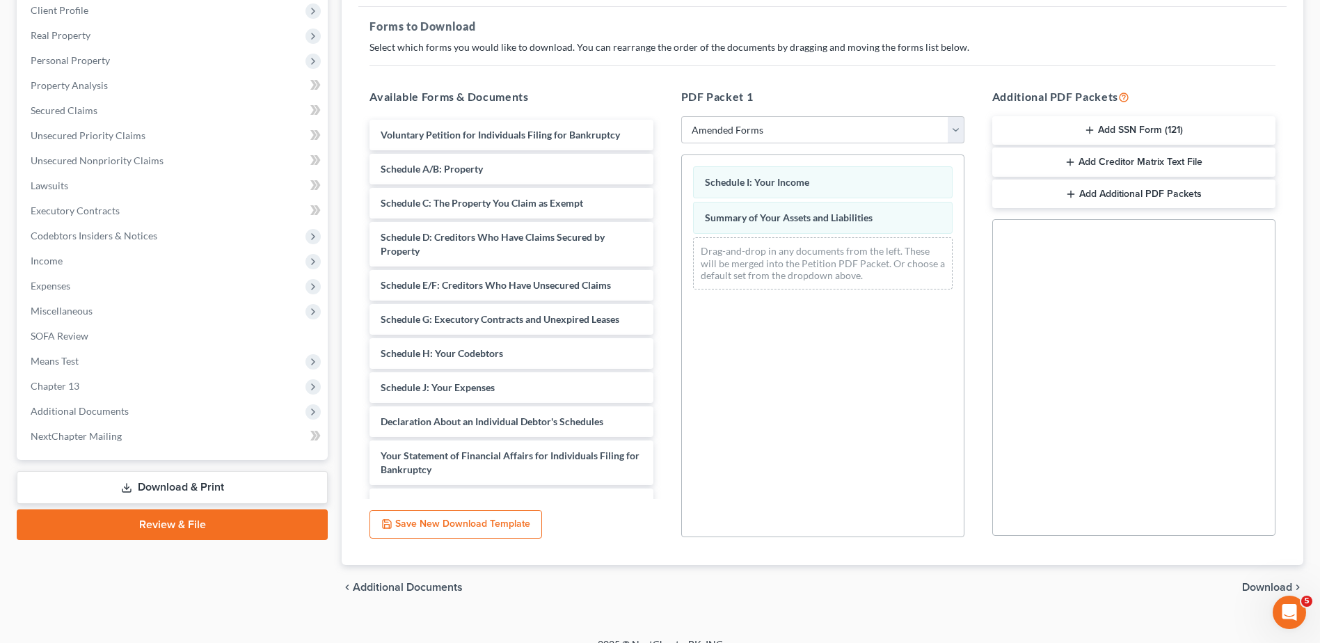
scroll to position [216, 0]
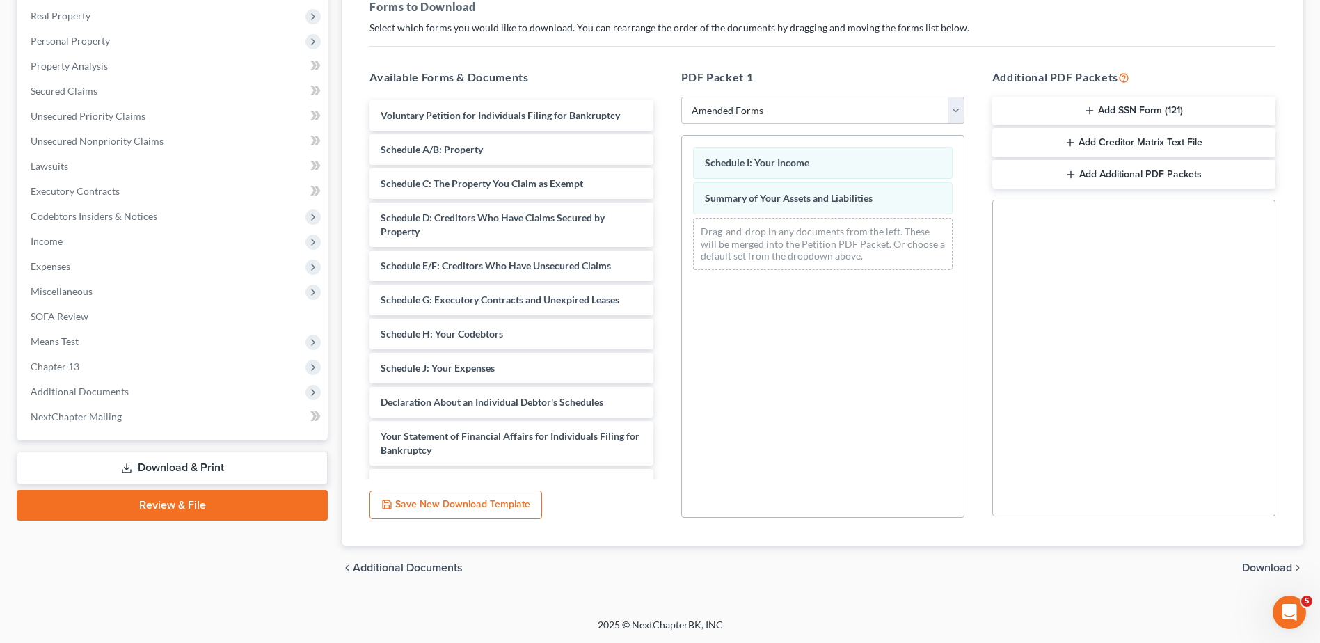
click at [1276, 567] on span "Download" at bounding box center [1267, 567] width 50 height 11
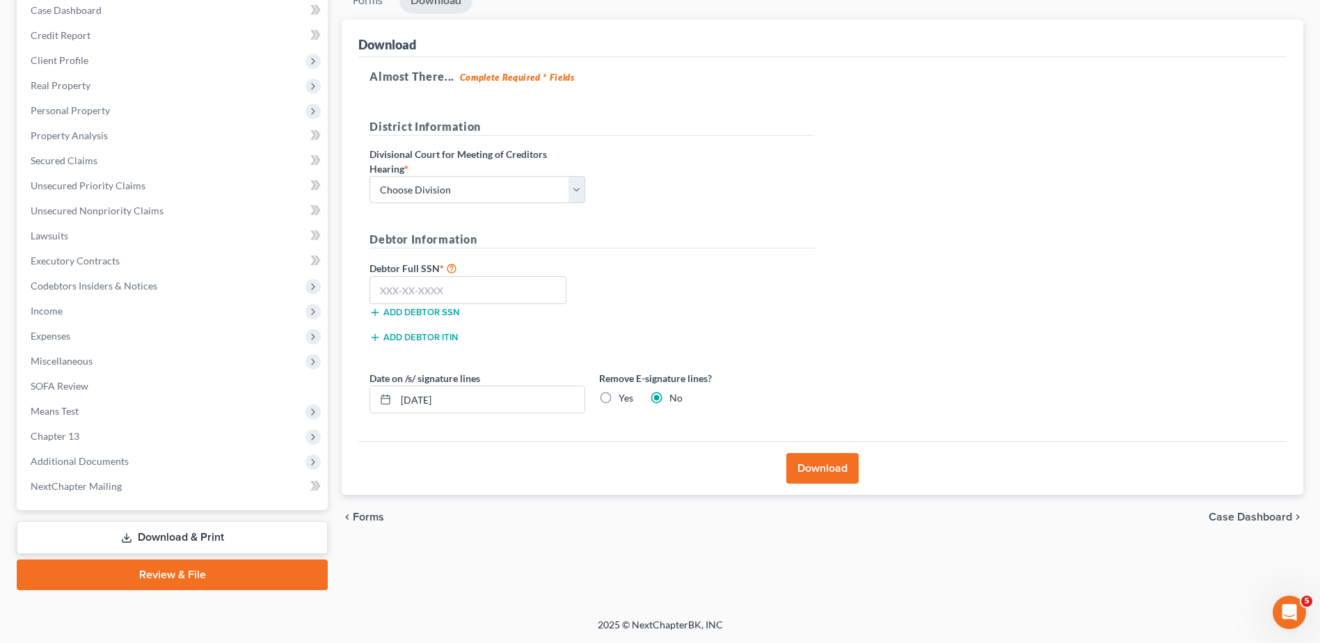
scroll to position [147, 0]
click at [526, 193] on select "Choose Division Fresno Modesto [GEOGRAPHIC_DATA]" at bounding box center [478, 190] width 216 height 28
select select "1"
click at [370, 176] on select "Choose Division Fresno Modesto [GEOGRAPHIC_DATA]" at bounding box center [478, 190] width 216 height 28
drag, startPoint x: 431, startPoint y: 287, endPoint x: 485, endPoint y: 296, distance: 54.9
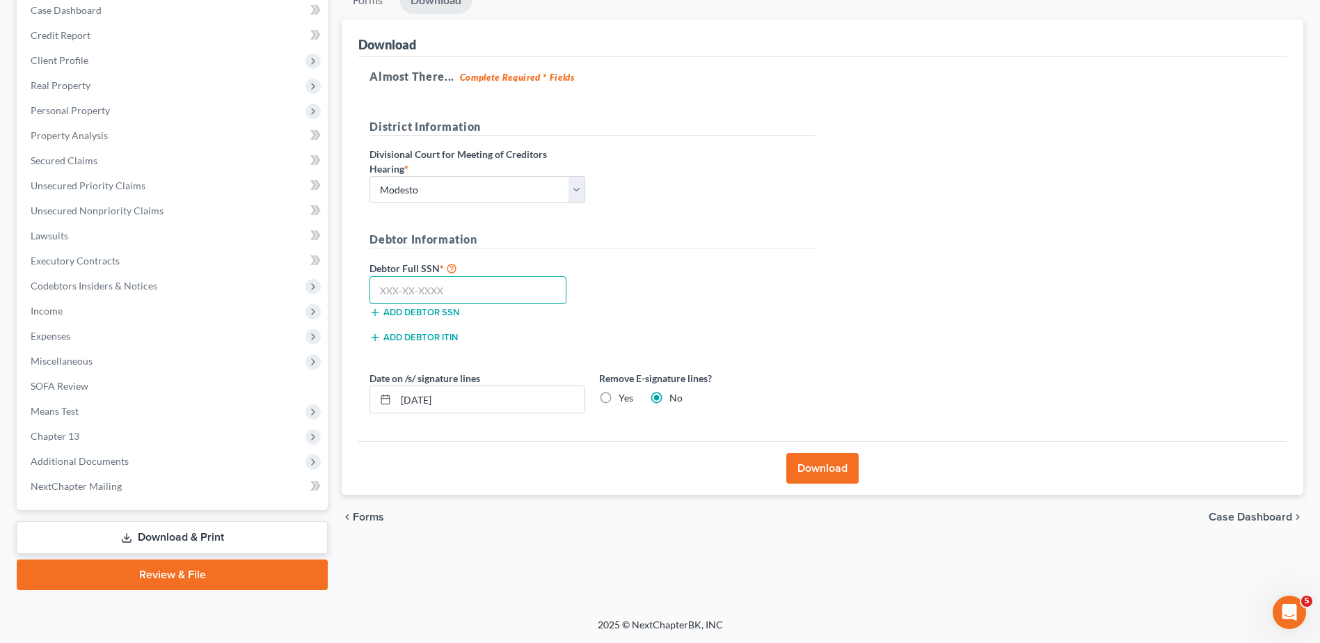
click at [431, 288] on input "text" at bounding box center [468, 290] width 197 height 28
type input "000-00-0000"
click at [821, 475] on button "Download" at bounding box center [822, 468] width 72 height 31
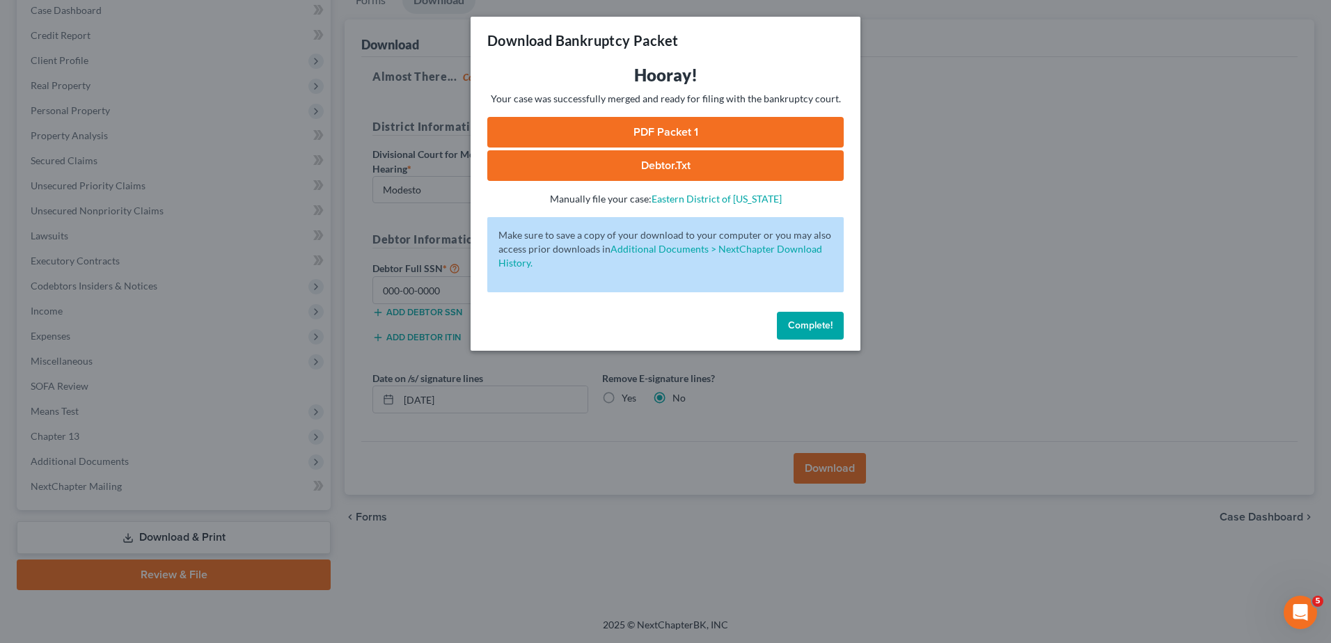
click at [617, 127] on link "PDF Packet 1" at bounding box center [665, 132] width 356 height 31
click at [804, 332] on button "Complete!" at bounding box center [810, 326] width 67 height 28
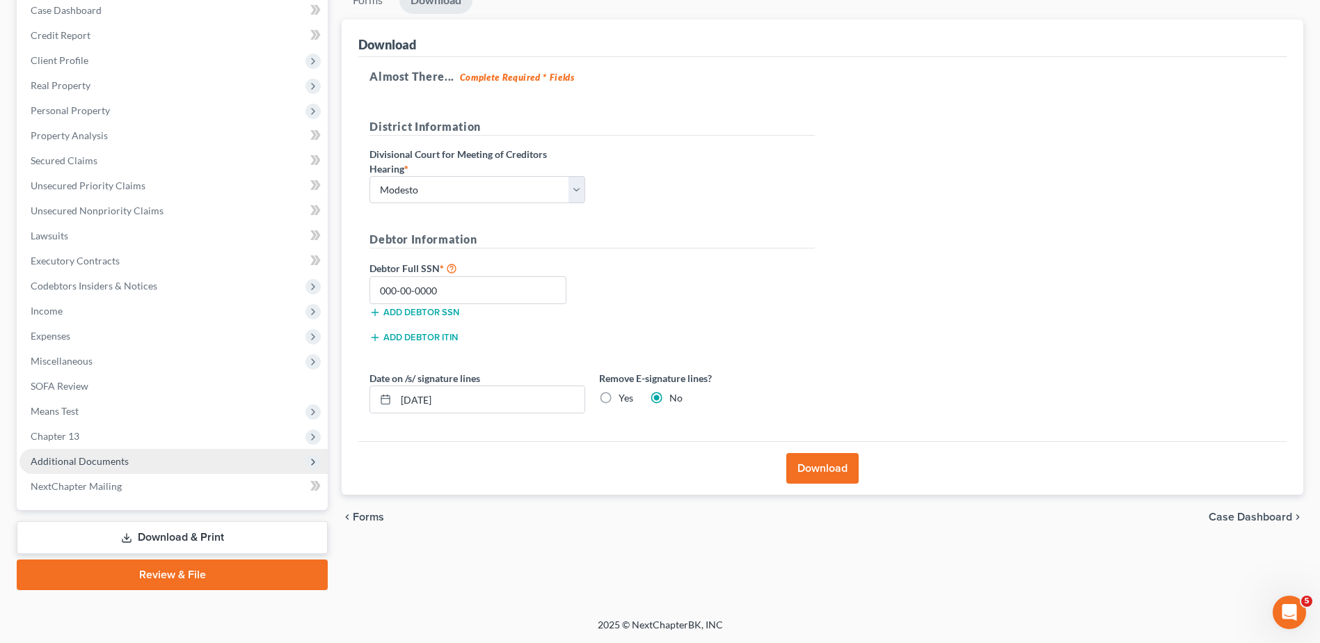
click at [102, 455] on span "Additional Documents" at bounding box center [80, 461] width 98 height 12
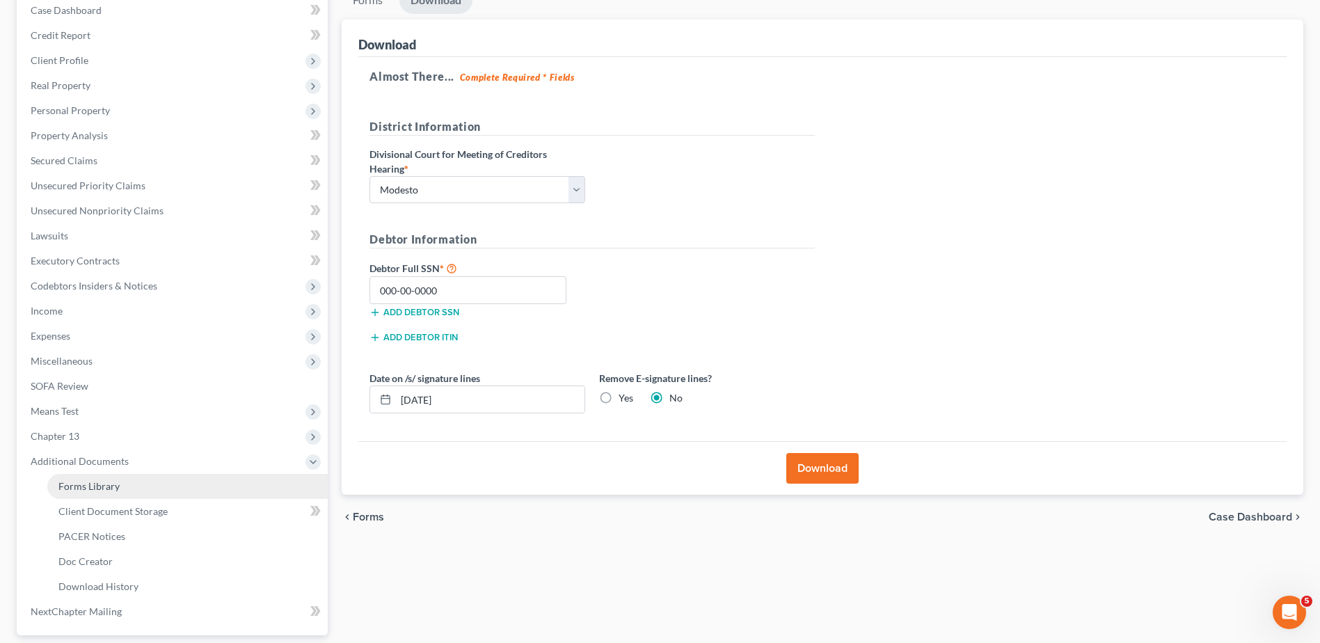
click at [105, 480] on span "Forms Library" at bounding box center [88, 486] width 61 height 12
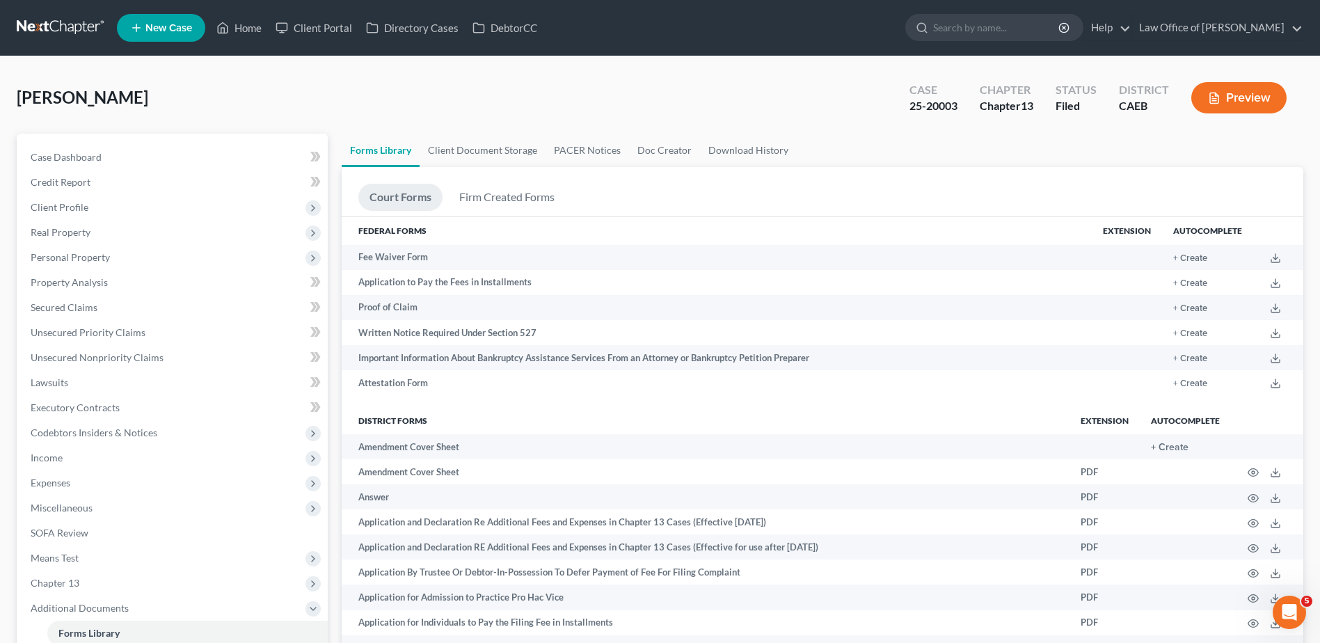
scroll to position [139, 0]
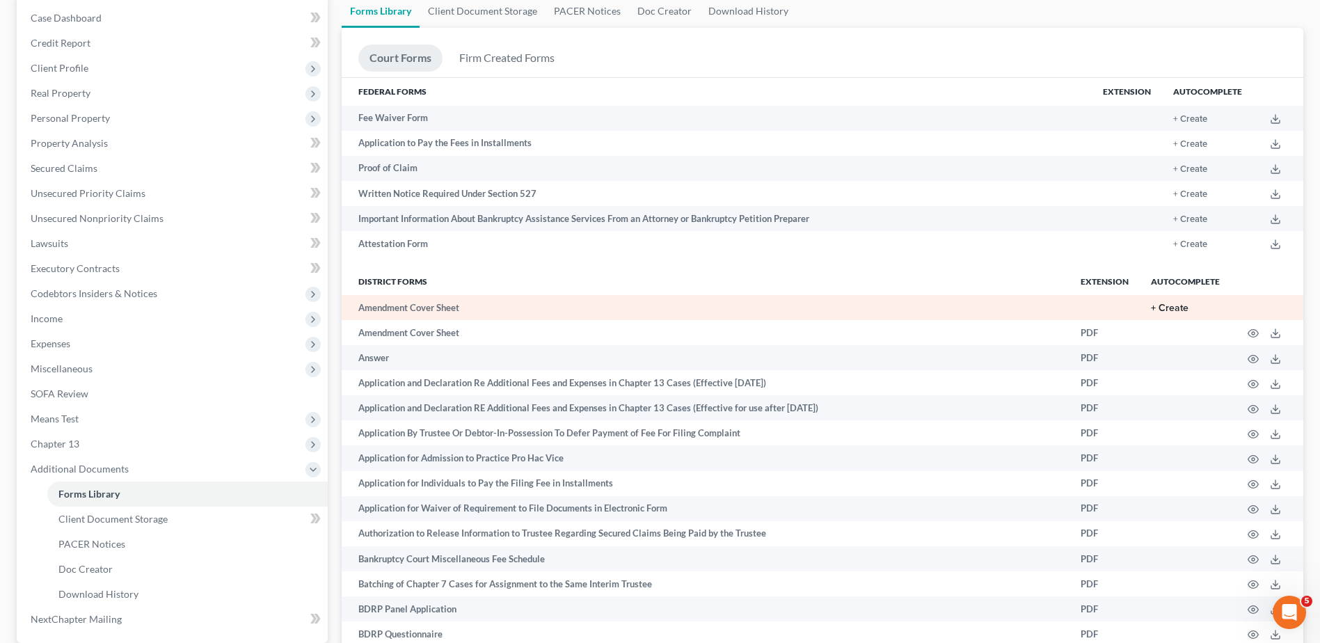
click at [1181, 306] on button "+ Create" at bounding box center [1170, 308] width 38 height 10
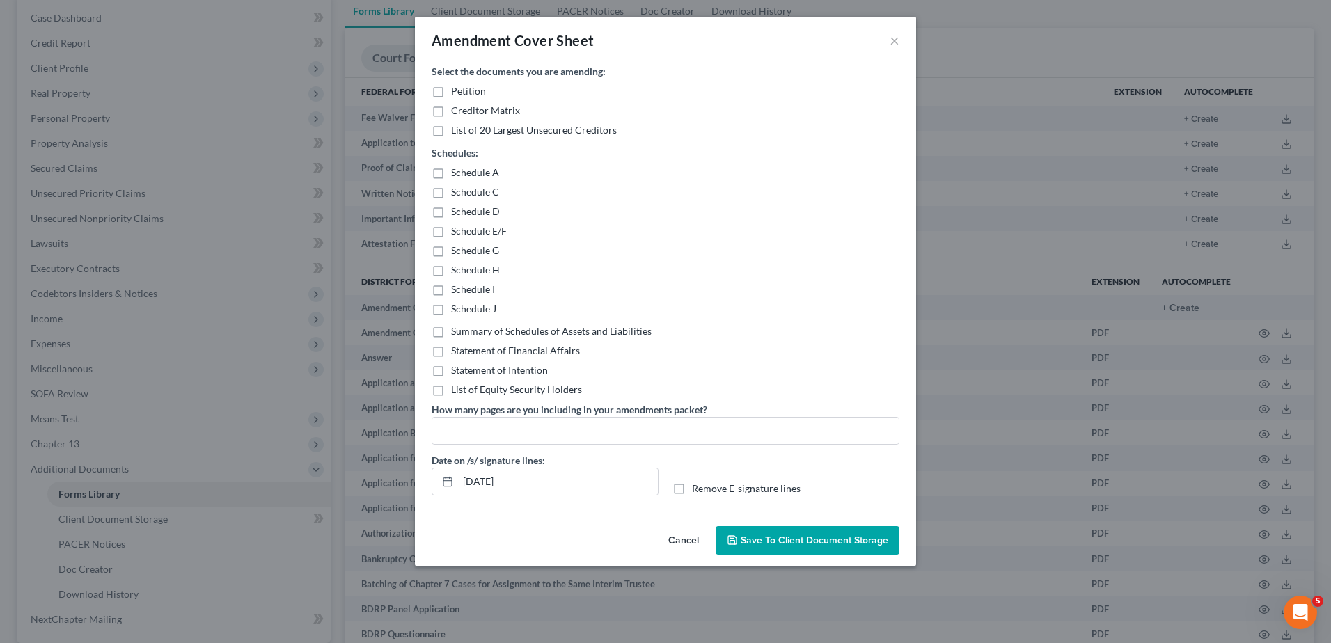
click at [451, 169] on label "Schedule A" at bounding box center [475, 173] width 48 height 14
click at [457, 169] on input "Schedule A" at bounding box center [461, 170] width 9 height 9
checkbox input "true"
click at [451, 328] on label "Summary of Schedules of Assets and Liabilities" at bounding box center [551, 331] width 200 height 14
click at [457, 328] on input "Summary of Schedules of Assets and Liabilities" at bounding box center [461, 328] width 9 height 9
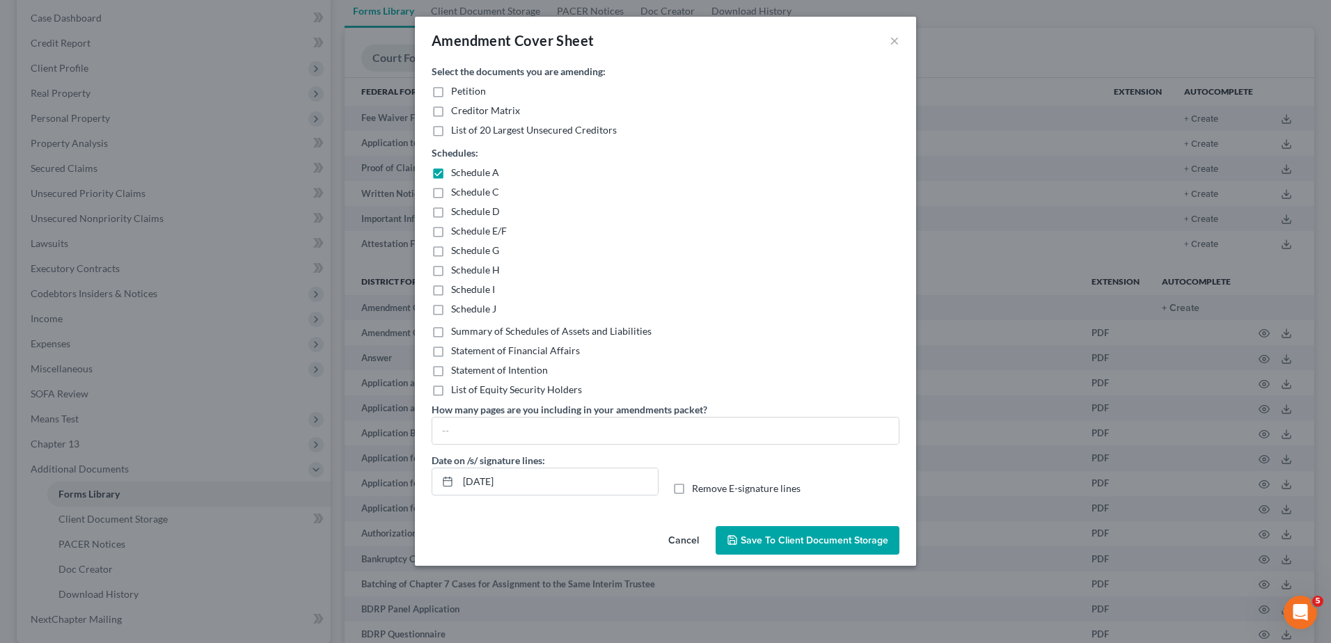
checkbox input "true"
click at [457, 433] on input "text" at bounding box center [665, 431] width 466 height 26
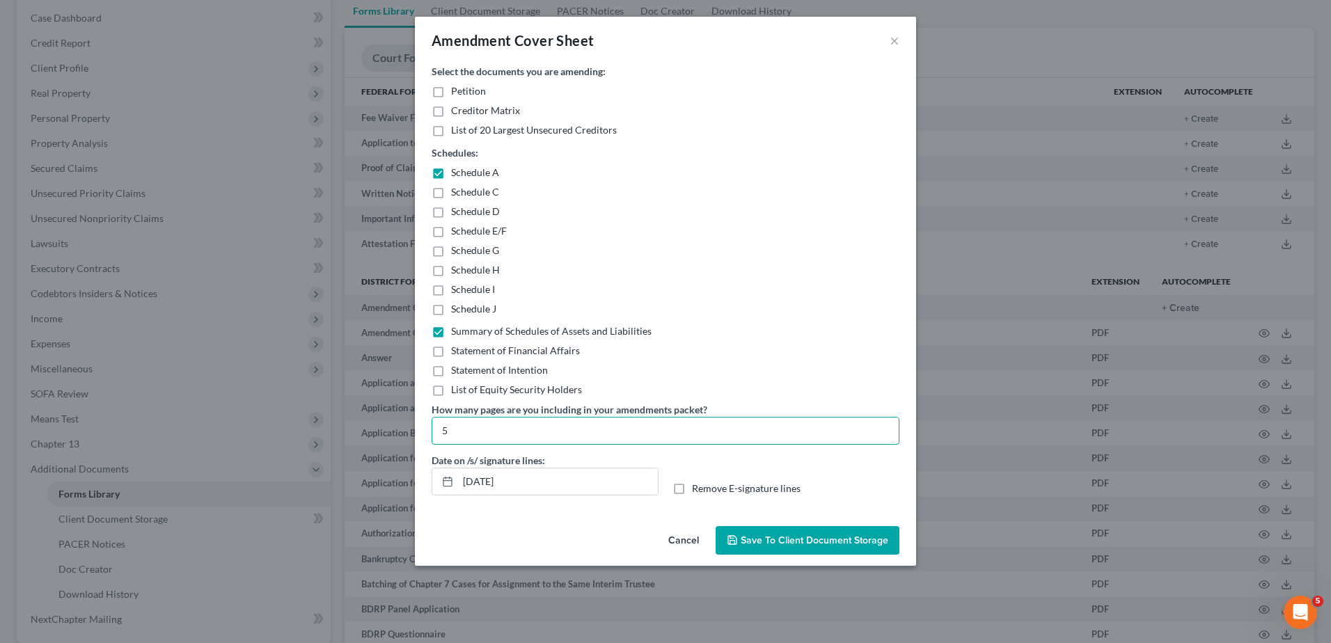
type input "5"
click at [791, 542] on span "Save to Client Document Storage" at bounding box center [815, 540] width 148 height 12
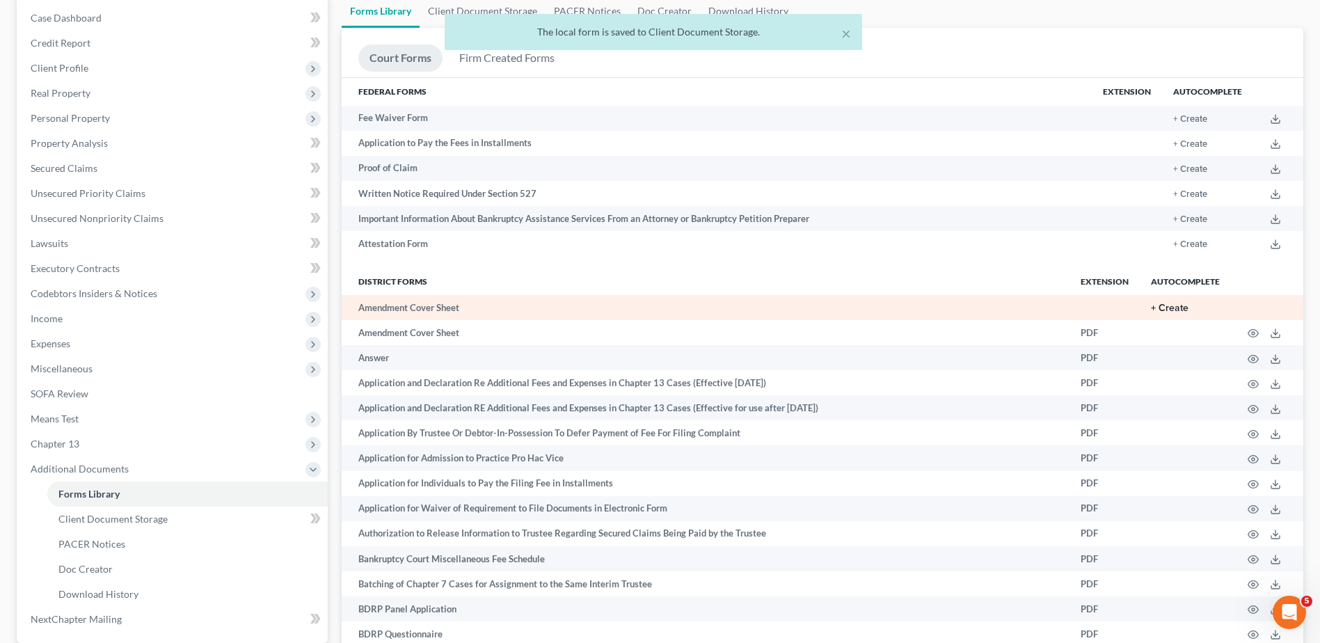
click at [1184, 305] on button "+ Create" at bounding box center [1170, 308] width 38 height 10
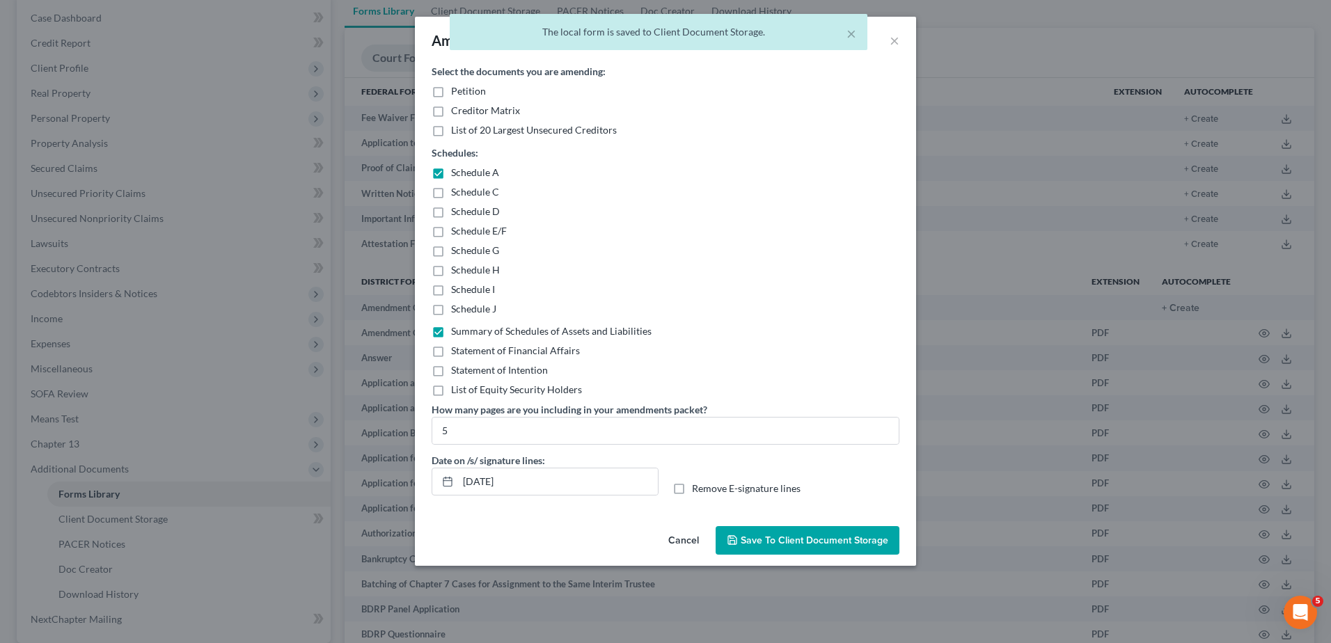
click at [451, 171] on label "Schedule A" at bounding box center [475, 173] width 48 height 14
click at [457, 171] on input "Schedule A" at bounding box center [461, 170] width 9 height 9
checkbox input "false"
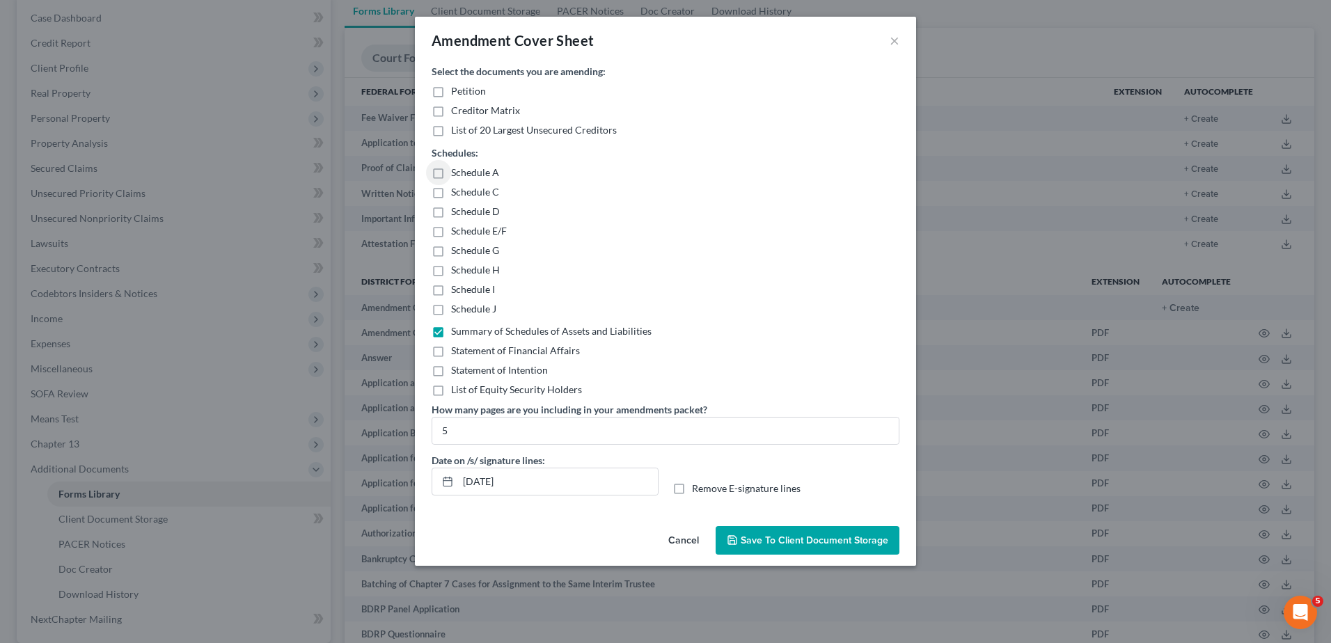
click at [451, 288] on label "Schedule I" at bounding box center [473, 290] width 44 height 14
click at [457, 288] on input "Schedule I" at bounding box center [461, 287] width 9 height 9
checkbox input "true"
click at [451, 307] on label "Schedule J" at bounding box center [473, 309] width 45 height 14
click at [457, 307] on input "Schedule J" at bounding box center [461, 306] width 9 height 9
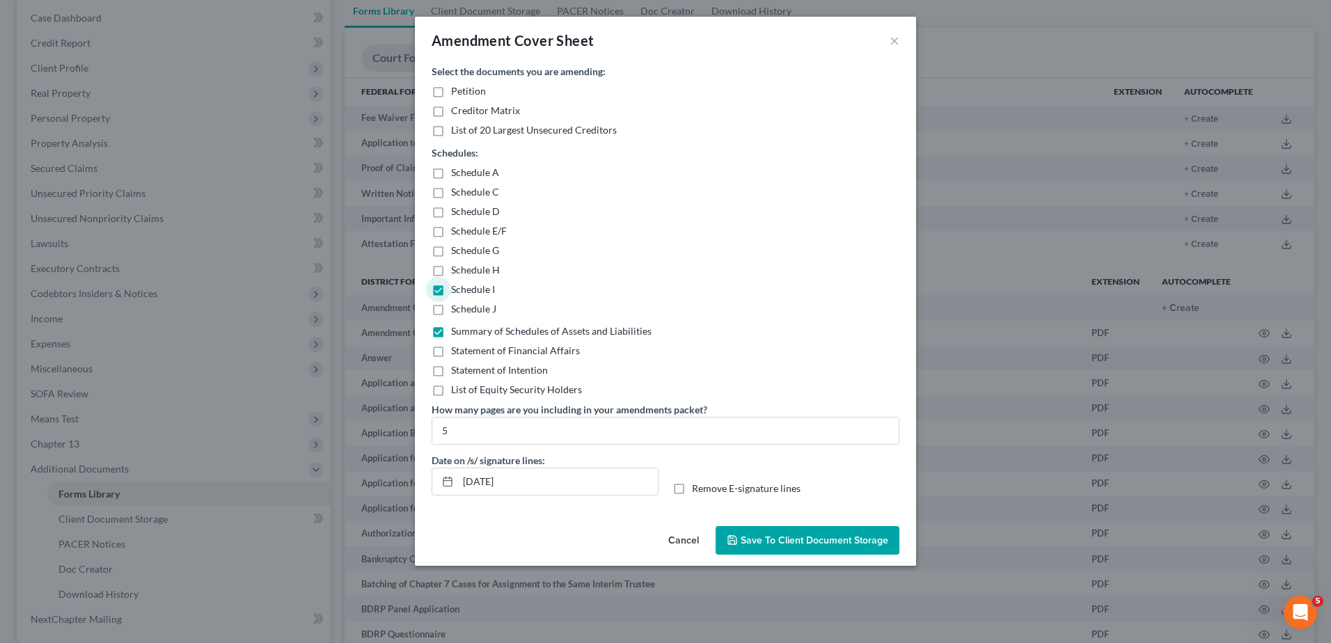
checkbox input "true"
click at [451, 290] on label "Schedule I" at bounding box center [473, 290] width 44 height 14
click at [457, 290] on input "Schedule I" at bounding box center [461, 287] width 9 height 9
checkbox input "false"
click at [478, 425] on input "5" at bounding box center [665, 431] width 466 height 26
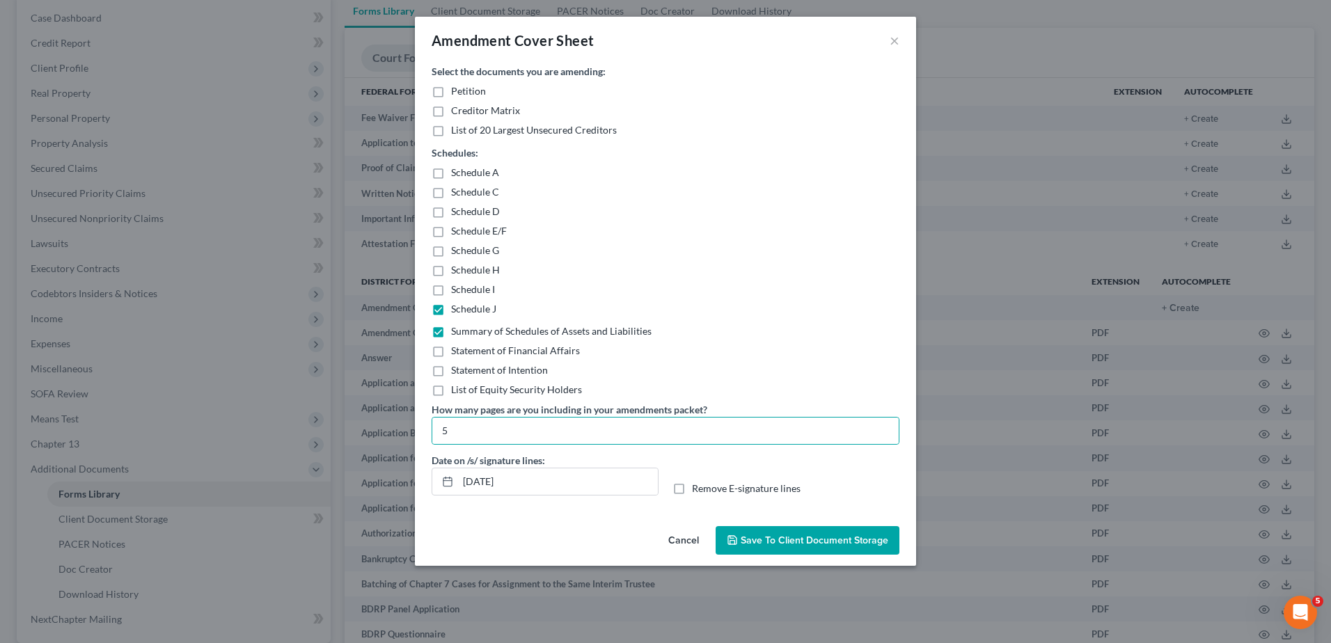
click at [690, 541] on button "Cancel" at bounding box center [683, 542] width 53 height 28
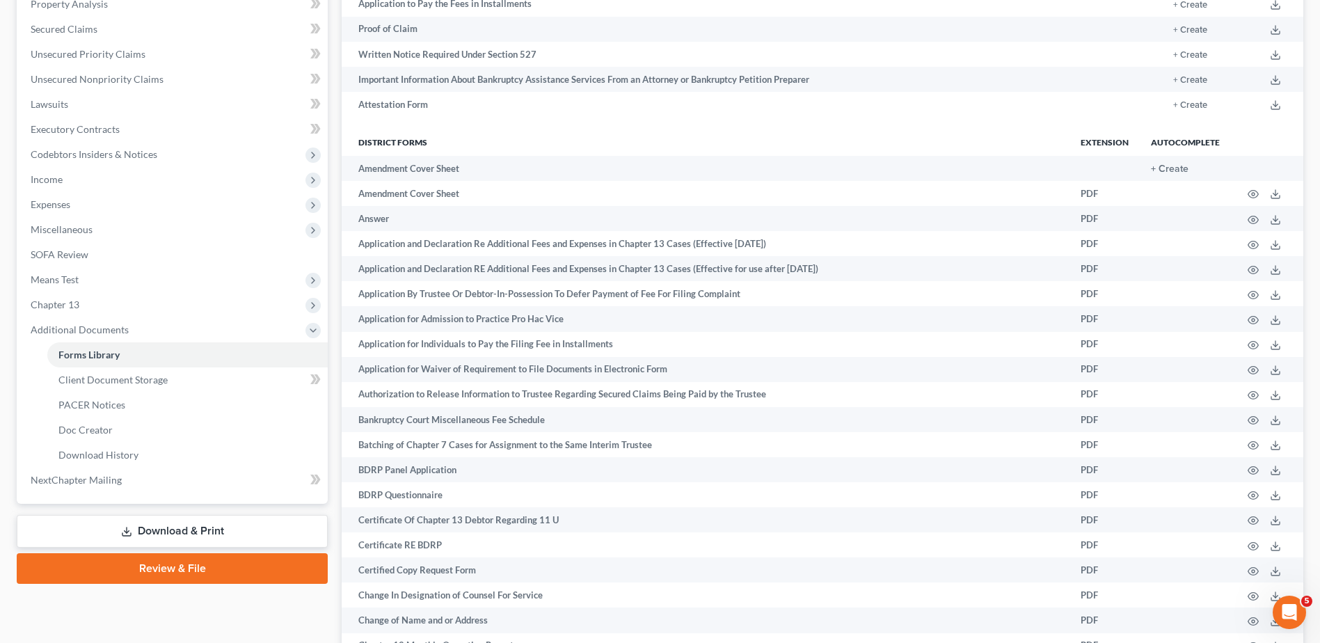
click at [184, 536] on link "Download & Print" at bounding box center [172, 531] width 311 height 33
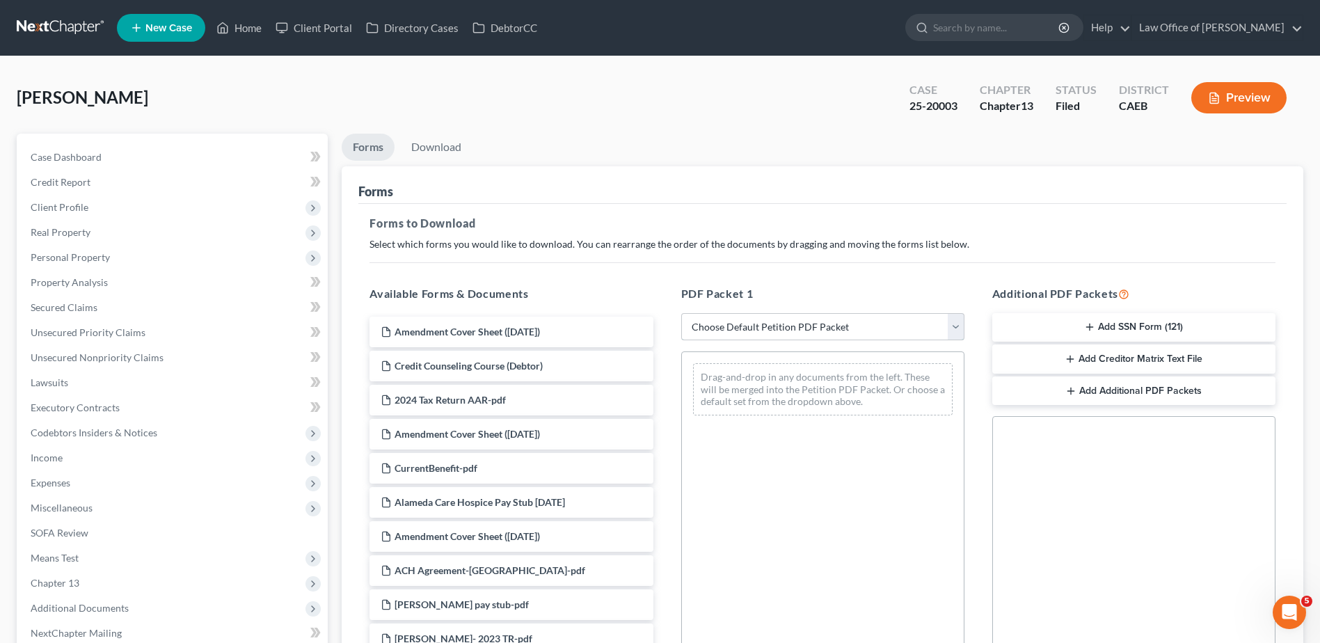
click at [752, 319] on select "Choose Default Petition PDF Packet Complete Bankruptcy Petition (all forms and …" at bounding box center [822, 327] width 283 height 28
select select "2"
click at [681, 313] on select "Choose Default Petition PDF Packet Complete Bankruptcy Petition (all forms and …" at bounding box center [822, 327] width 283 height 28
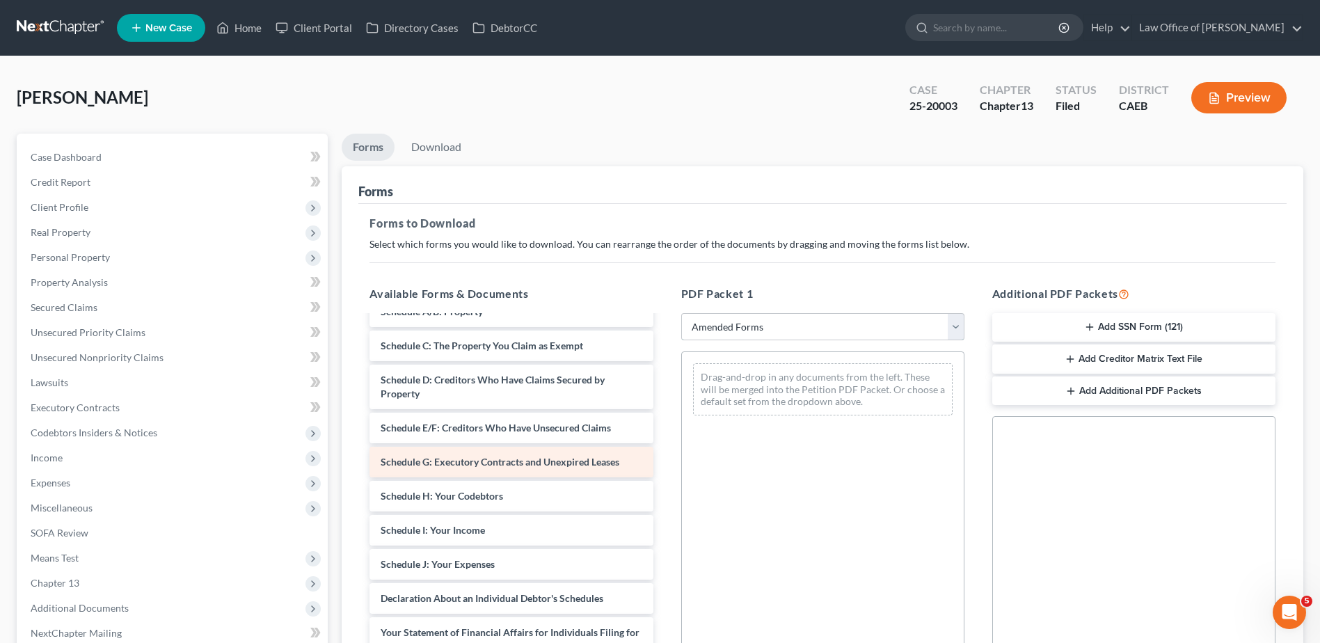
scroll to position [139, 0]
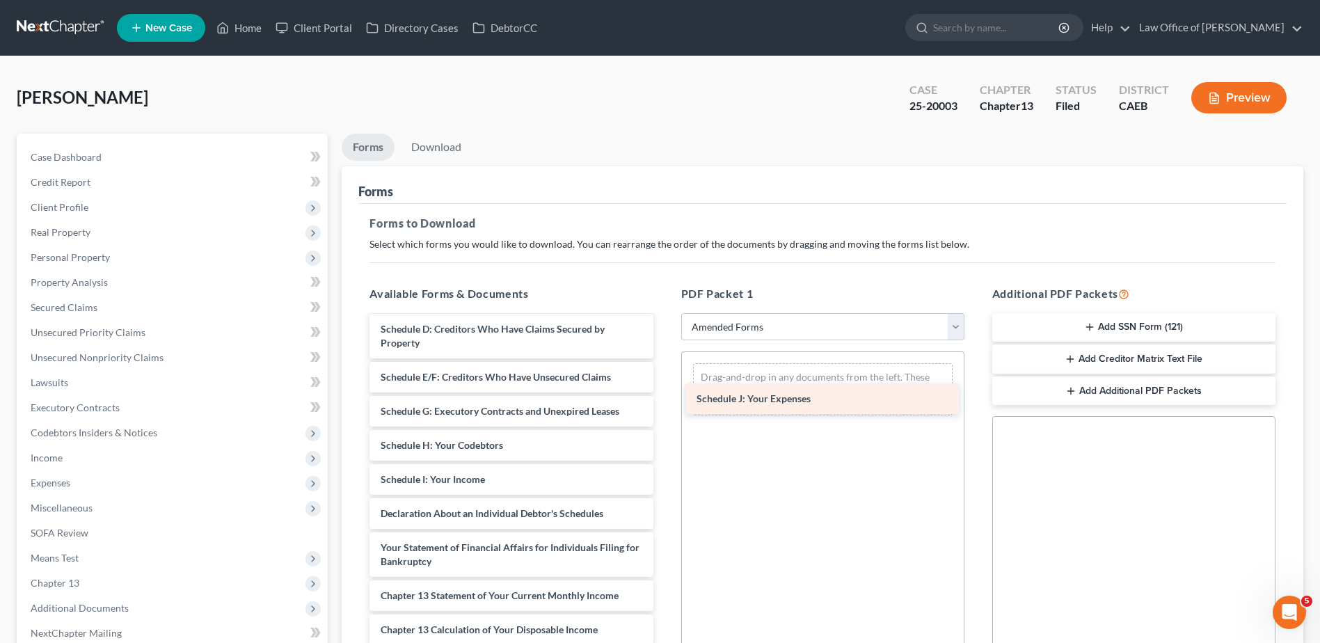
drag, startPoint x: 461, startPoint y: 513, endPoint x: 777, endPoint y: 398, distance: 336.2
click at [664, 398] on div "Schedule J: Your Expenses Voluntary Petition for Individuals Filing for Bankrup…" at bounding box center [511, 486] width 306 height 618
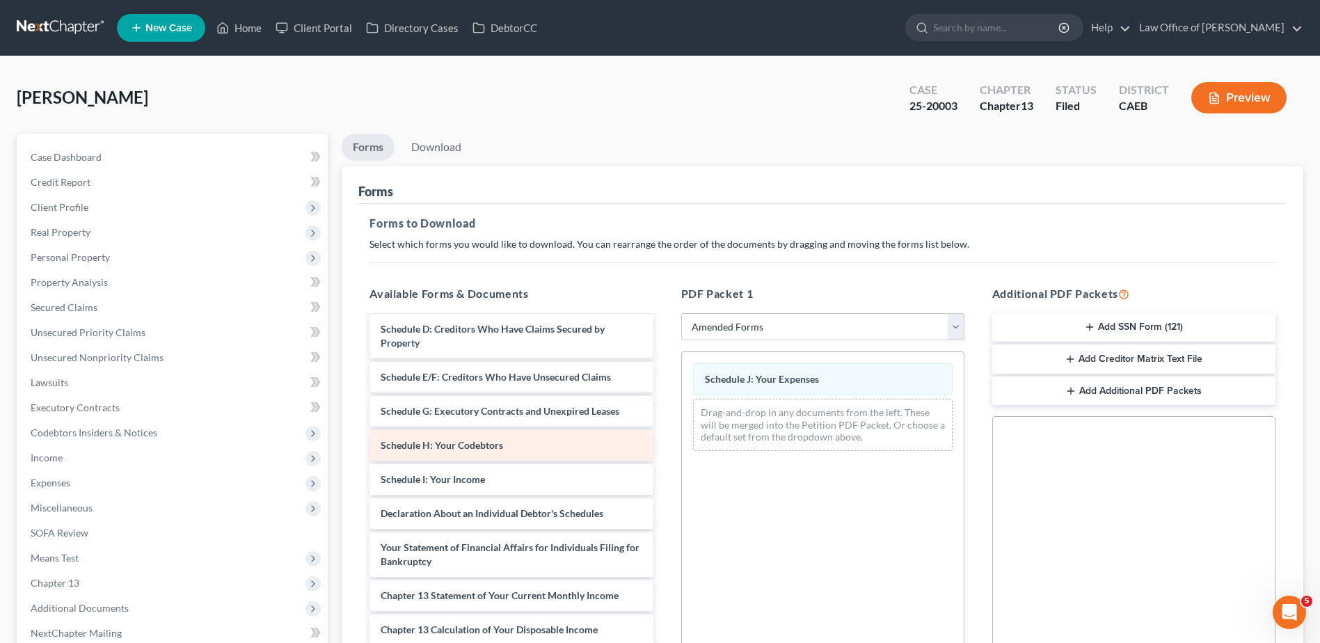
scroll to position [0, 0]
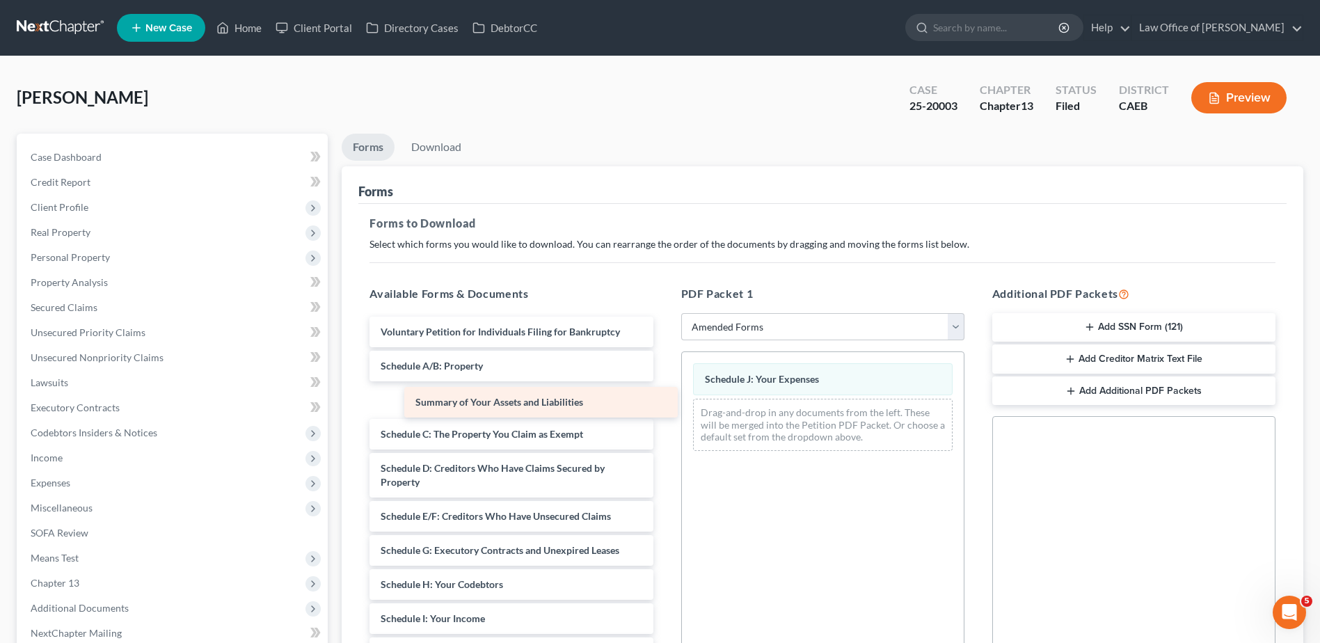
drag, startPoint x: 472, startPoint y: 364, endPoint x: 789, endPoint y: 441, distance: 325.9
click at [664, 440] on div "Summary of Your Assets and Liabilities Voluntary Petition for Individuals Filin…" at bounding box center [511, 626] width 306 height 618
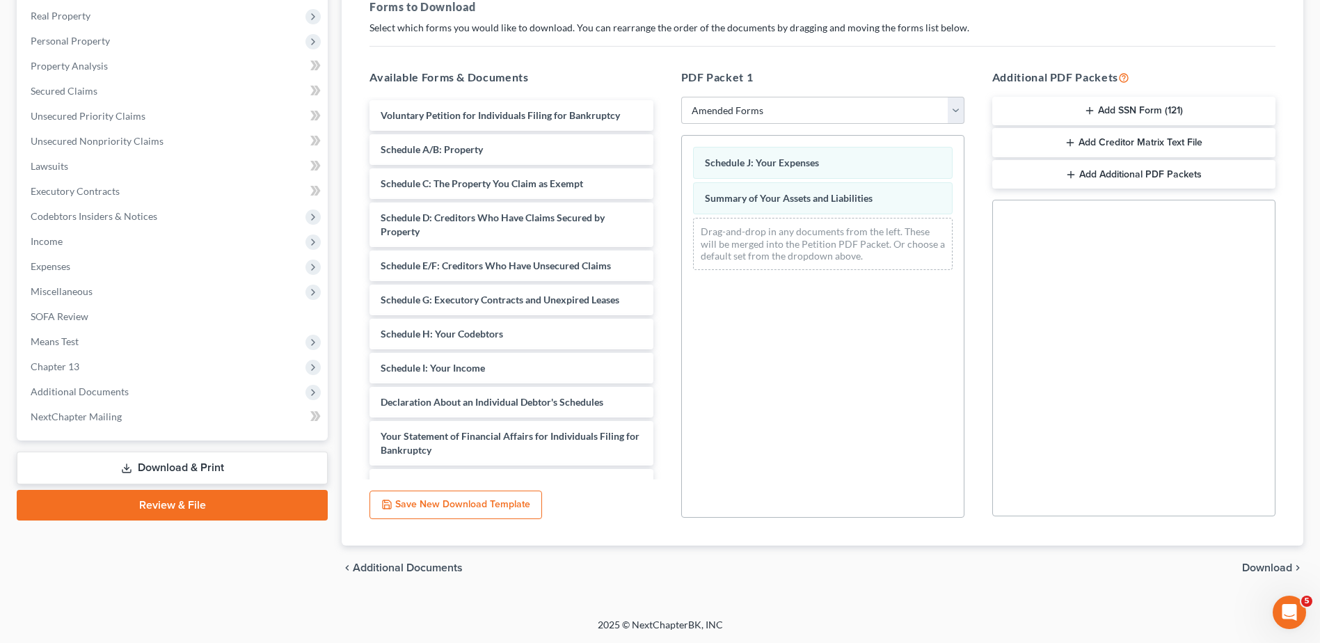
click at [1273, 573] on span "Download" at bounding box center [1267, 567] width 50 height 11
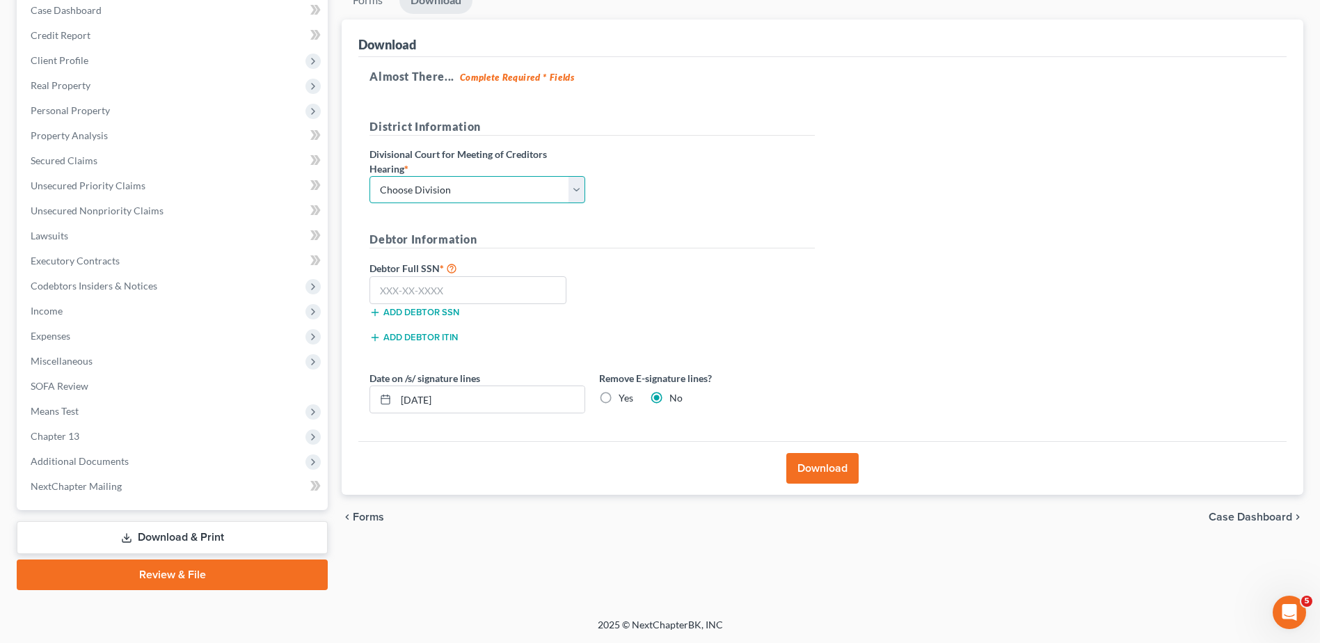
drag, startPoint x: 490, startPoint y: 189, endPoint x: 482, endPoint y: 189, distance: 7.7
click at [490, 189] on select "Choose Division Fresno Modesto [GEOGRAPHIC_DATA]" at bounding box center [478, 190] width 216 height 28
select select "1"
click at [370, 176] on select "Choose Division Fresno Modesto [GEOGRAPHIC_DATA]" at bounding box center [478, 190] width 216 height 28
click at [444, 296] on input "text" at bounding box center [468, 290] width 197 height 28
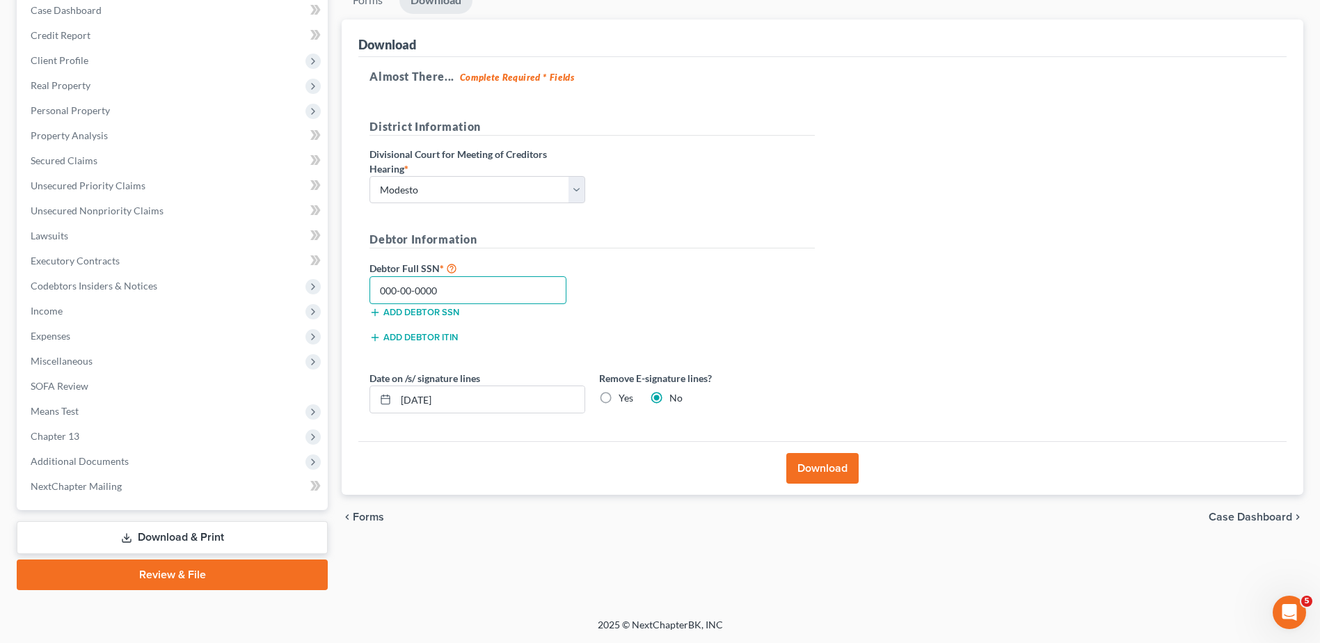
type input "000-00-0000"
click at [838, 474] on button "Download" at bounding box center [822, 468] width 72 height 31
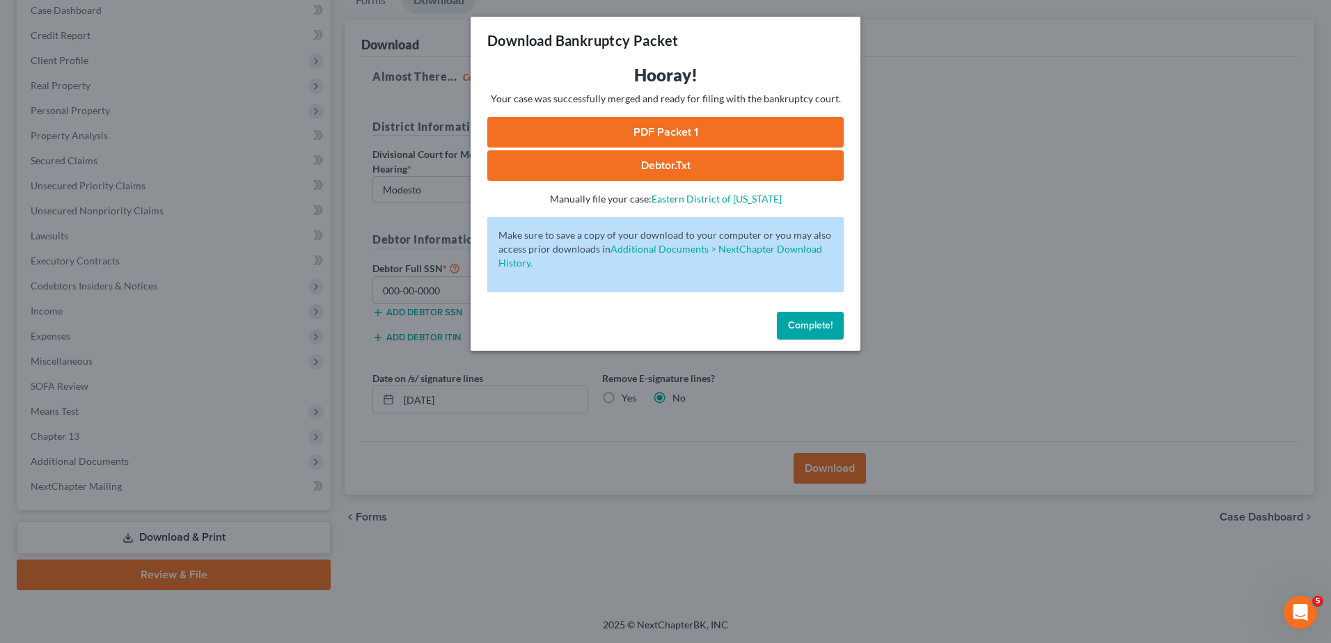
click at [603, 134] on link "PDF Packet 1" at bounding box center [665, 132] width 356 height 31
click at [823, 328] on span "Complete!" at bounding box center [810, 325] width 45 height 12
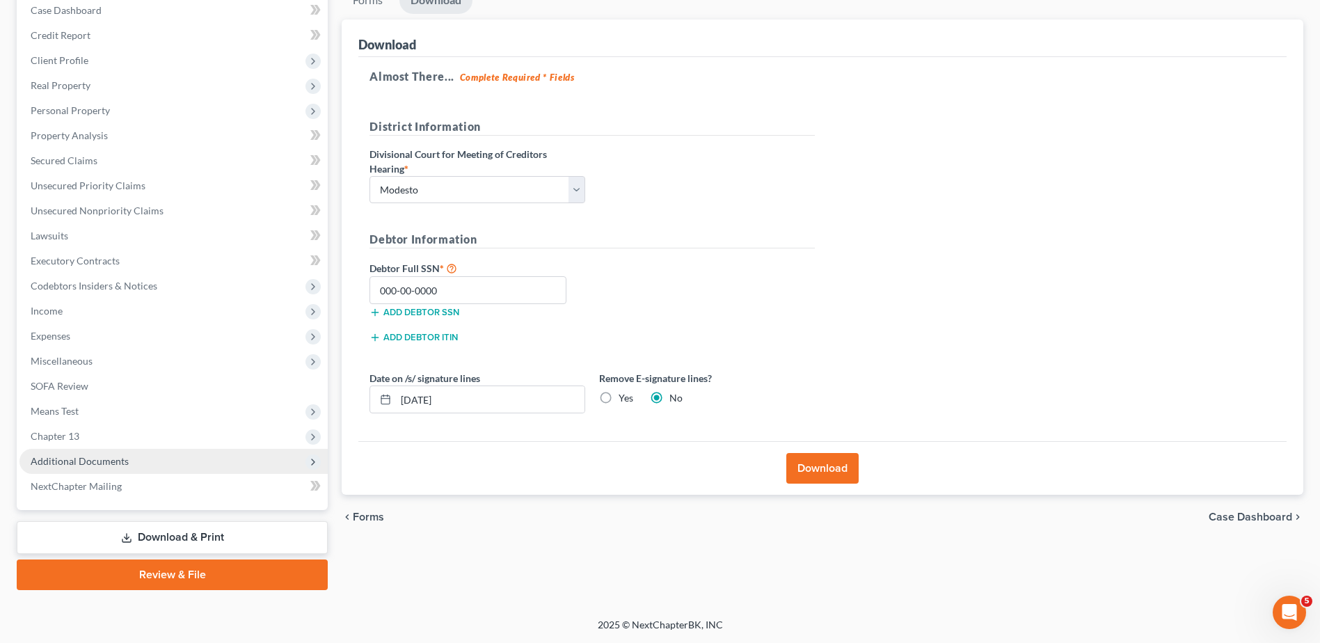
click at [92, 459] on span "Additional Documents" at bounding box center [80, 461] width 98 height 12
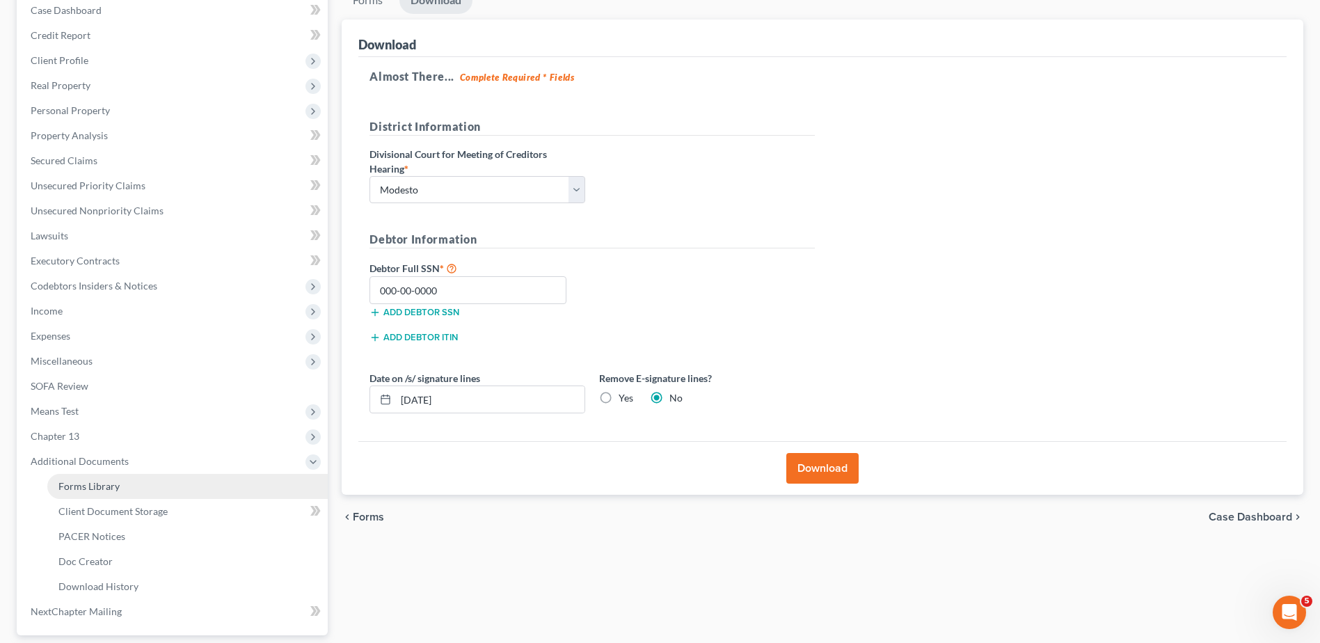
drag, startPoint x: 95, startPoint y: 493, endPoint x: 126, endPoint y: 491, distance: 31.4
click at [95, 493] on link "Forms Library" at bounding box center [187, 486] width 280 height 25
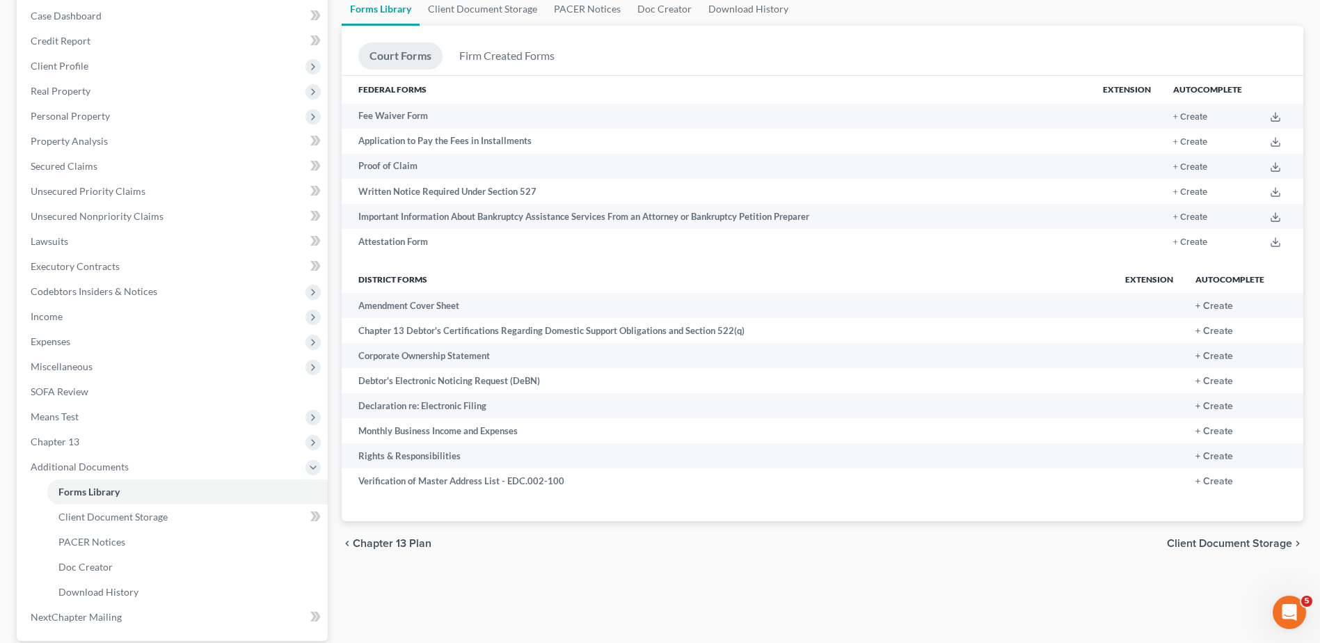
scroll to position [272, 0]
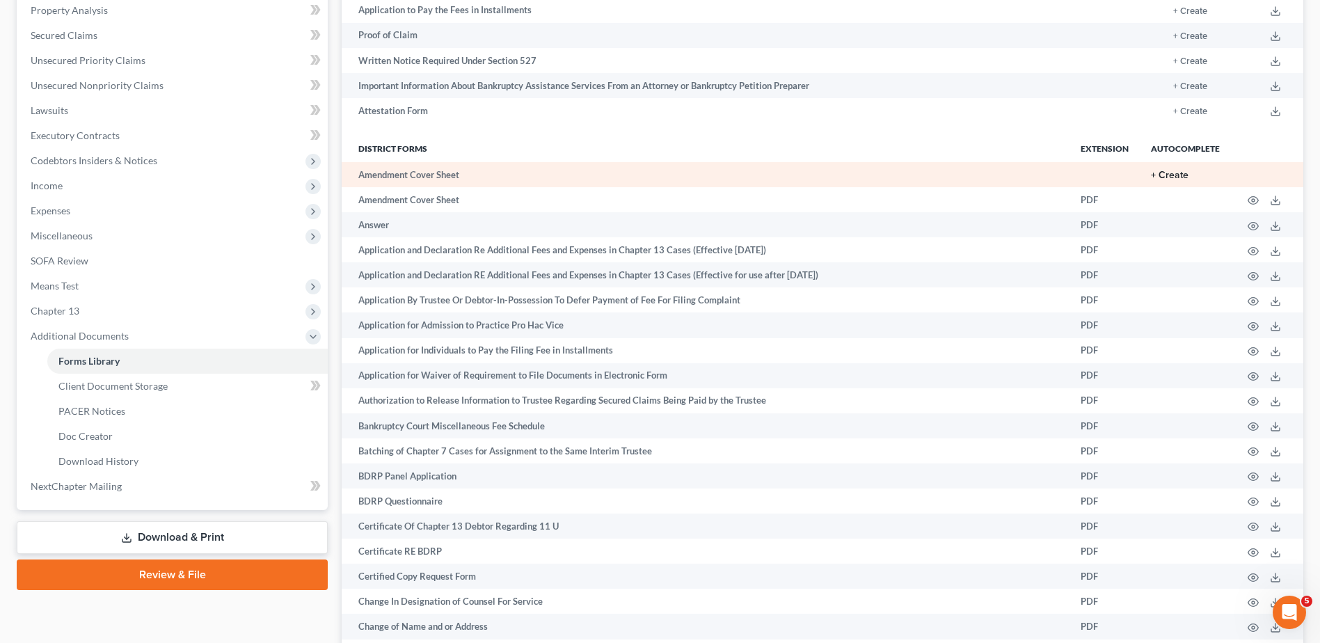
click at [1177, 174] on button "+ Create" at bounding box center [1170, 176] width 38 height 10
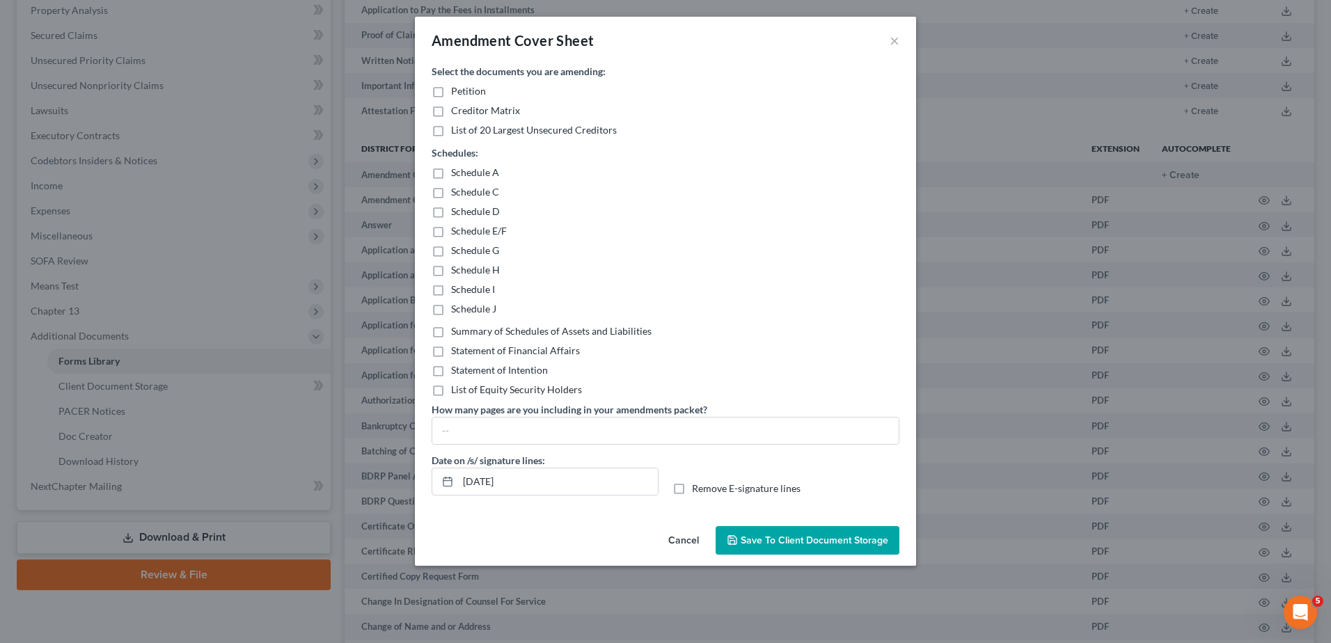
click at [451, 310] on label "Schedule J" at bounding box center [473, 309] width 45 height 14
click at [457, 310] on input "Schedule J" at bounding box center [461, 306] width 9 height 9
checkbox input "true"
click at [451, 333] on label "Summary of Schedules of Assets and Liabilities" at bounding box center [551, 331] width 200 height 14
click at [457, 333] on input "Summary of Schedules of Assets and Liabilities" at bounding box center [461, 328] width 9 height 9
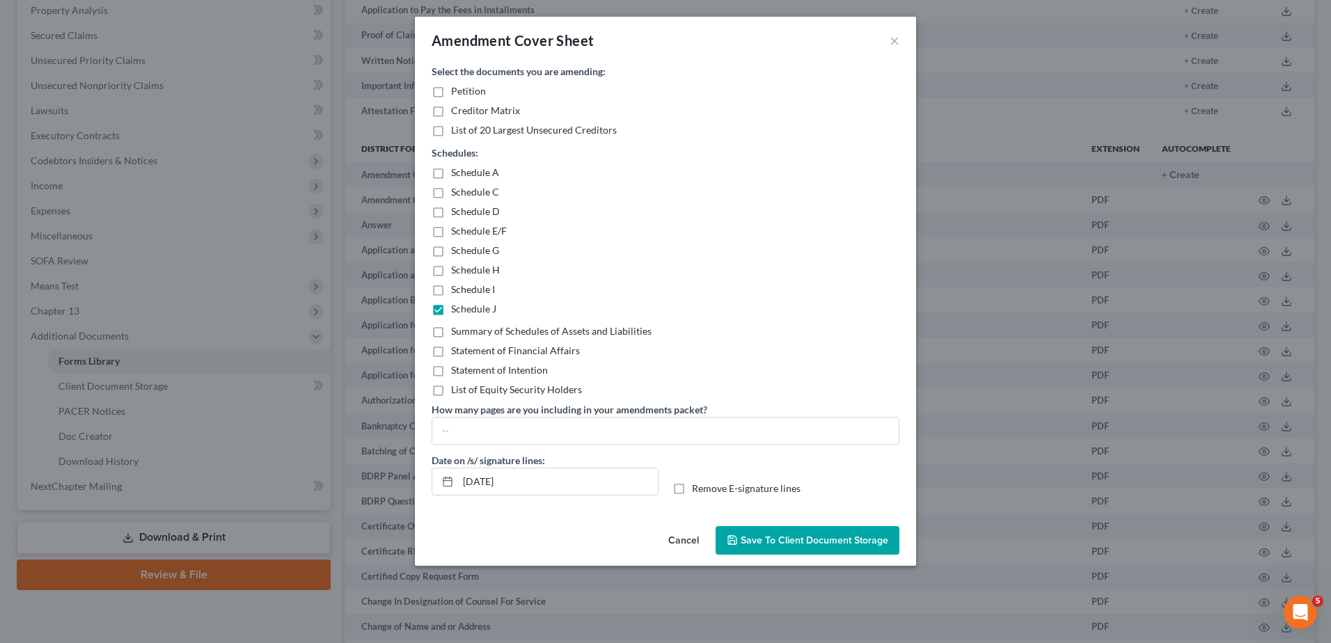
checkbox input "true"
drag, startPoint x: 472, startPoint y: 417, endPoint x: 480, endPoint y: 430, distance: 15.6
click at [473, 418] on div at bounding box center [665, 431] width 468 height 28
click at [492, 428] on input "text" at bounding box center [665, 431] width 466 height 26
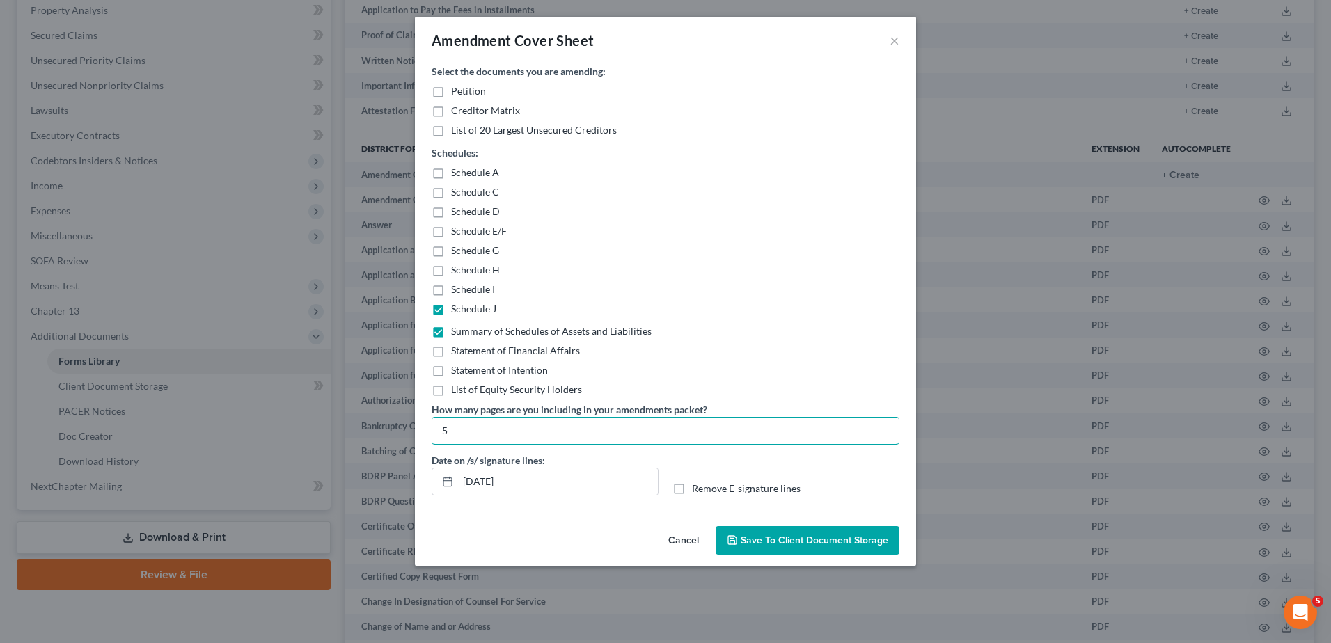
type input "5"
click at [801, 539] on span "Save to Client Document Storage" at bounding box center [815, 540] width 148 height 12
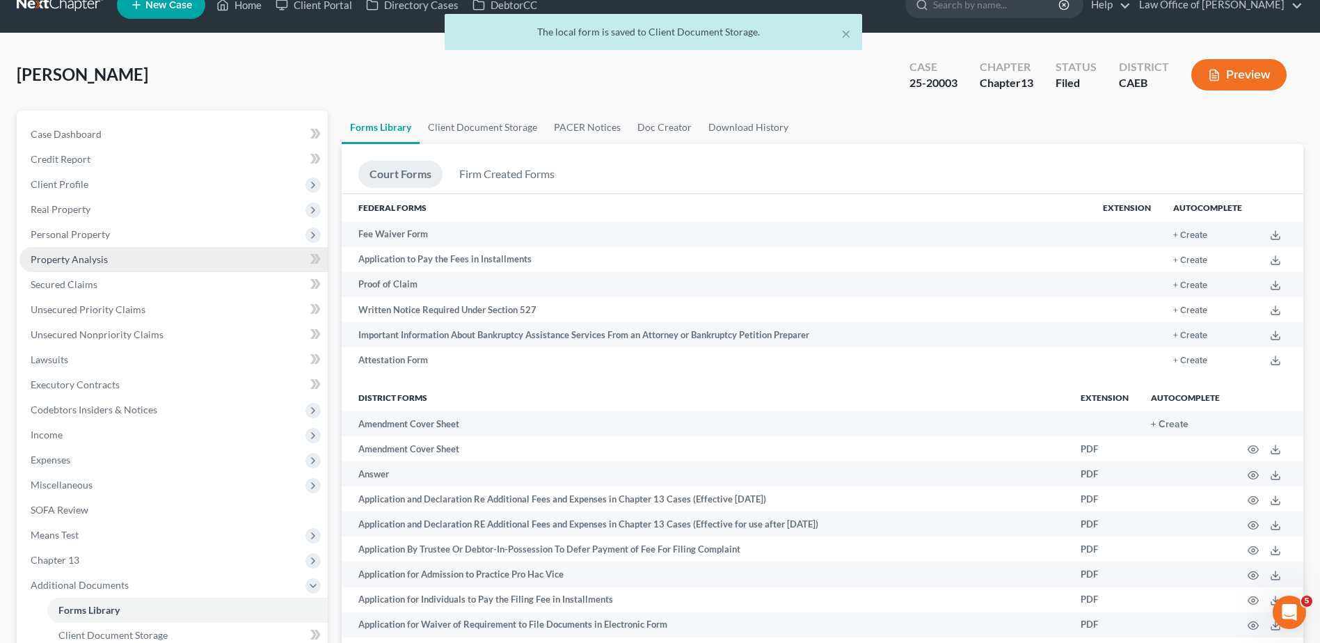
scroll to position [0, 0]
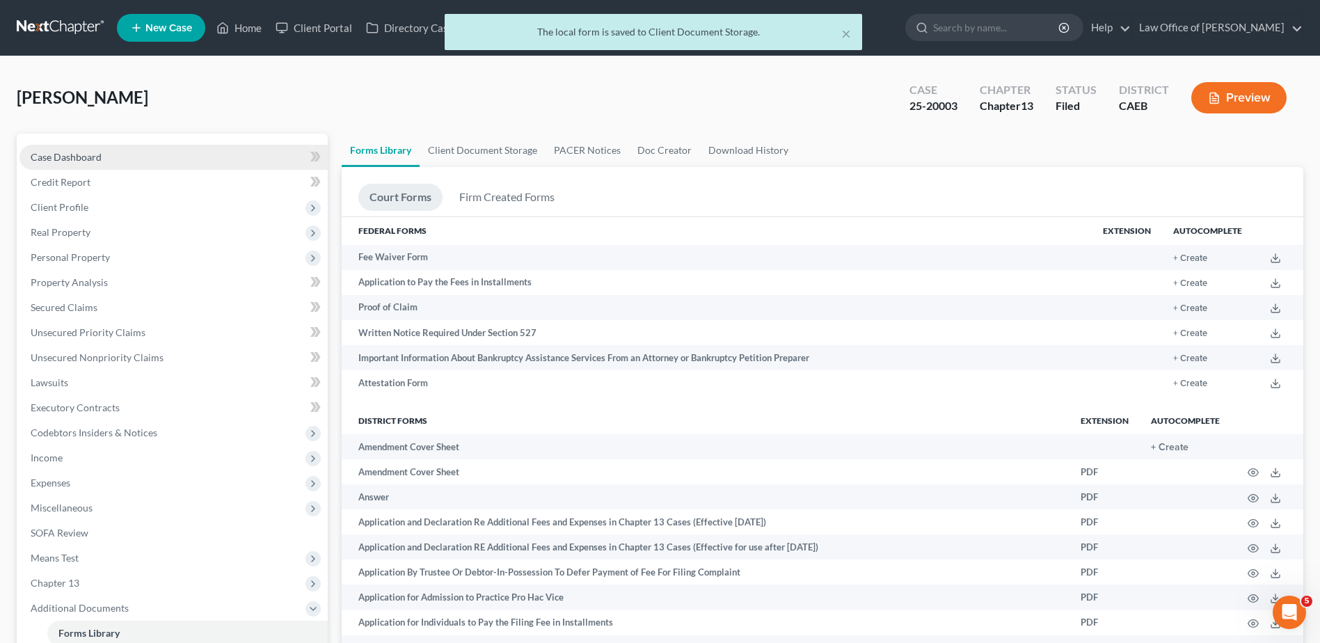
click at [60, 160] on span "Case Dashboard" at bounding box center [66, 157] width 71 height 12
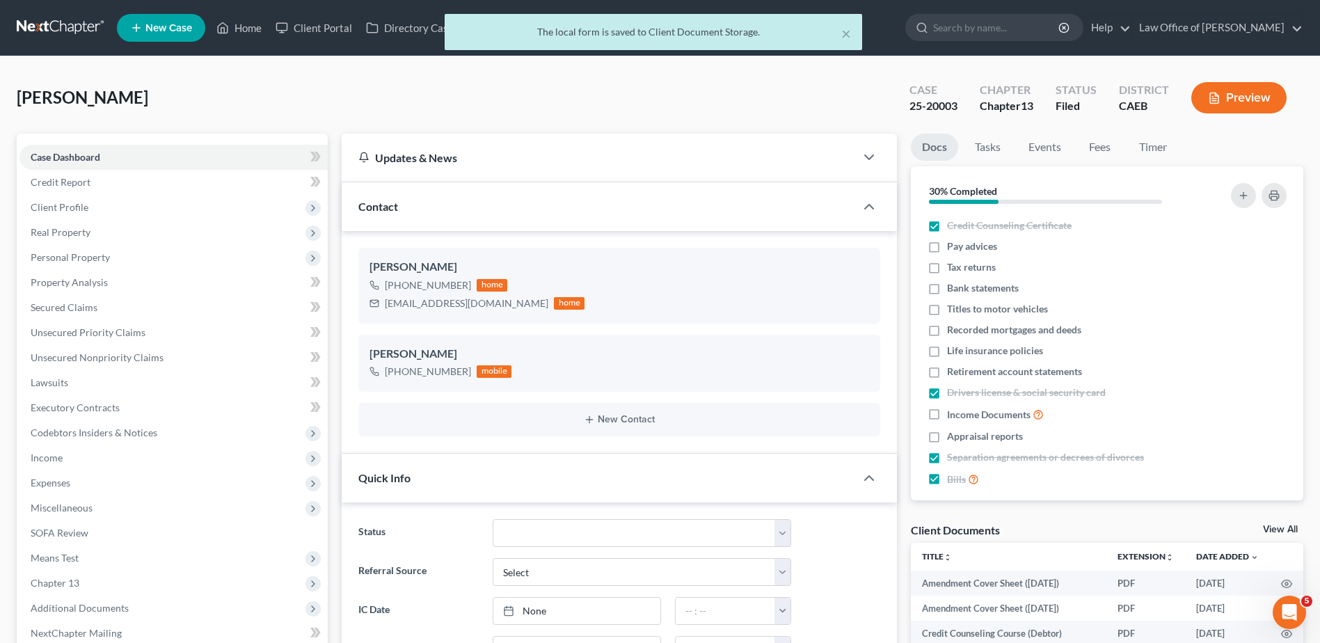
scroll to position [1148, 0]
click at [1284, 529] on link "View All" at bounding box center [1280, 530] width 35 height 10
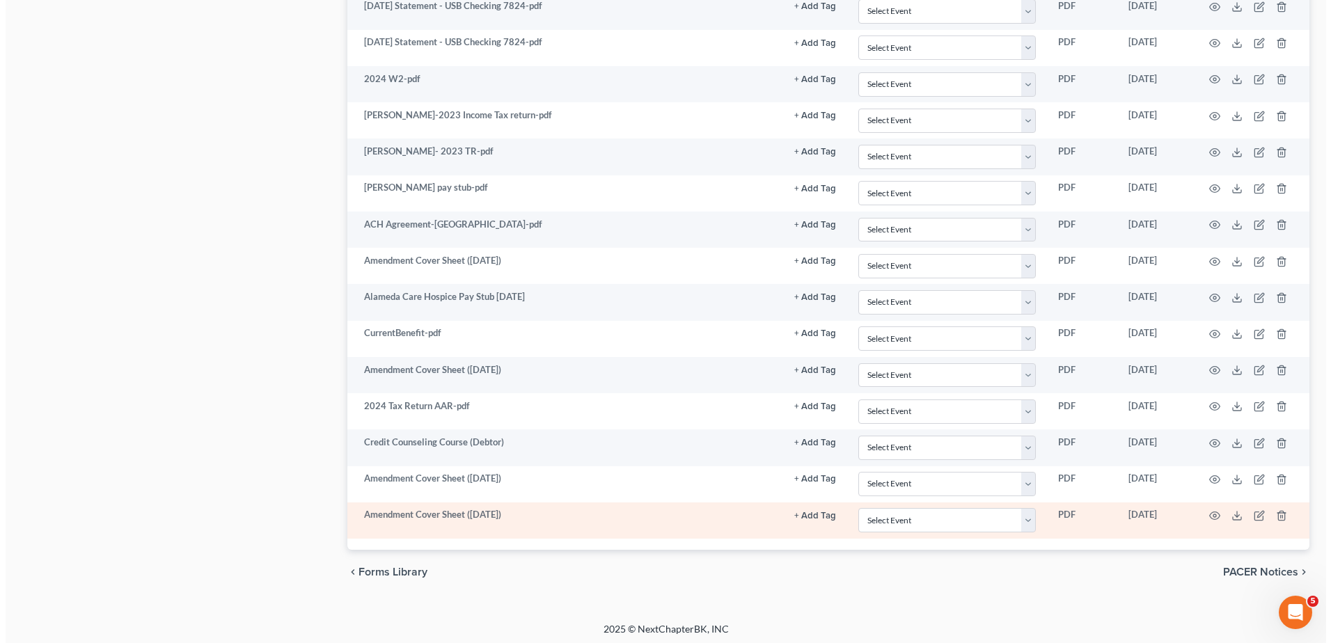
scroll to position [1690, 0]
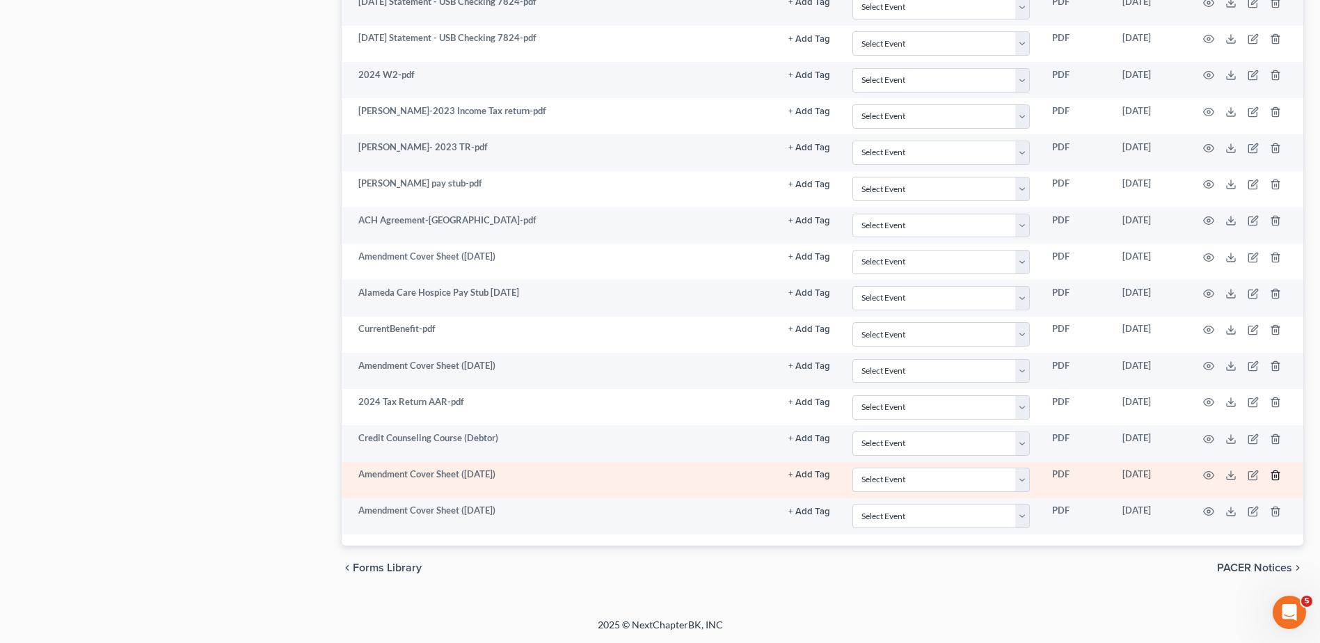
click at [1273, 472] on icon "button" at bounding box center [1275, 475] width 11 height 11
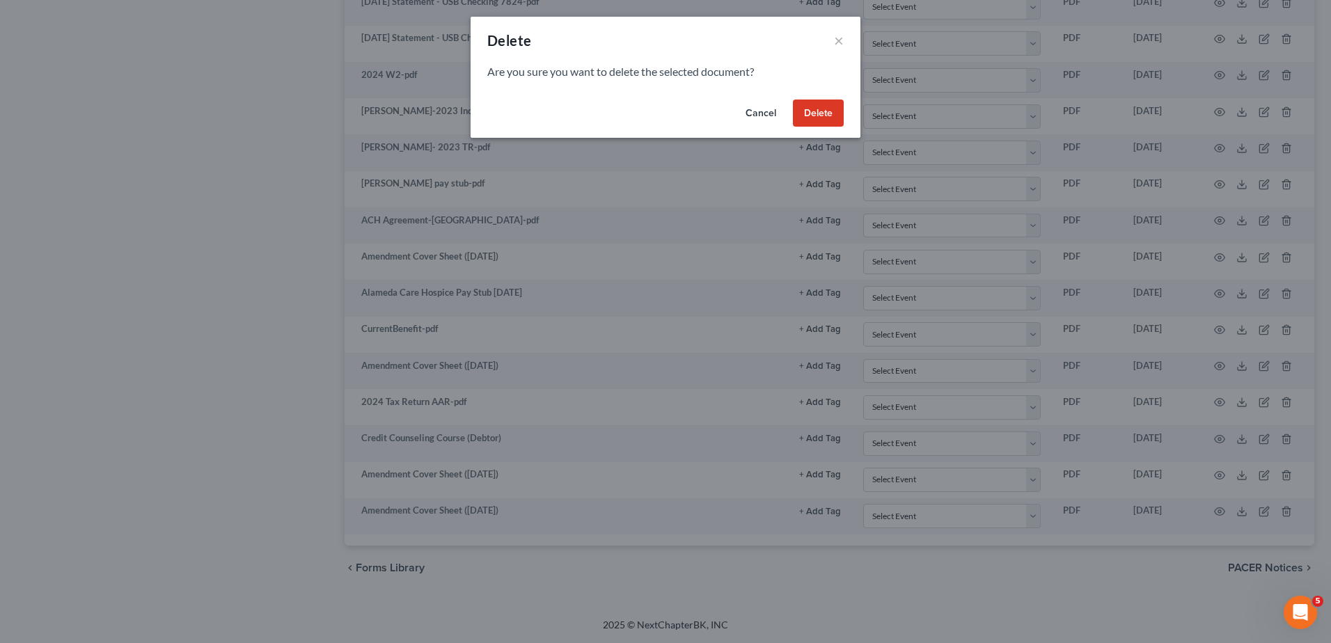
click at [814, 109] on button "Delete" at bounding box center [818, 114] width 51 height 28
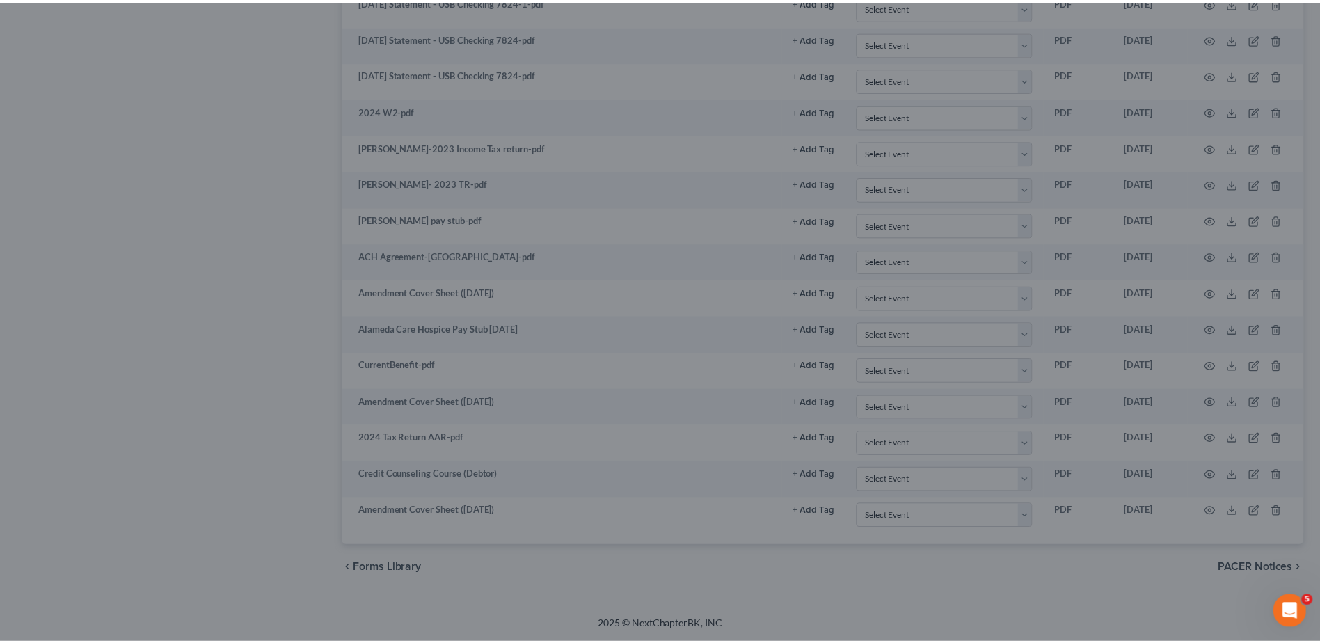
scroll to position [1654, 0]
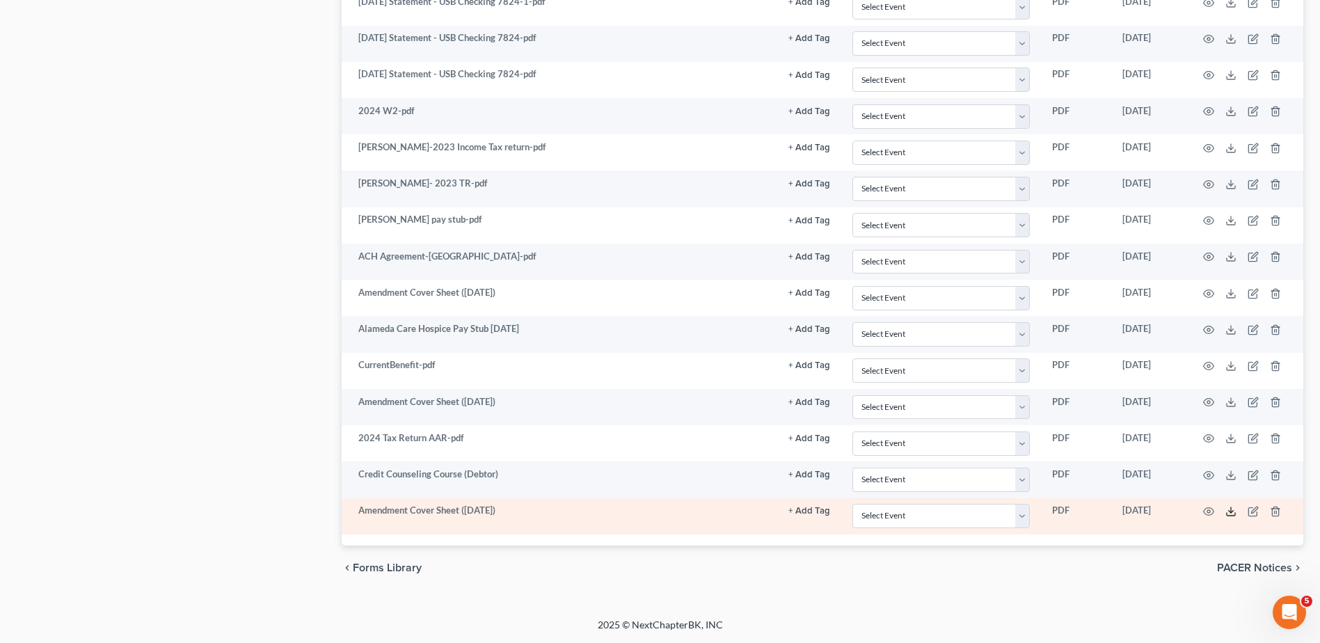
click at [1231, 511] on line at bounding box center [1231, 510] width 0 height 6
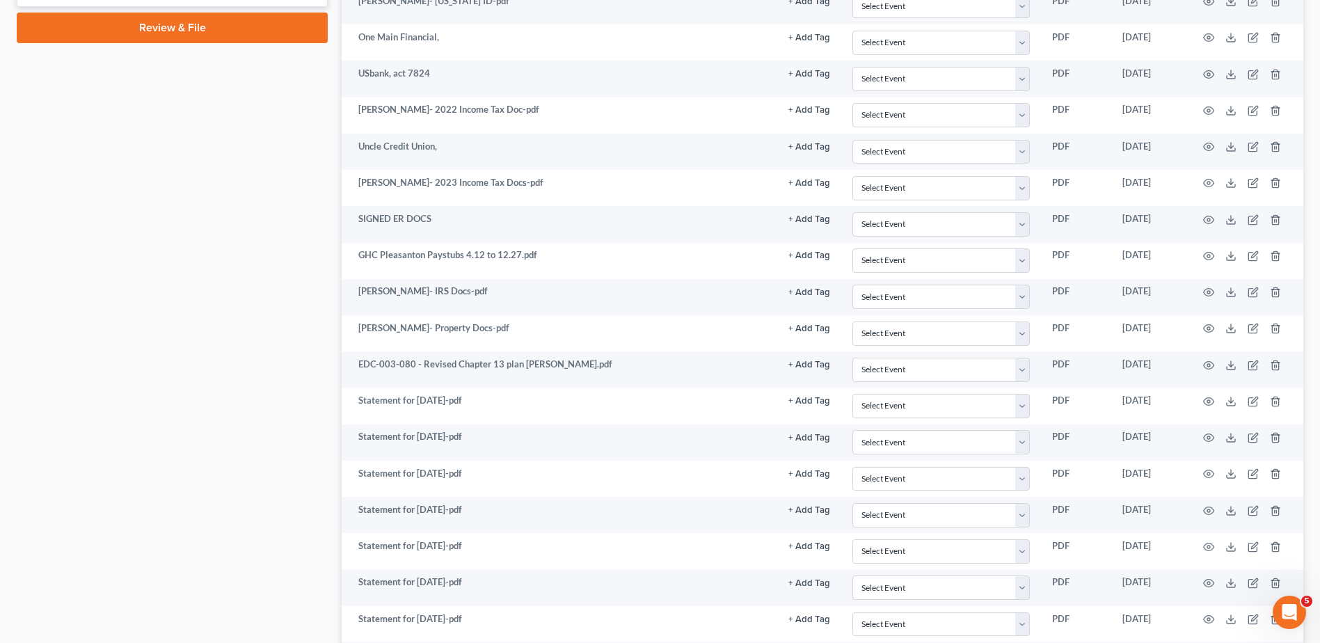
scroll to position [0, 0]
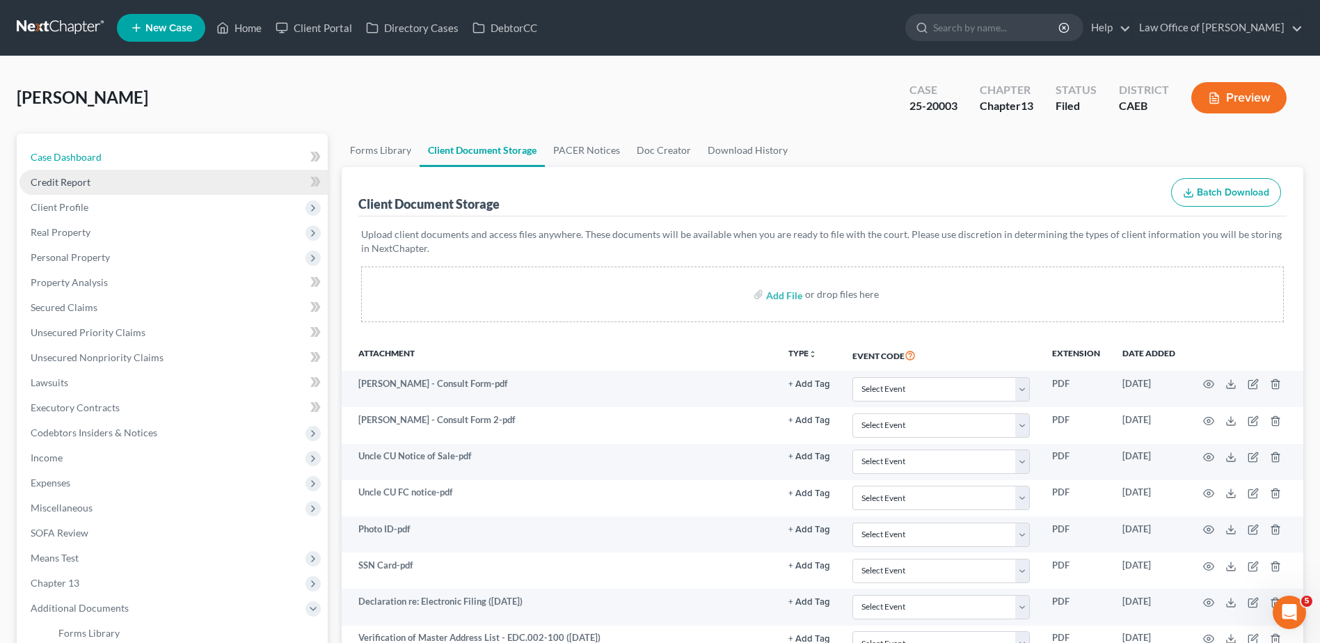
drag, startPoint x: 79, startPoint y: 162, endPoint x: 180, endPoint y: 177, distance: 102.8
click at [79, 162] on span "Case Dashboard" at bounding box center [66, 157] width 71 height 12
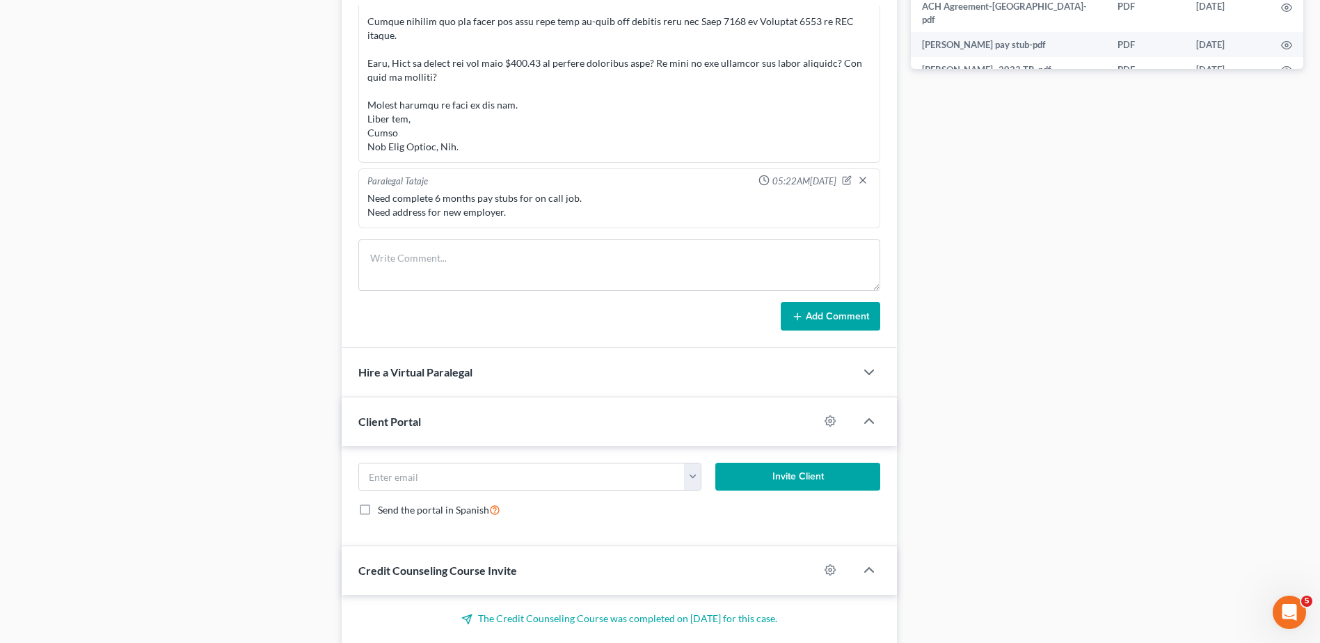
scroll to position [696, 0]
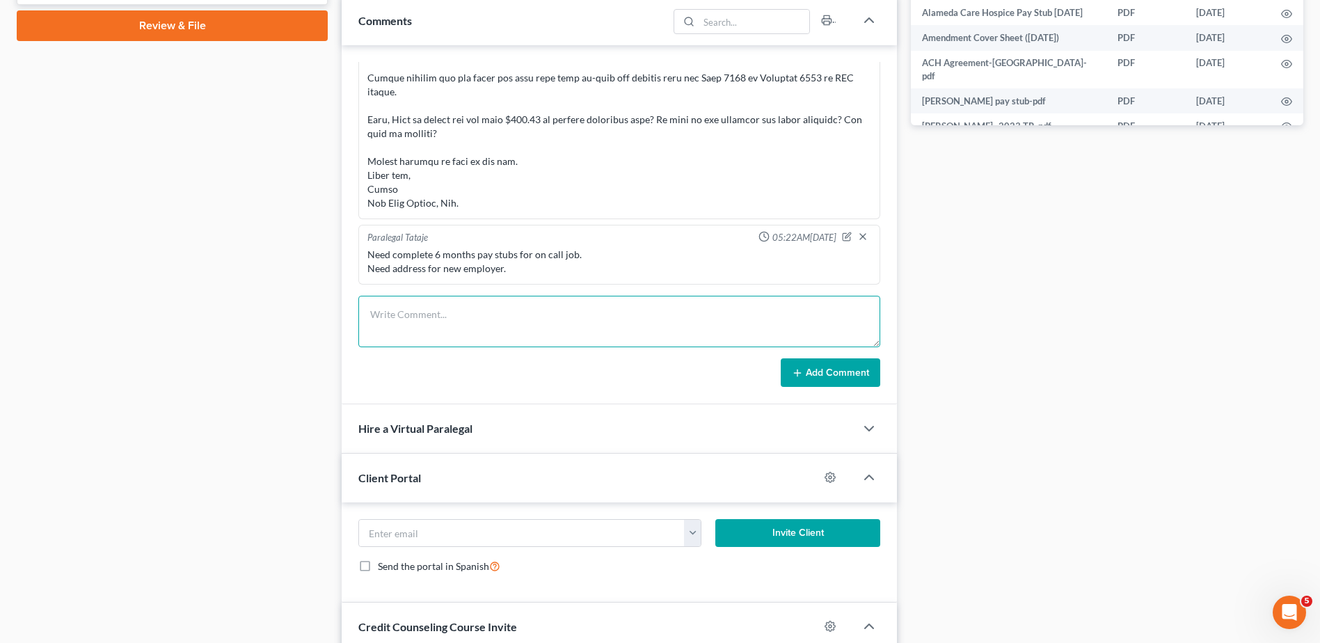
click at [448, 310] on textarea at bounding box center [619, 322] width 522 height 52
type textarea "Amended Sch J to [PERSON_NAME] for review."
click at [833, 381] on button "Add Comment" at bounding box center [831, 372] width 100 height 29
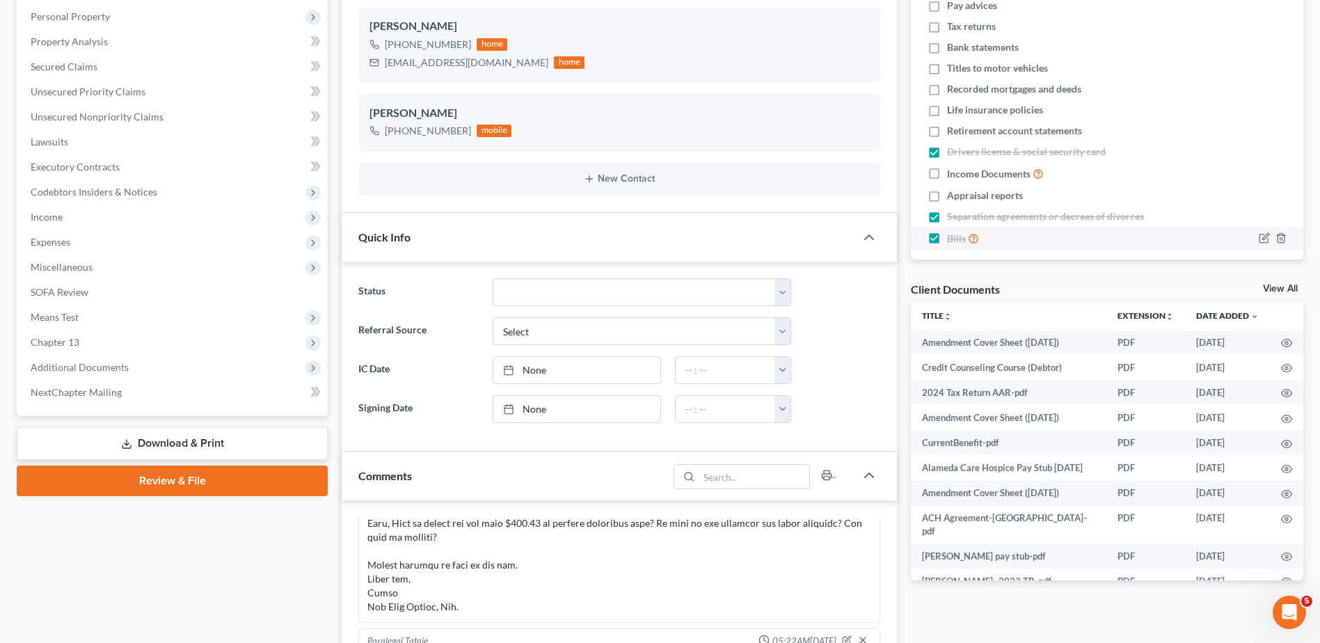
scroll to position [0, 0]
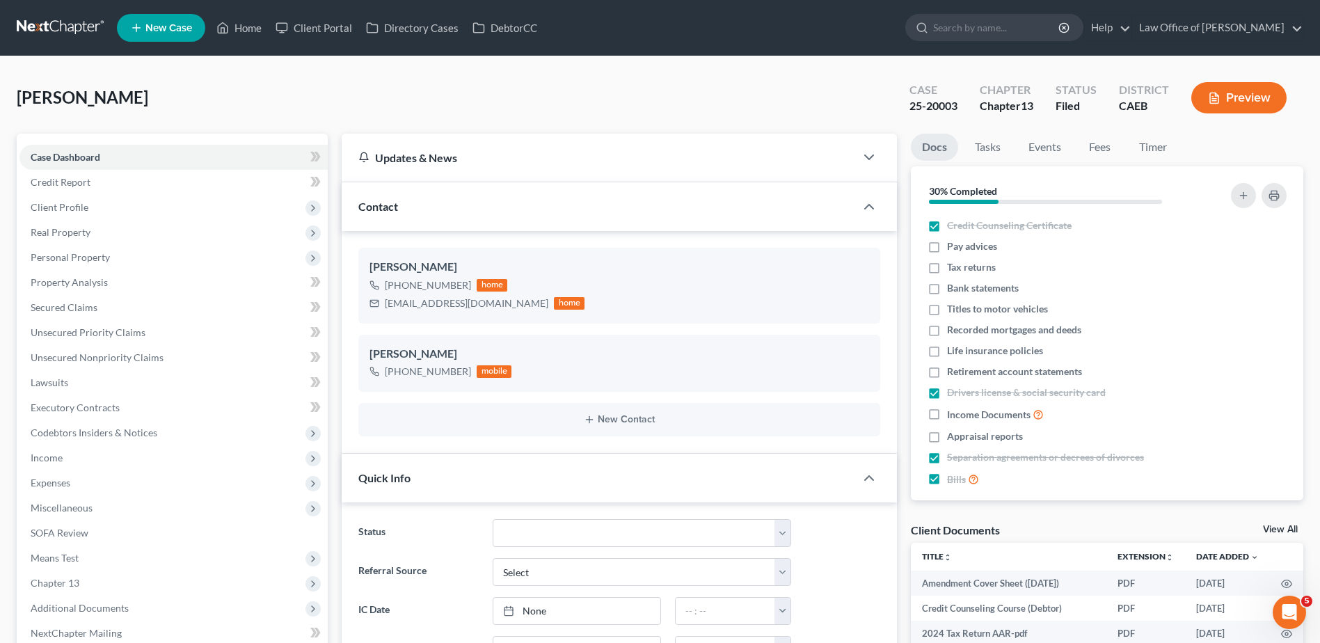
drag, startPoint x: 1286, startPoint y: 525, endPoint x: 1325, endPoint y: 486, distance: 54.6
click at [1286, 525] on link "View All" at bounding box center [1280, 530] width 35 height 10
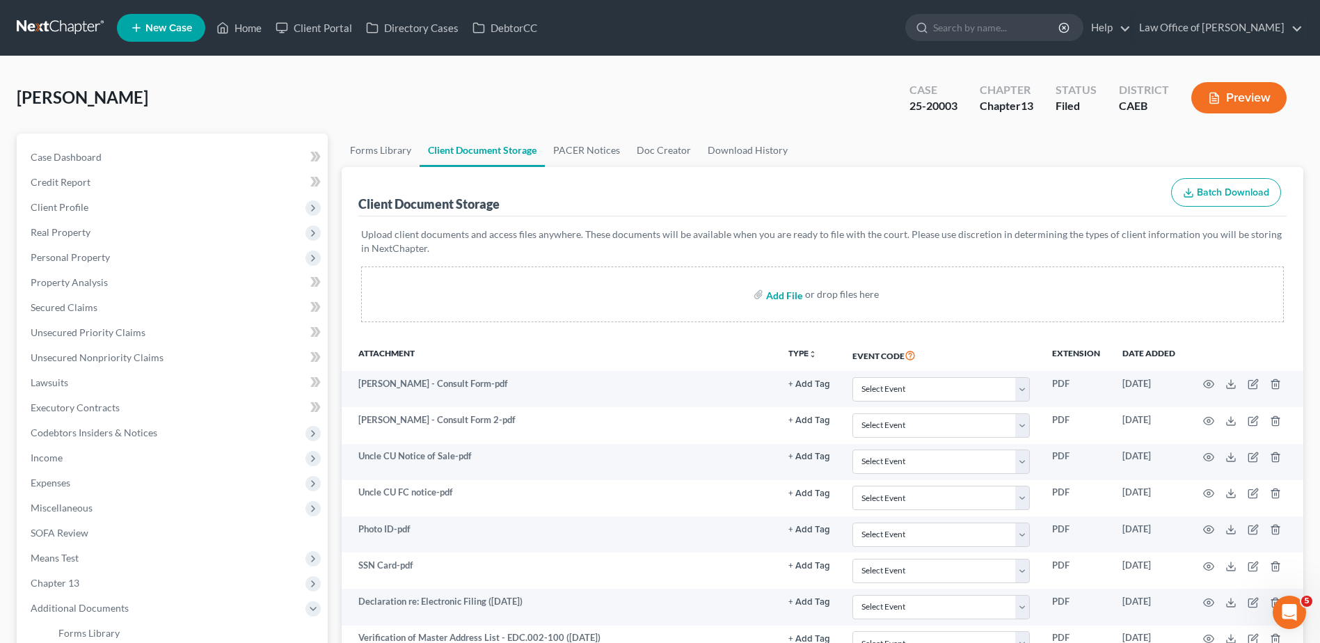
click at [784, 294] on input "file" at bounding box center [782, 294] width 33 height 25
type input "C:\fakepath\[DATE].PDF"
click at [248, 29] on link "Home" at bounding box center [238, 27] width 59 height 25
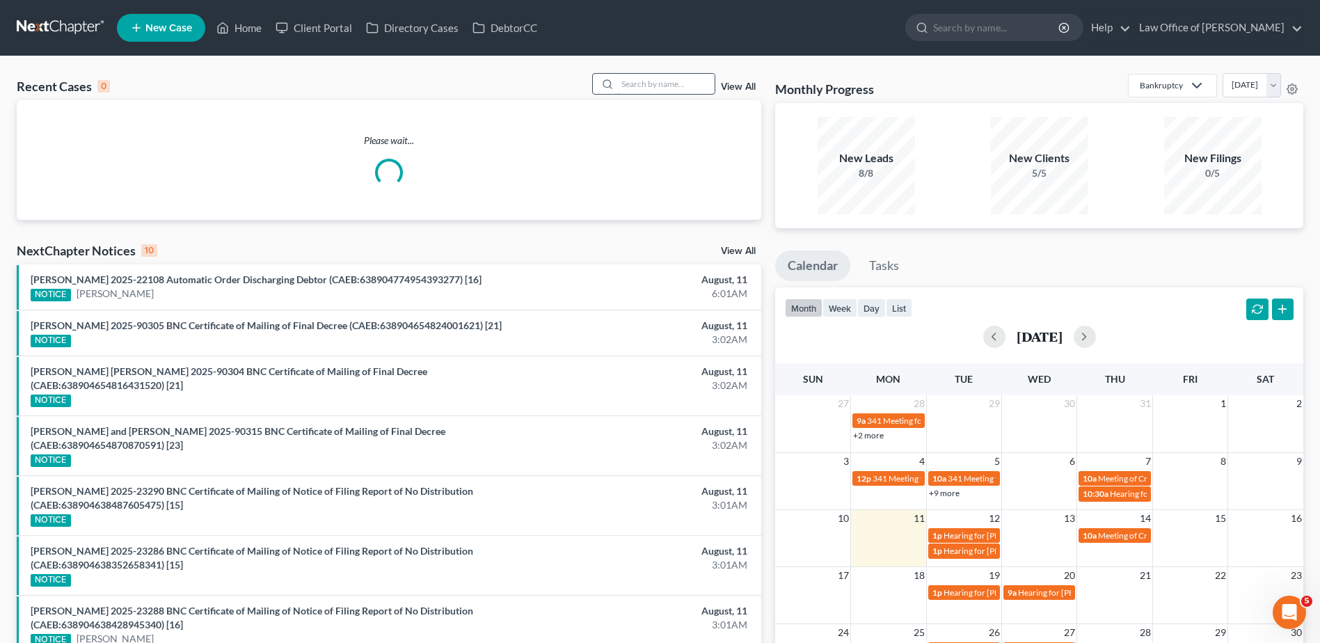
click at [689, 84] on input "search" at bounding box center [665, 84] width 97 height 20
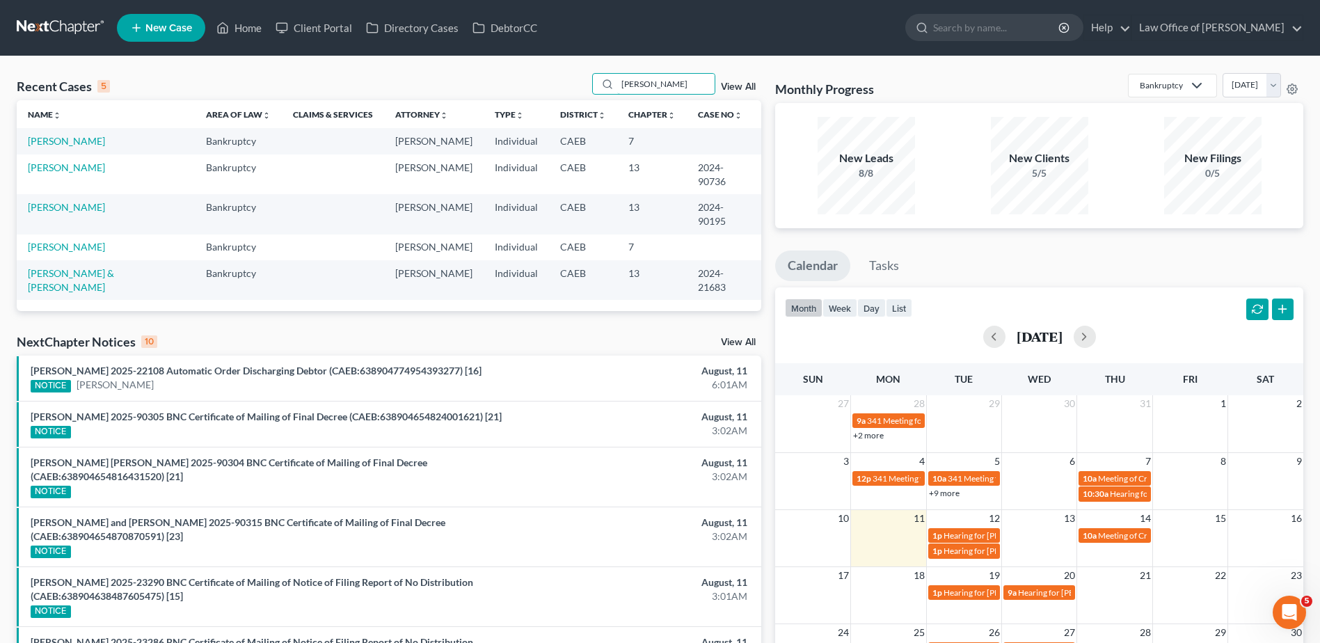
type input "[PERSON_NAME]"
click at [53, 201] on link "[PERSON_NAME]" at bounding box center [66, 207] width 77 height 12
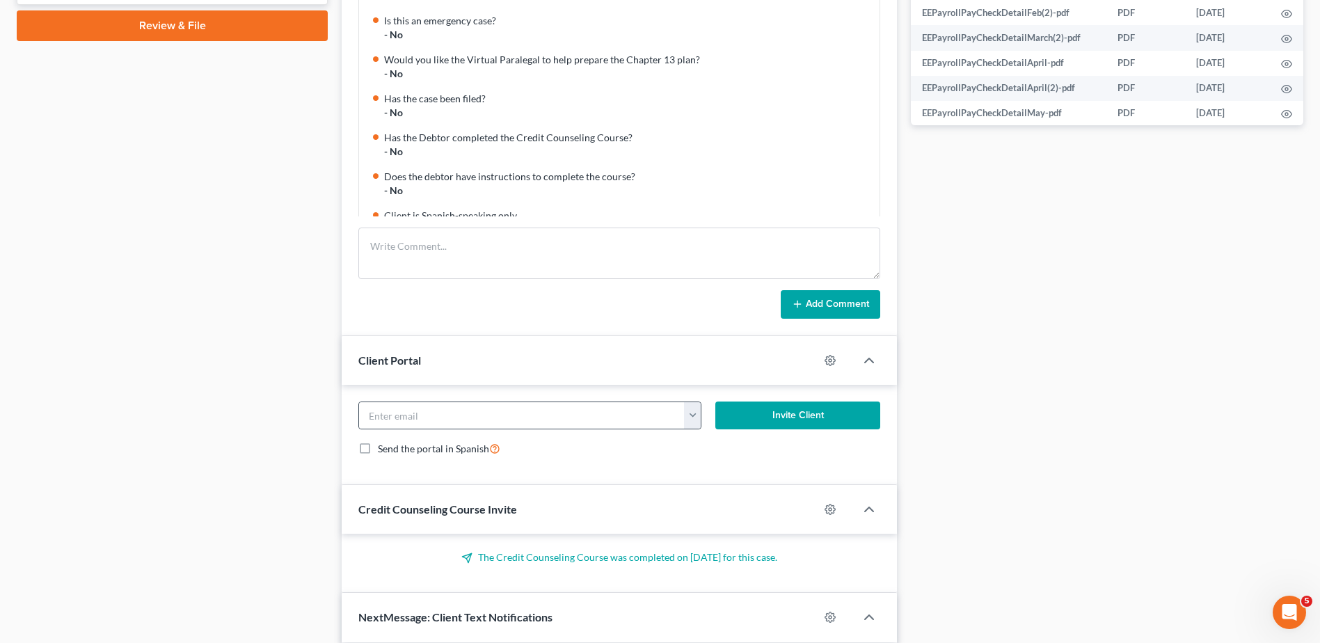
scroll to position [4394, 0]
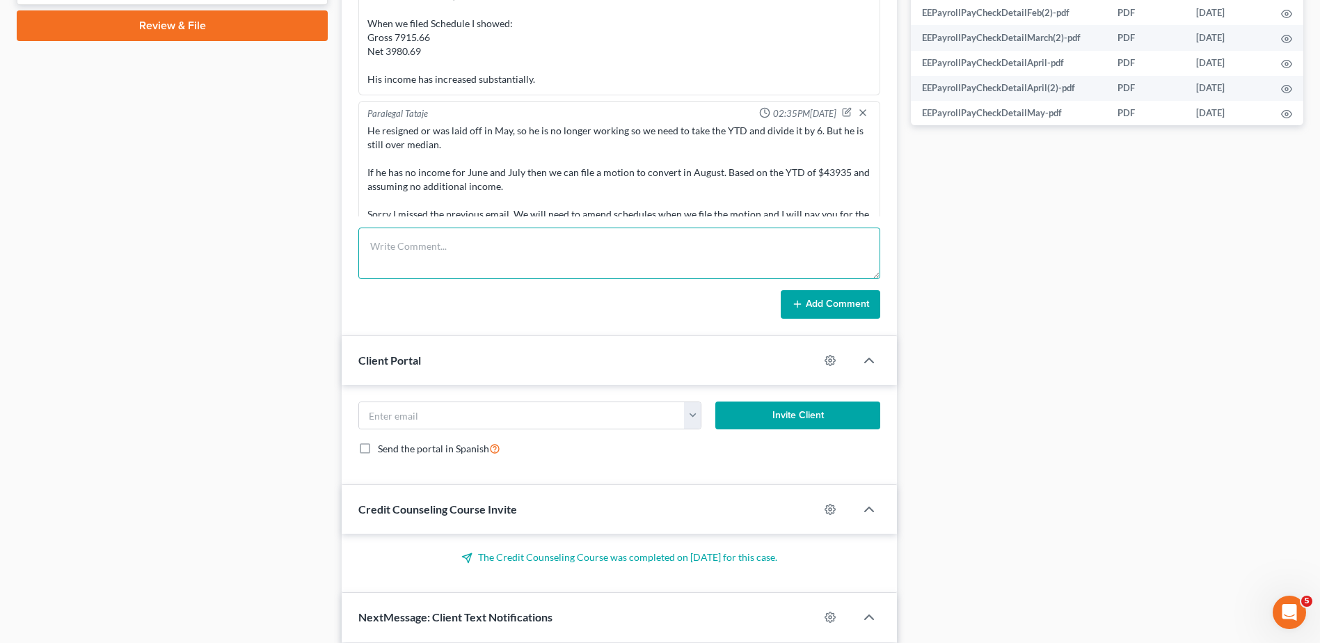
click at [429, 255] on textarea at bounding box center [619, 254] width 522 height 52
paste textarea "[PHONE_NUMBER] This message was sent from my cell phone. Please excuse any gram…"
type textarea "[PHONE_NUMBER] This message was sent from my cell phone. Please excuse any gram…"
drag, startPoint x: 843, startPoint y: 294, endPoint x: 1322, endPoint y: 227, distance: 484.1
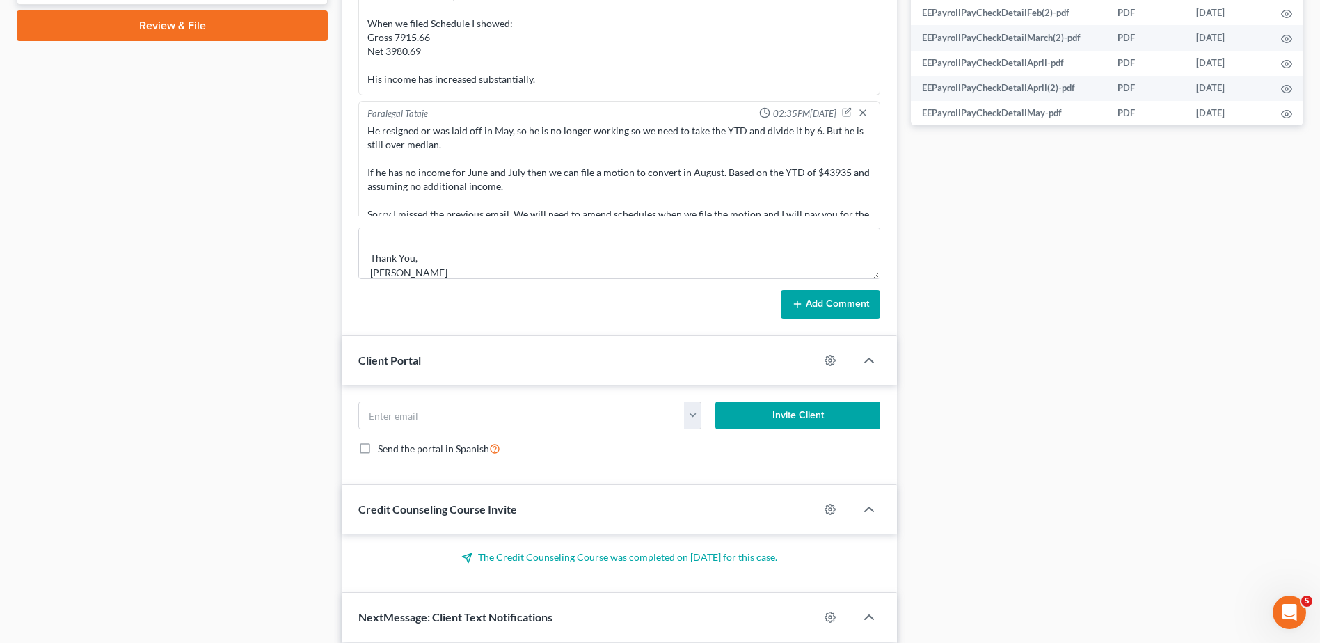
click at [847, 294] on button "Add Comment" at bounding box center [831, 304] width 100 height 29
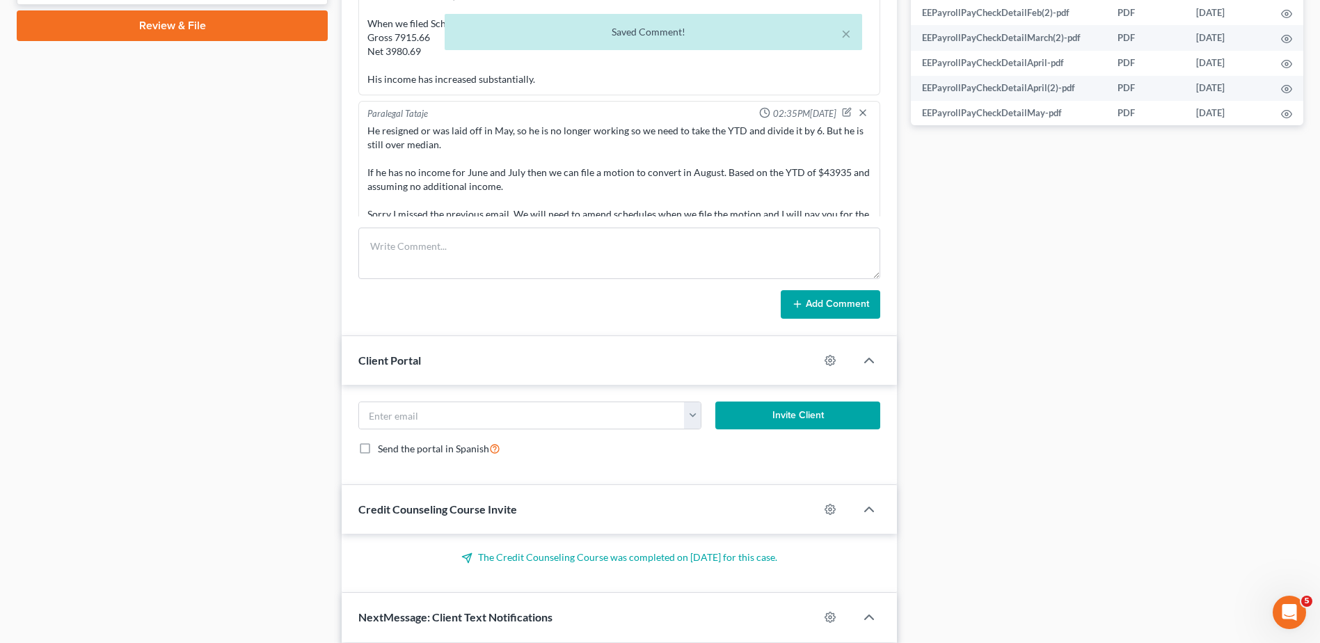
scroll to position [4627, 0]
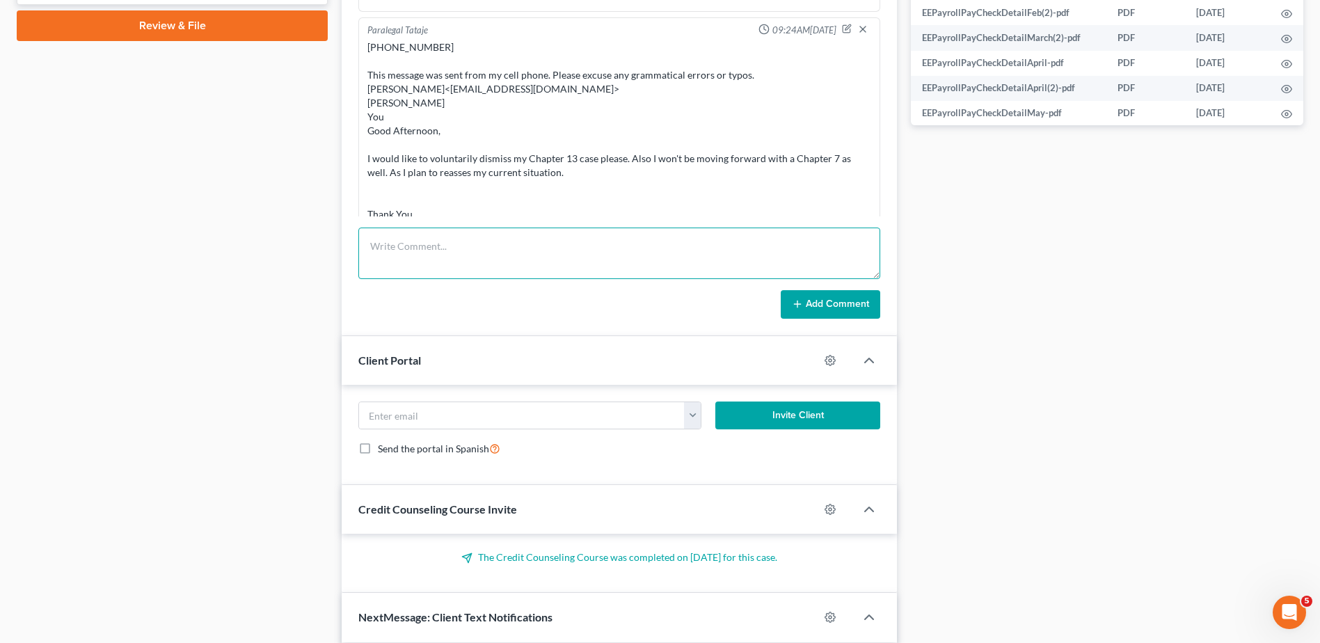
drag, startPoint x: 400, startPoint y: 248, endPoint x: 585, endPoint y: 295, distance: 190.2
click at [400, 248] on textarea at bounding box center [619, 254] width 522 height 52
paste textarea "[PERSON_NAME] ​[PERSON_NAME]​ ​You​ If you dismiss your case and do not convert…"
type textarea "[PERSON_NAME] ​[PERSON_NAME]​ ​You​ If you dismiss your case and do not convert…"
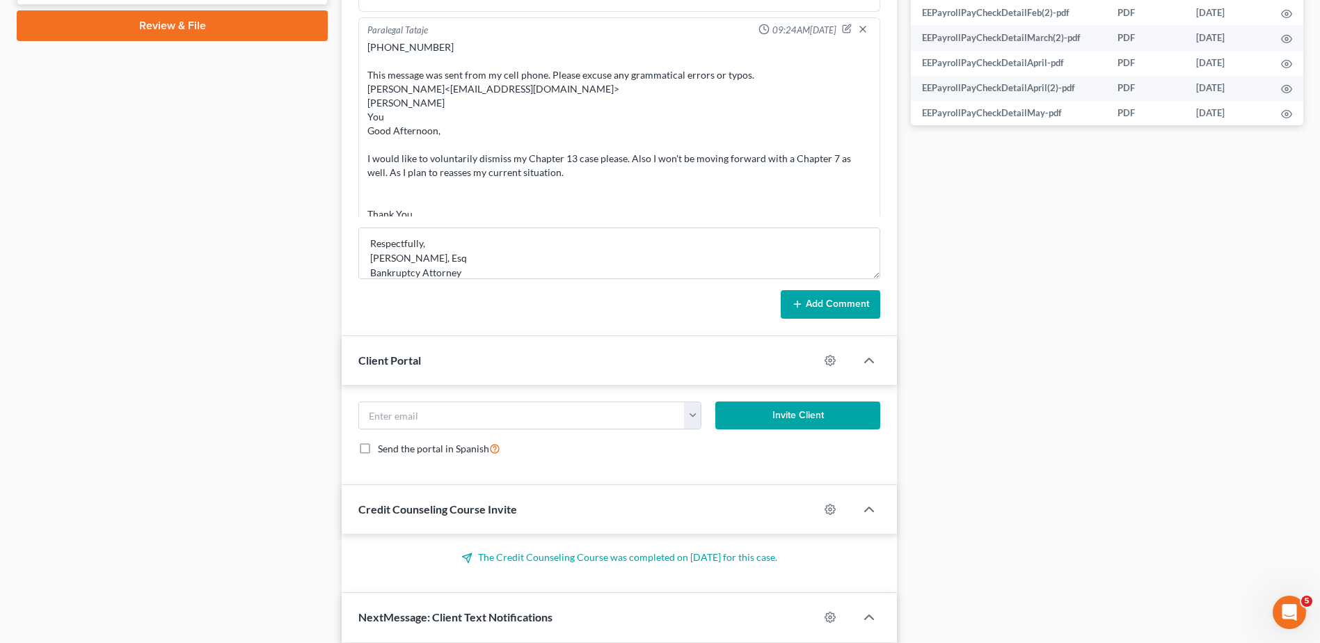
drag, startPoint x: 841, startPoint y: 312, endPoint x: 1330, endPoint y: 225, distance: 496.2
click at [843, 310] on button "Add Comment" at bounding box center [831, 304] width 100 height 29
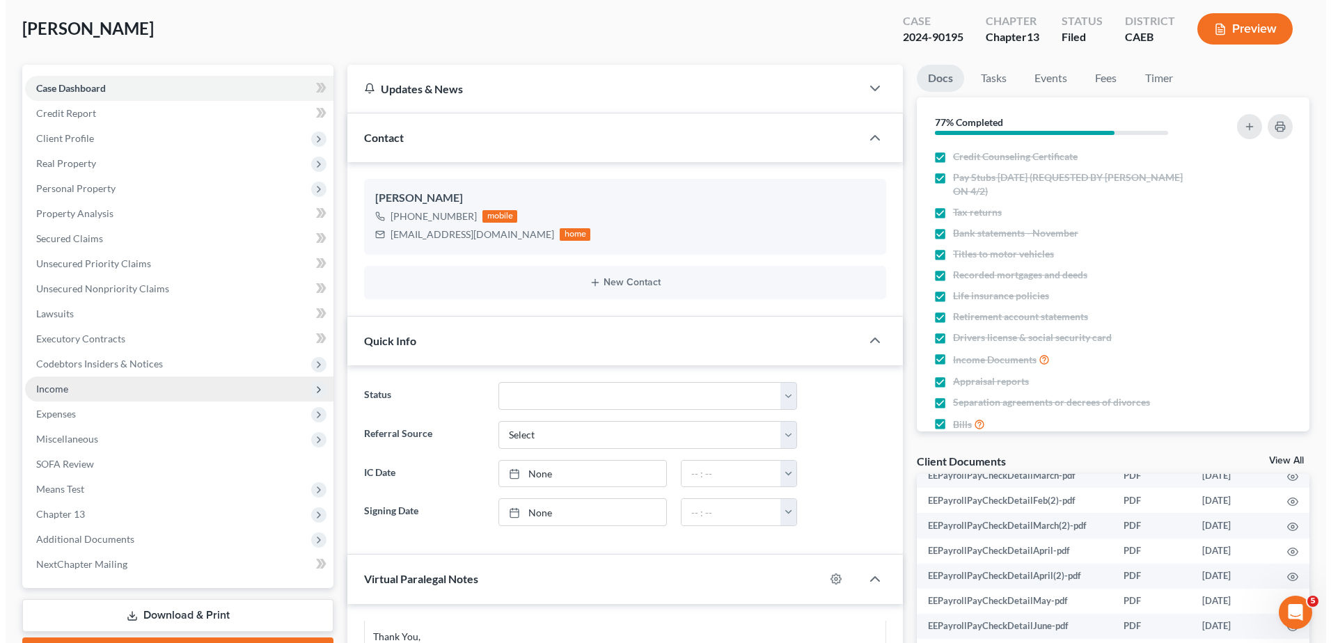
scroll to position [0, 0]
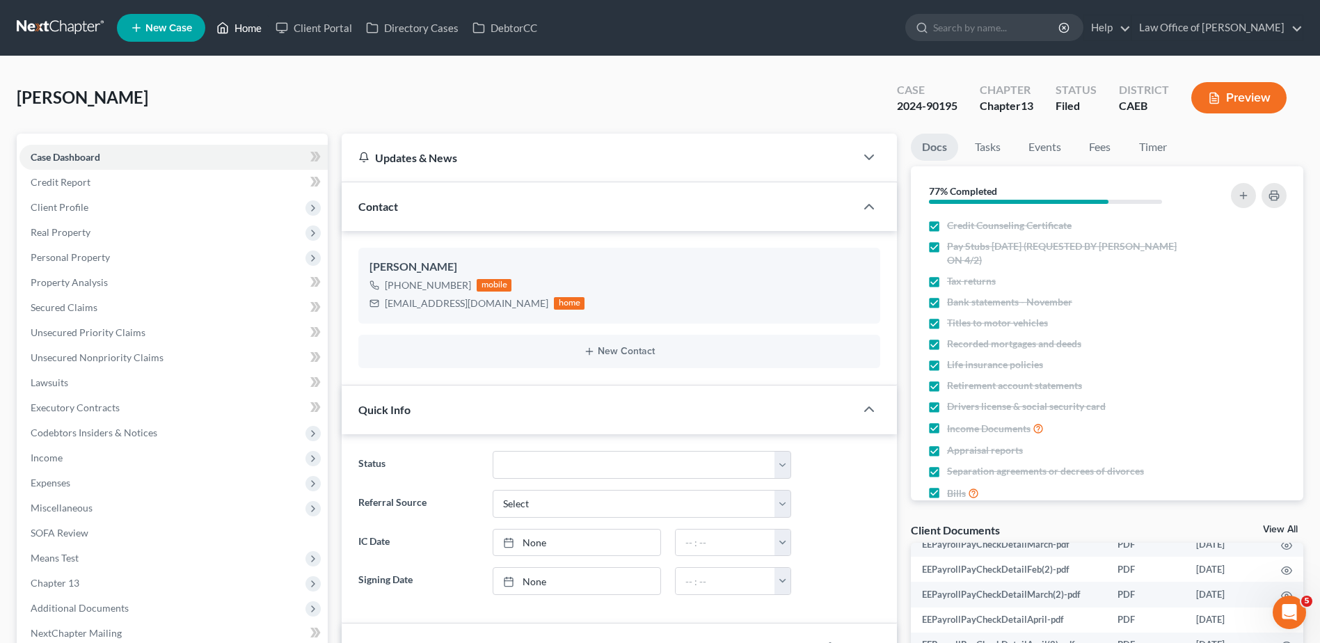
click at [248, 32] on link "Home" at bounding box center [238, 27] width 59 height 25
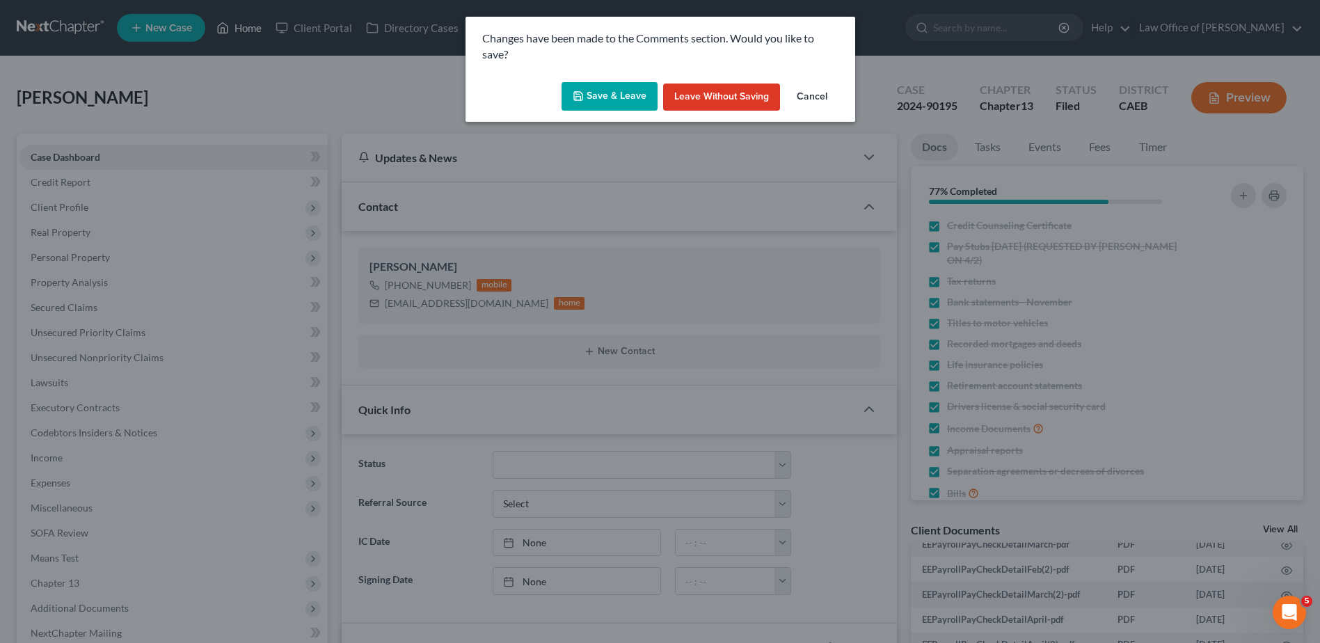
scroll to position [4817, 0]
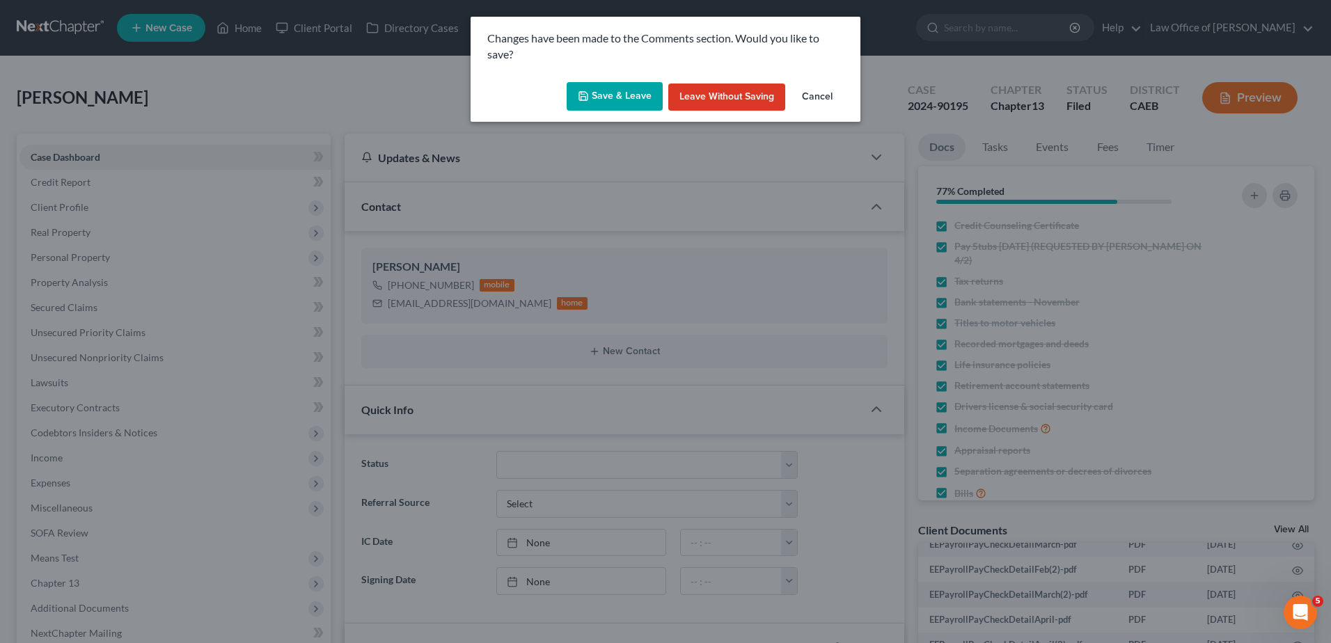
click at [616, 93] on button "Save & Leave" at bounding box center [615, 96] width 96 height 29
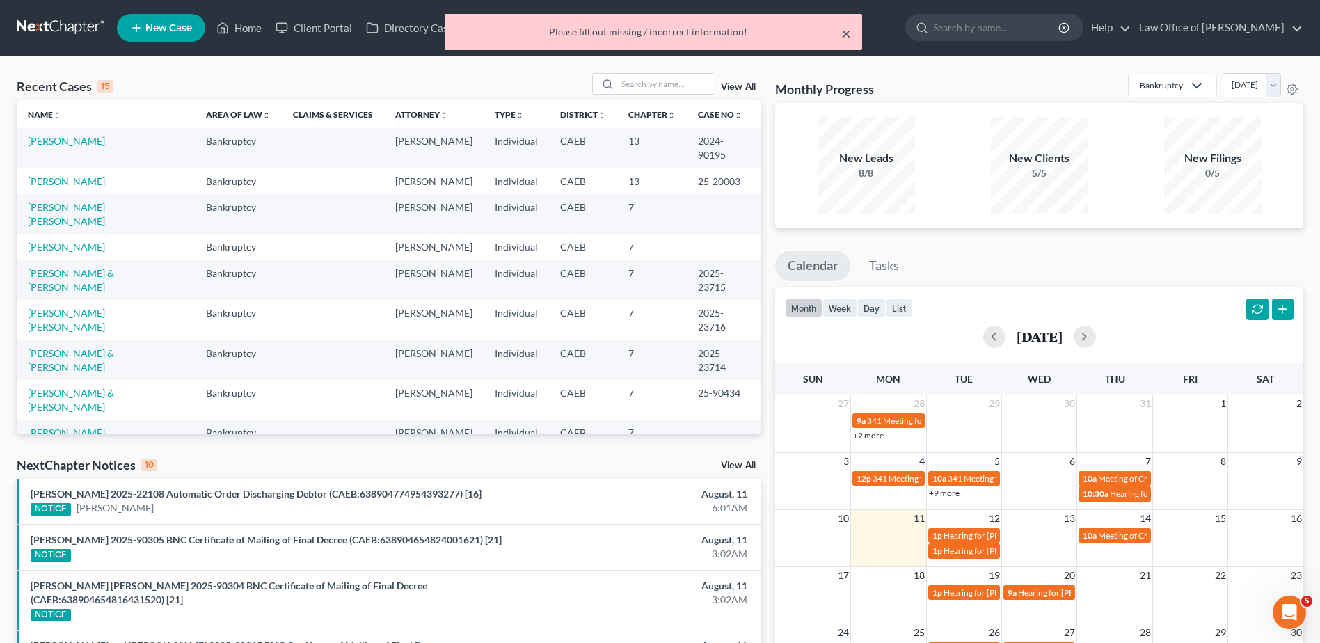
click at [846, 31] on button "×" at bounding box center [846, 33] width 10 height 17
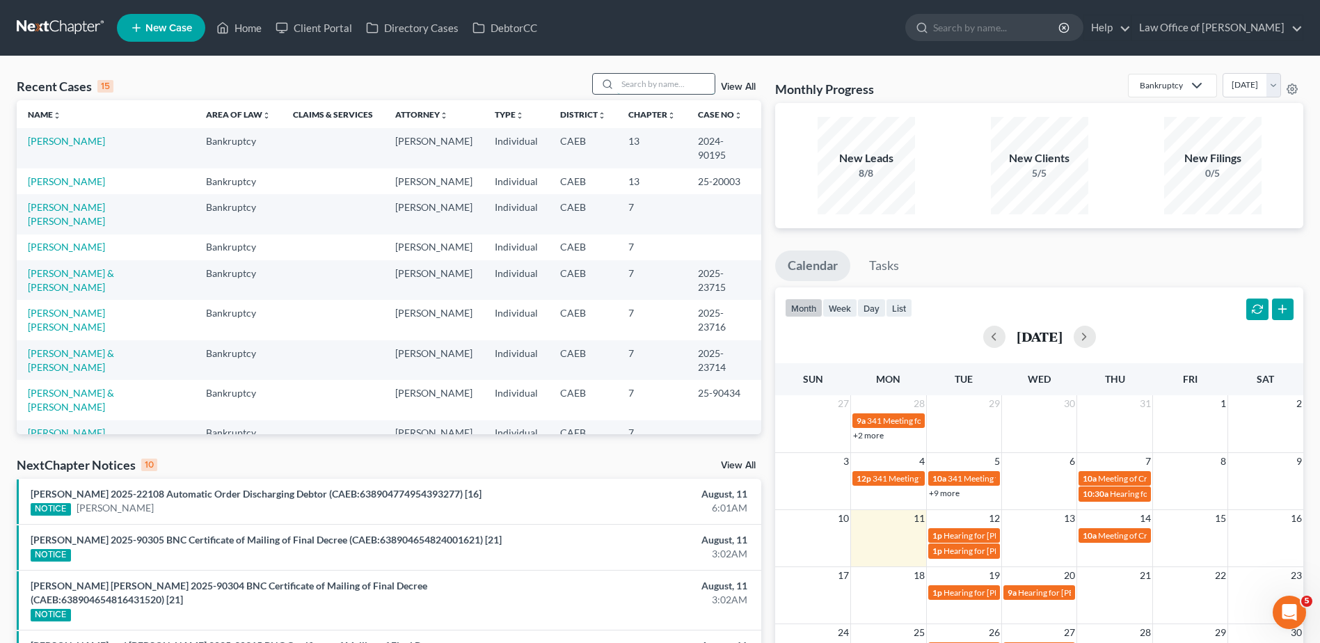
click at [646, 84] on input "search" at bounding box center [665, 84] width 97 height 20
click at [1259, 31] on link "Law Office of [PERSON_NAME]" at bounding box center [1217, 27] width 171 height 25
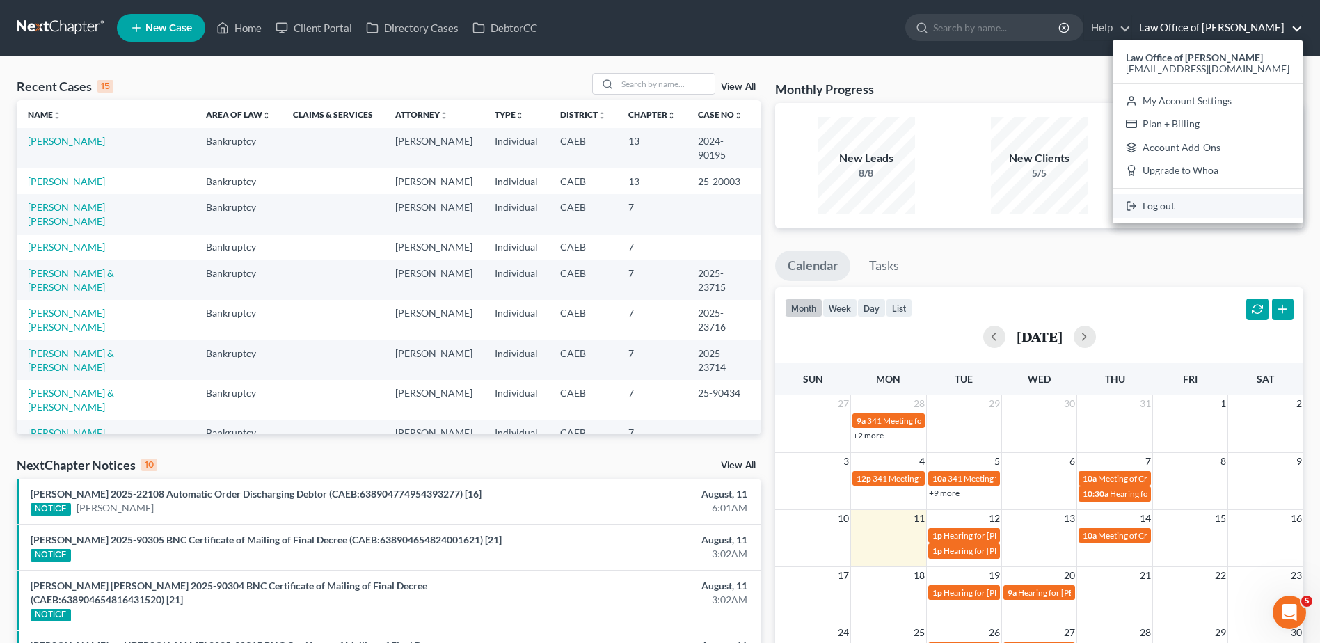
click at [1210, 207] on link "Log out" at bounding box center [1208, 206] width 190 height 24
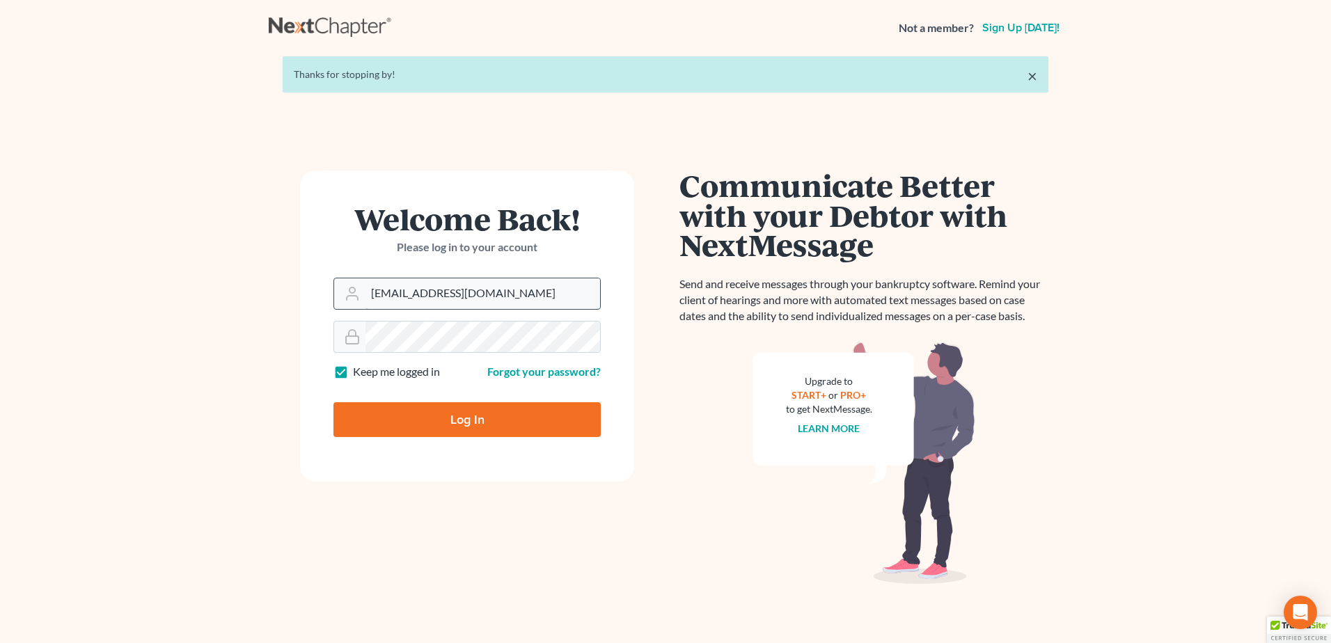
drag, startPoint x: 478, startPoint y: 295, endPoint x: 474, endPoint y: 303, distance: 8.7
click at [478, 295] on input "[EMAIL_ADDRESS][DOMAIN_NAME]" at bounding box center [482, 293] width 235 height 31
type input "[PERSON_NAME][EMAIL_ADDRESS][DOMAIN_NAME]"
click at [427, 418] on input "Log In" at bounding box center [466, 419] width 267 height 35
type input "Thinking..."
